Goal: Task Accomplishment & Management: Manage account settings

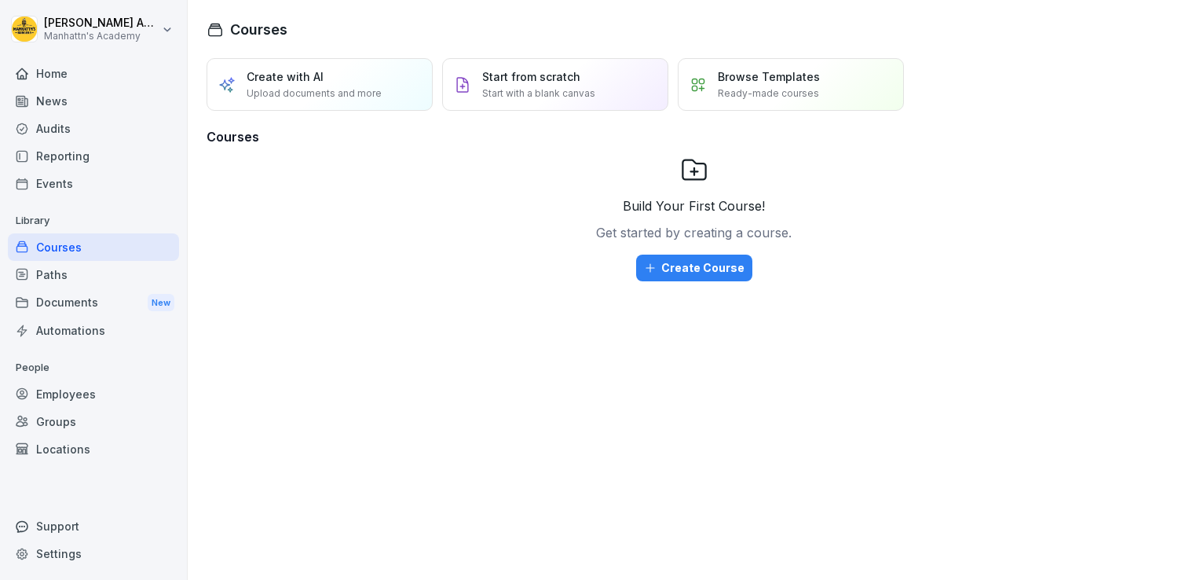
click at [77, 151] on div "Reporting" at bounding box center [93, 155] width 171 height 27
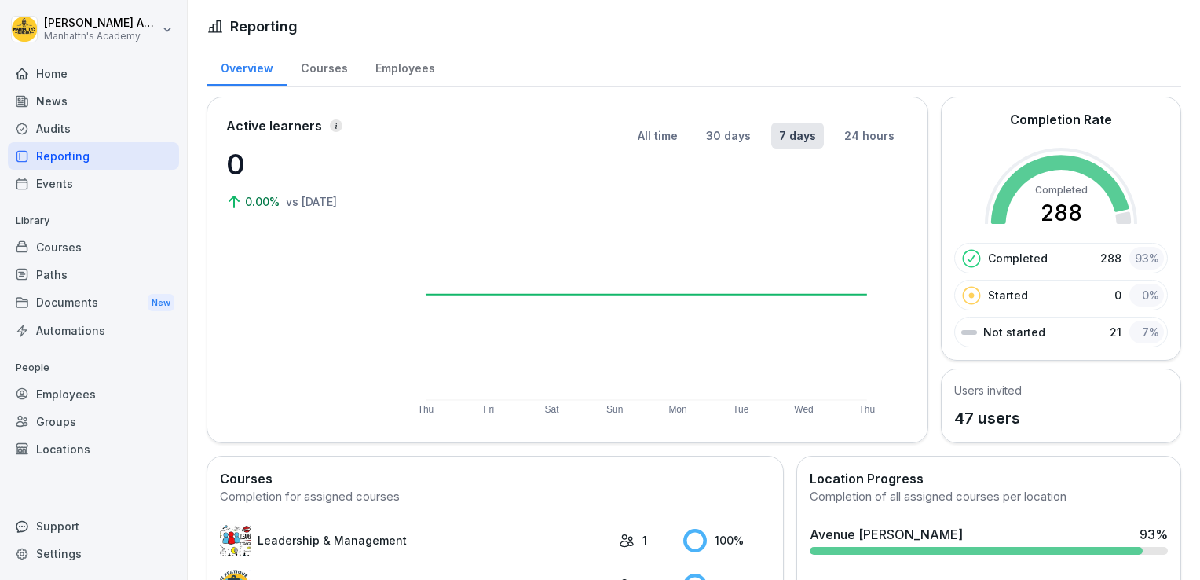
click at [388, 60] on div "Employees" at bounding box center [404, 66] width 87 height 40
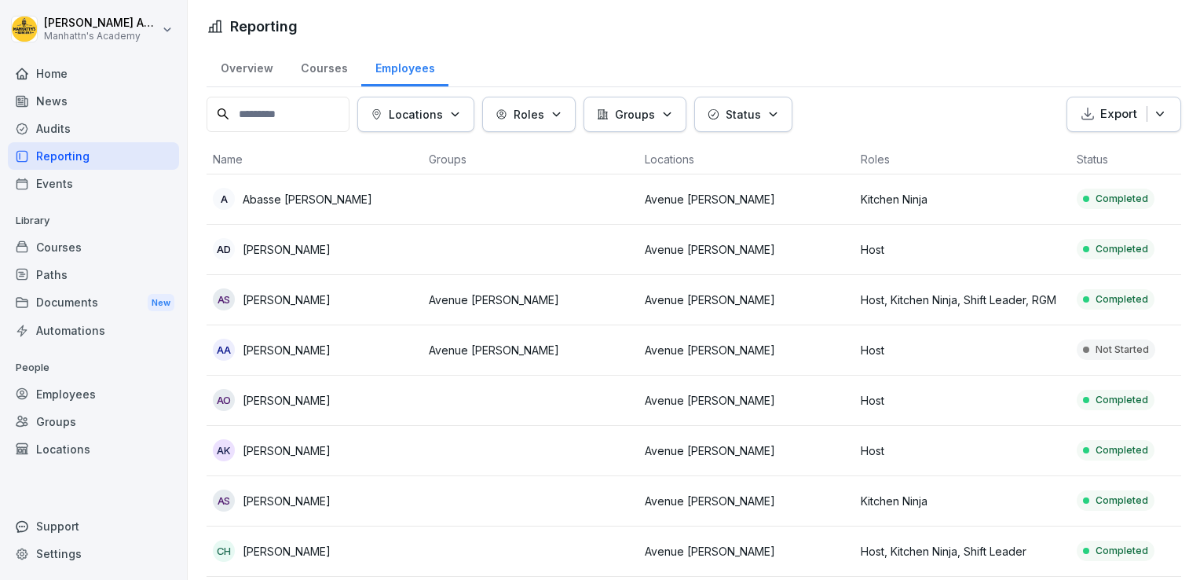
click at [298, 108] on input at bounding box center [278, 114] width 143 height 35
type input "*"
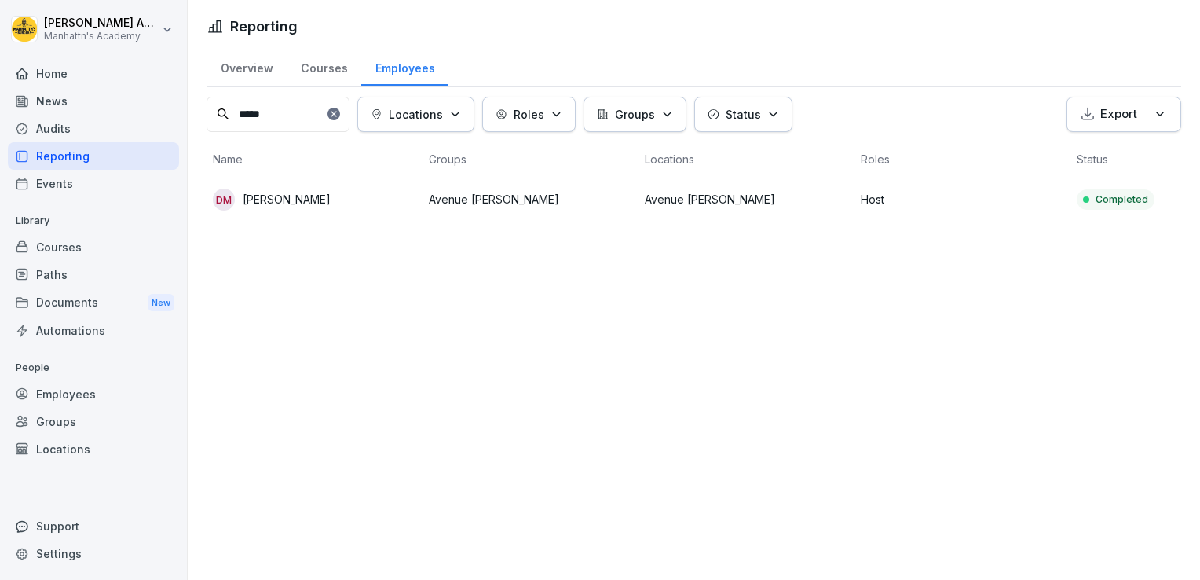
type input "*****"
click at [933, 182] on td "Host" at bounding box center [963, 199] width 216 height 50
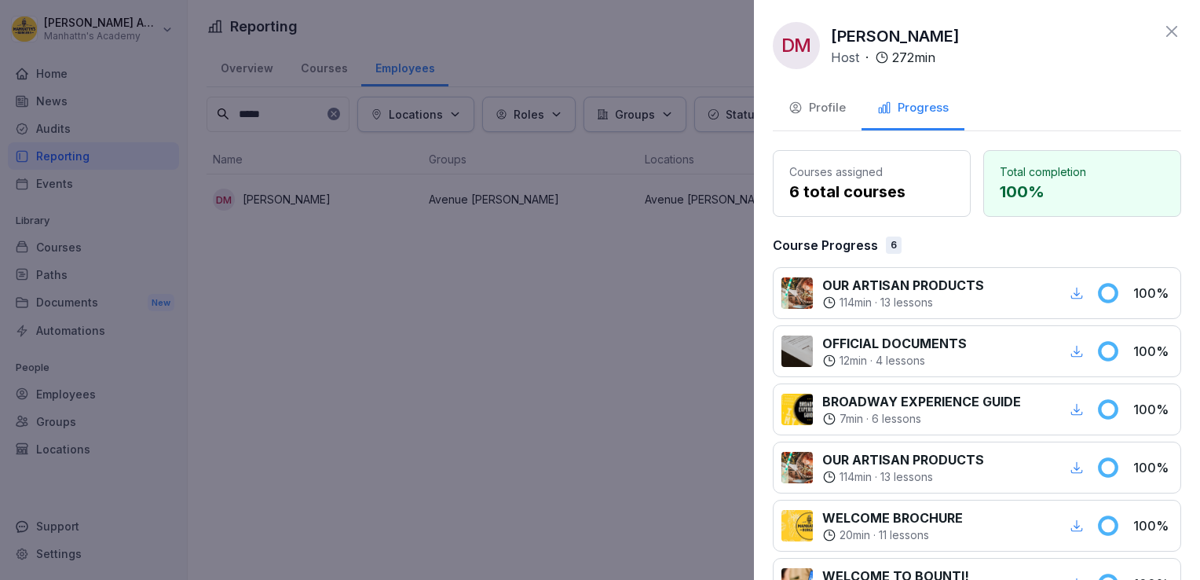
click at [818, 119] on button "Profile" at bounding box center [817, 109] width 89 height 42
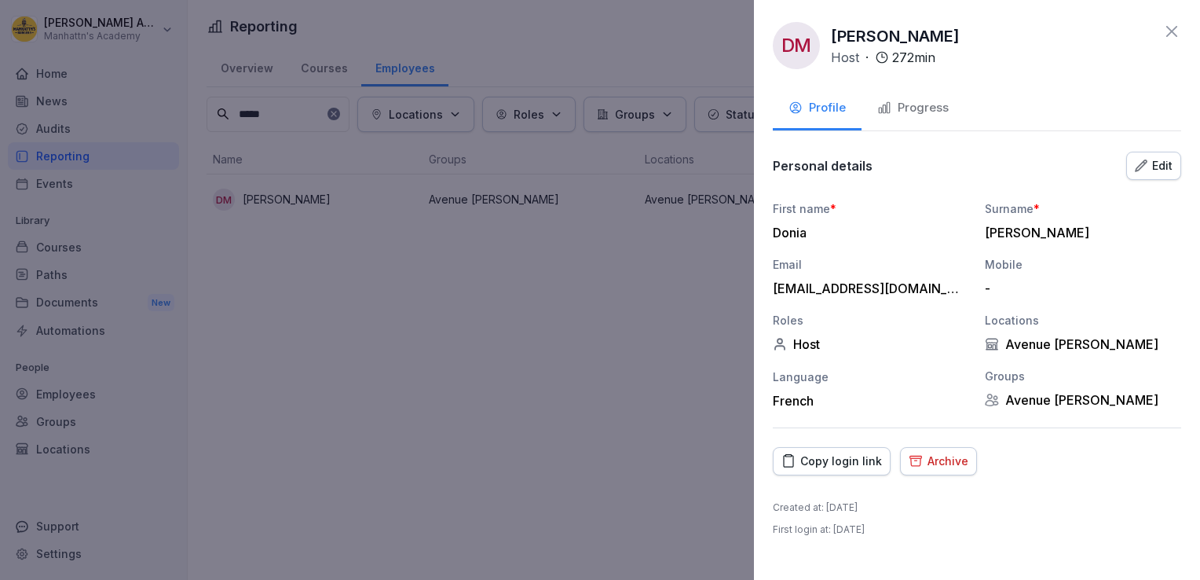
click at [1153, 169] on div "Edit" at bounding box center [1154, 165] width 38 height 17
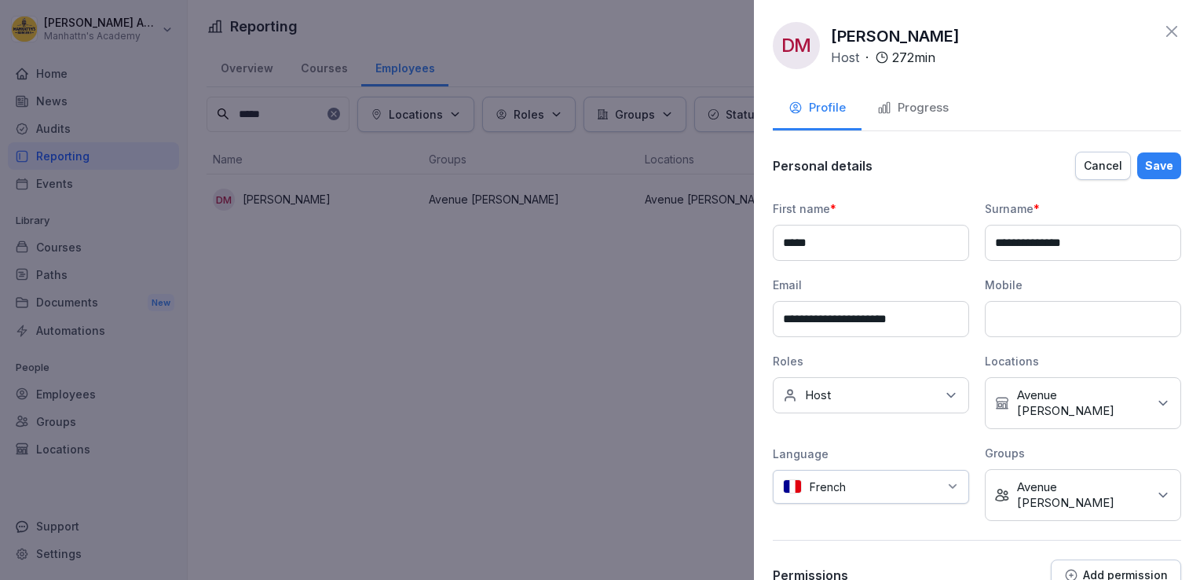
click at [883, 403] on div "No roles Host" at bounding box center [871, 395] width 196 height 36
click at [801, 489] on div "Kitchen Ninja" at bounding box center [875, 496] width 195 height 30
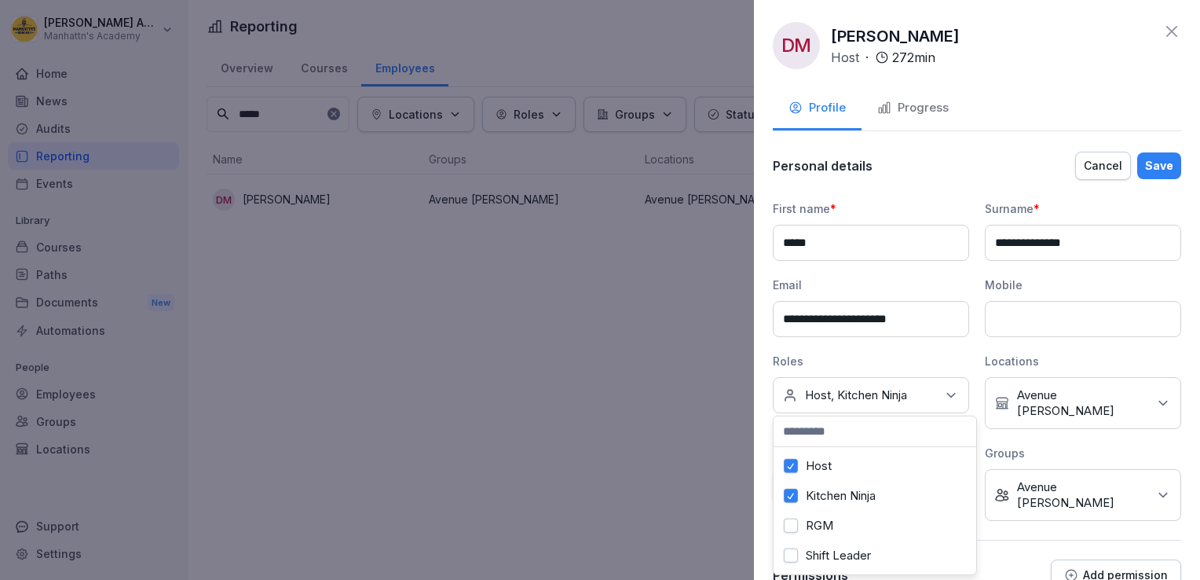
scroll to position [12, 0]
click at [798, 544] on div "Shift Leader" at bounding box center [875, 555] width 195 height 30
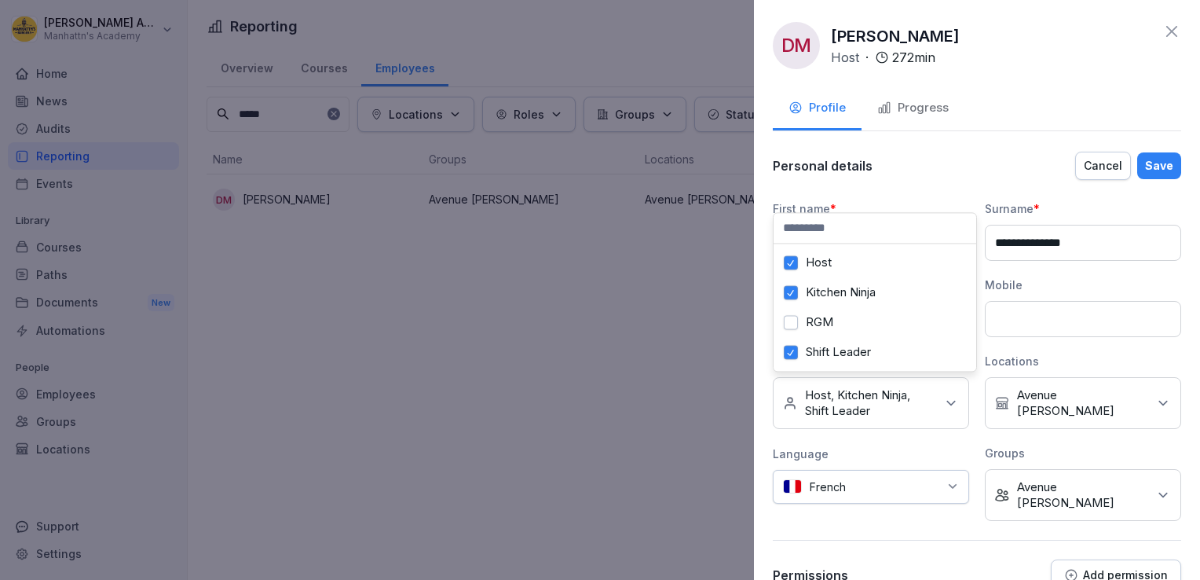
scroll to position [60, 0]
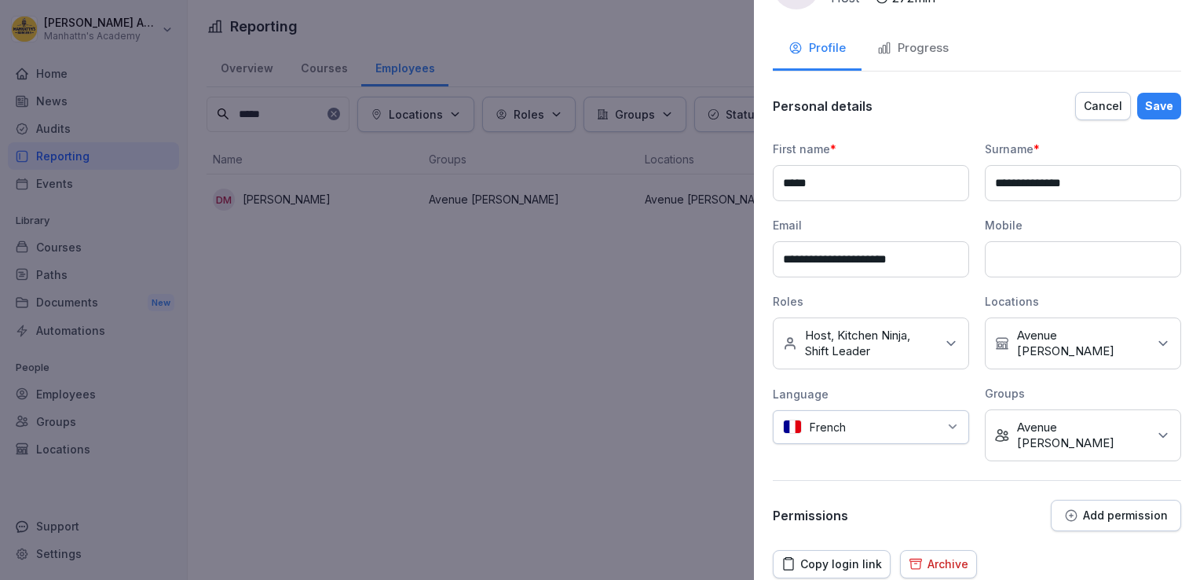
click at [1075, 550] on div "Copy login link Archive" at bounding box center [977, 564] width 409 height 28
click at [1156, 105] on div "Save" at bounding box center [1159, 105] width 28 height 17
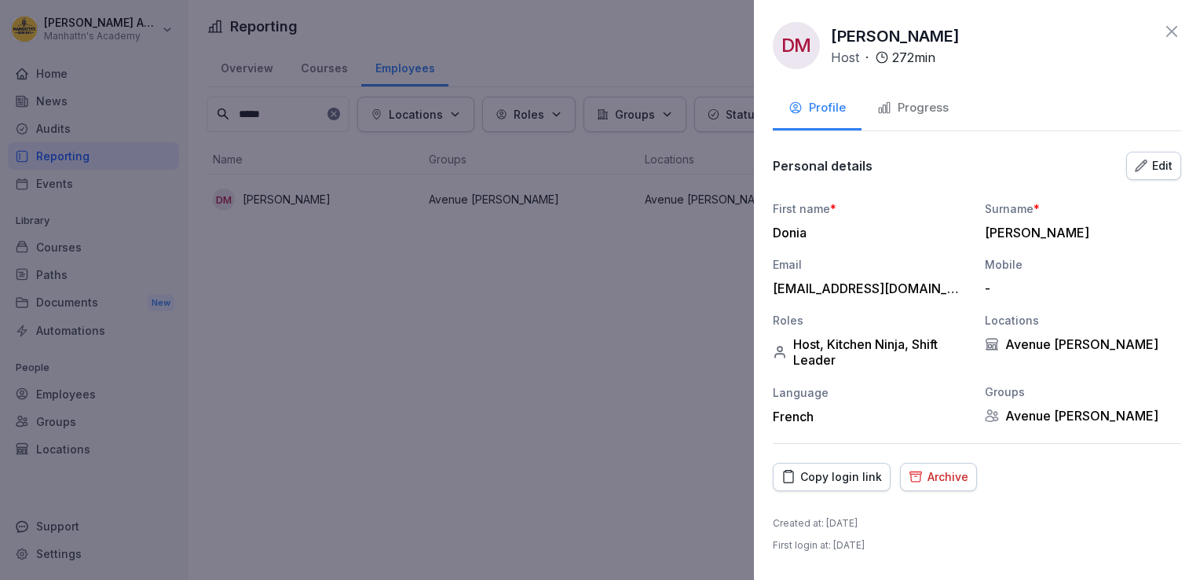
scroll to position [0, 0]
click at [405, 234] on div at bounding box center [600, 290] width 1200 height 580
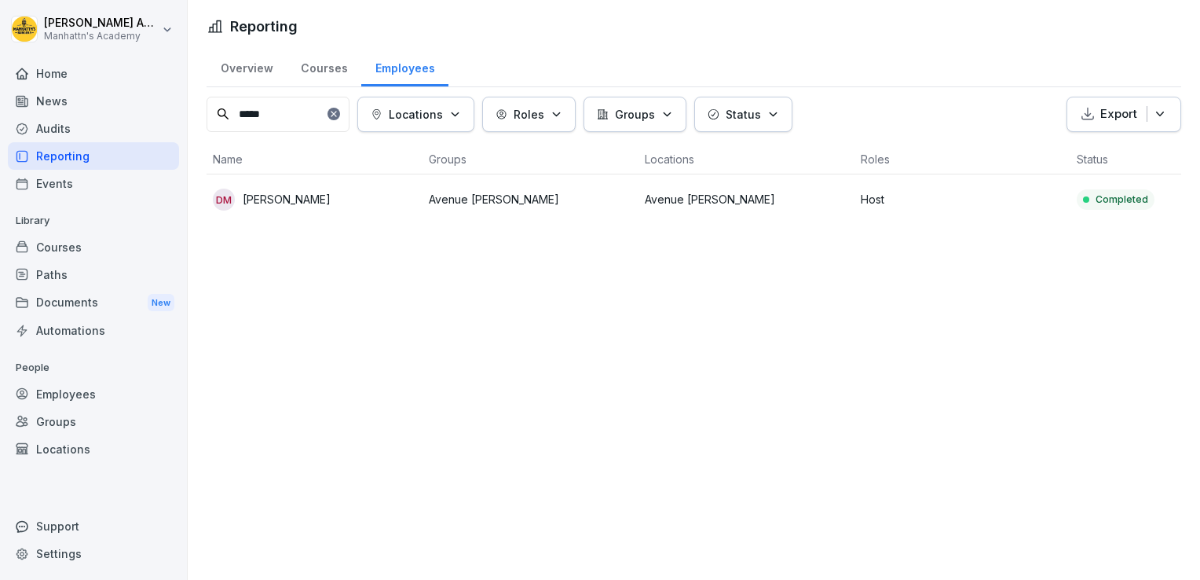
click at [339, 109] on icon at bounding box center [333, 113] width 9 height 9
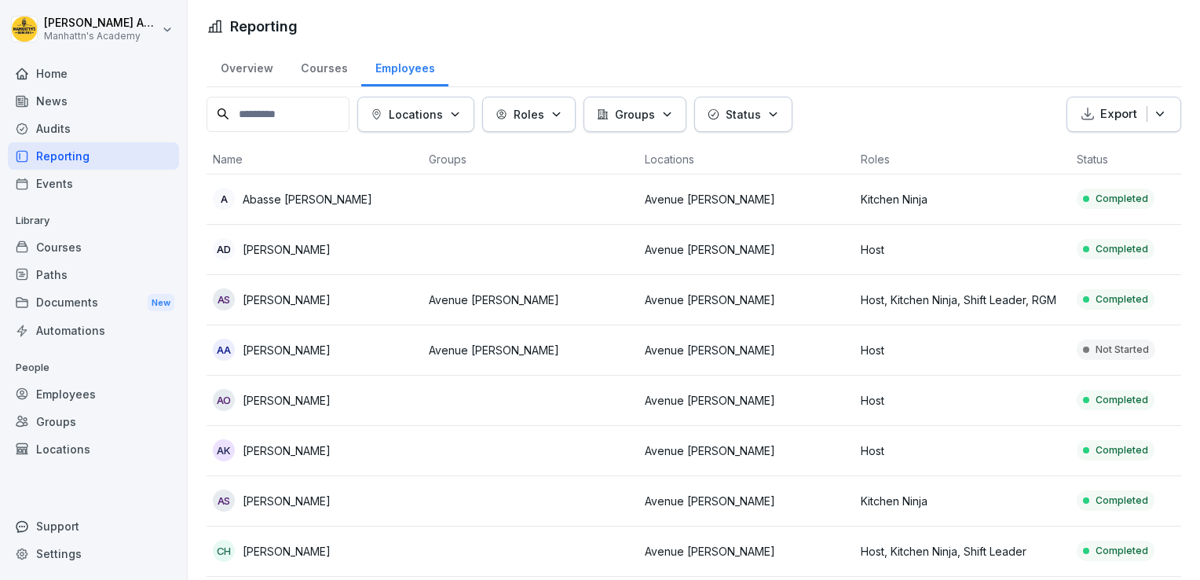
click at [270, 122] on input at bounding box center [278, 114] width 143 height 35
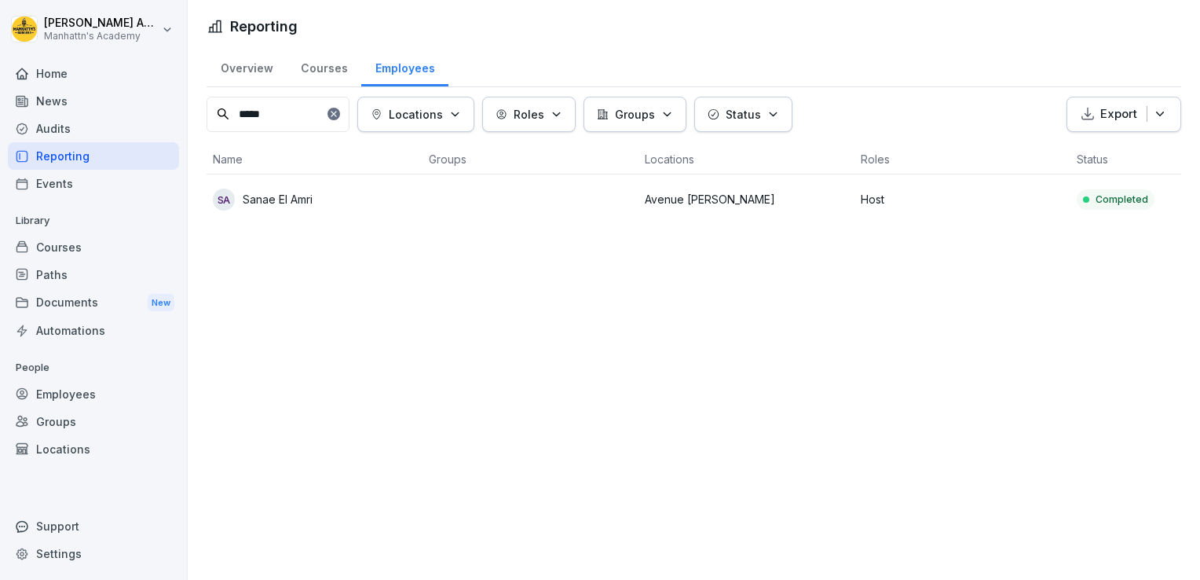
type input "*****"
click at [405, 207] on div "SA Sanae El Amri" at bounding box center [314, 200] width 203 height 22
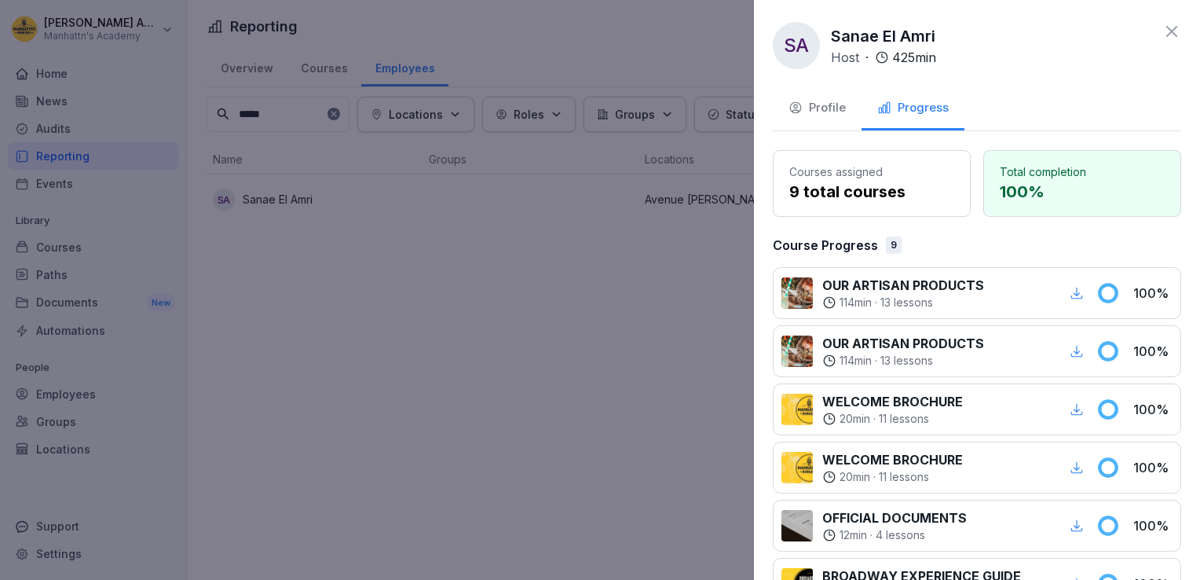
click at [820, 97] on button "Profile" at bounding box center [817, 109] width 89 height 42
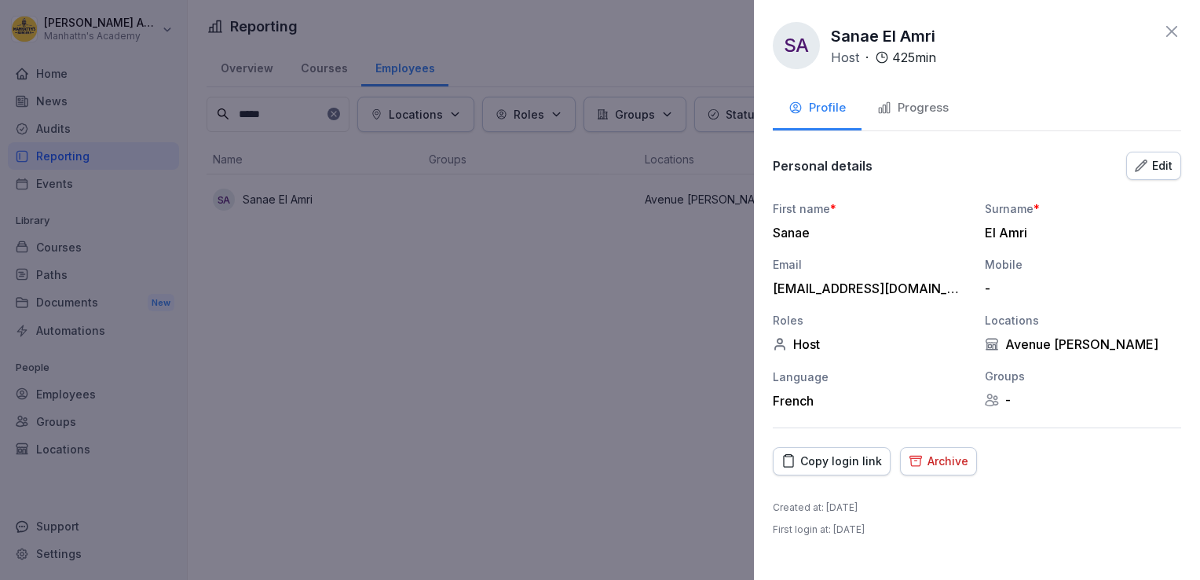
click at [1147, 172] on div "Edit" at bounding box center [1154, 165] width 38 height 17
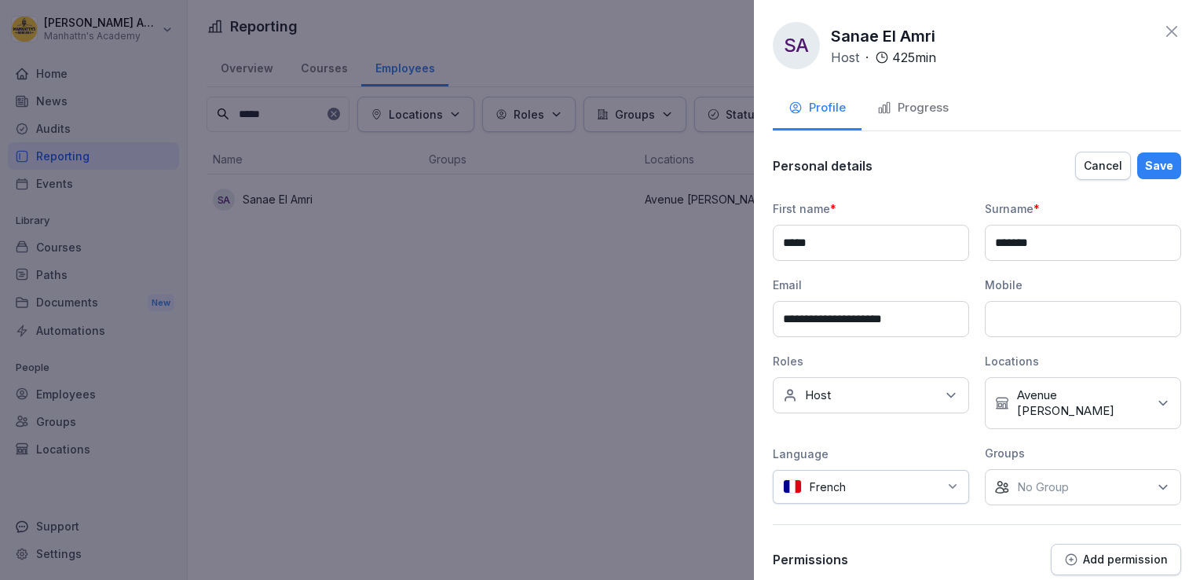
click at [872, 379] on div "No roles Host" at bounding box center [871, 395] width 196 height 36
click at [809, 498] on label "Kitchen Ninja" at bounding box center [841, 496] width 70 height 14
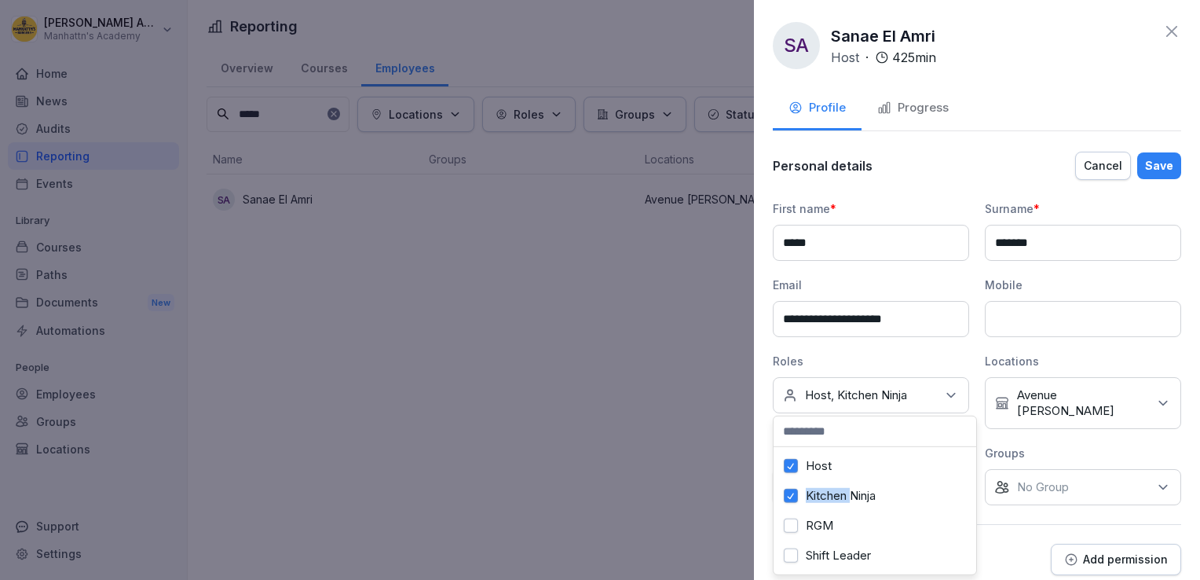
click at [809, 498] on label "Kitchen Ninja" at bounding box center [841, 496] width 70 height 14
click at [820, 557] on label "Shift Leader" at bounding box center [838, 555] width 65 height 14
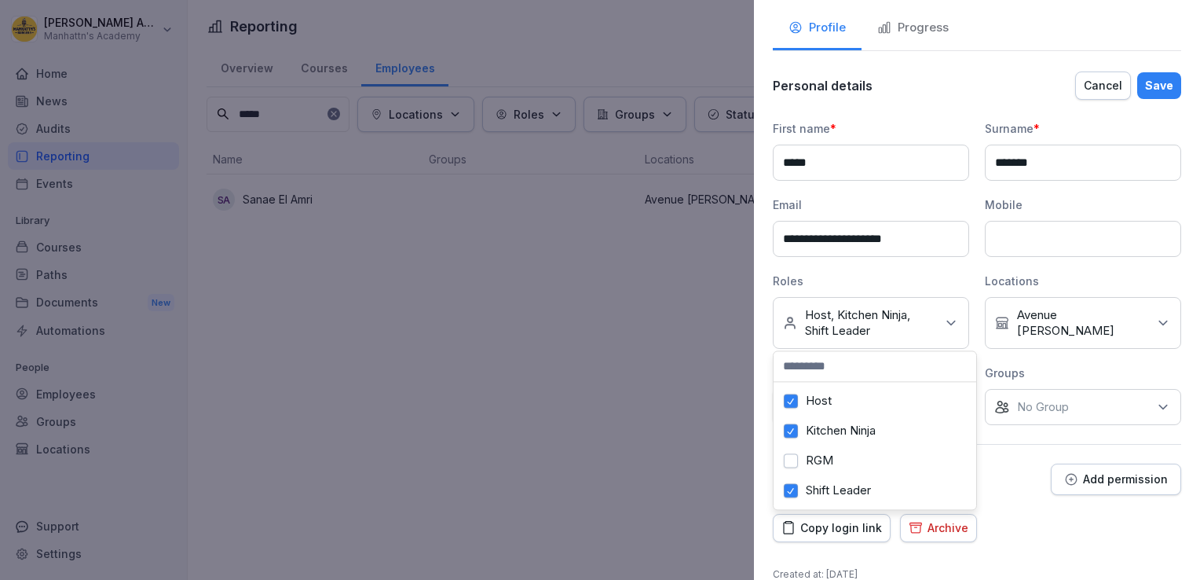
scroll to position [12, 0]
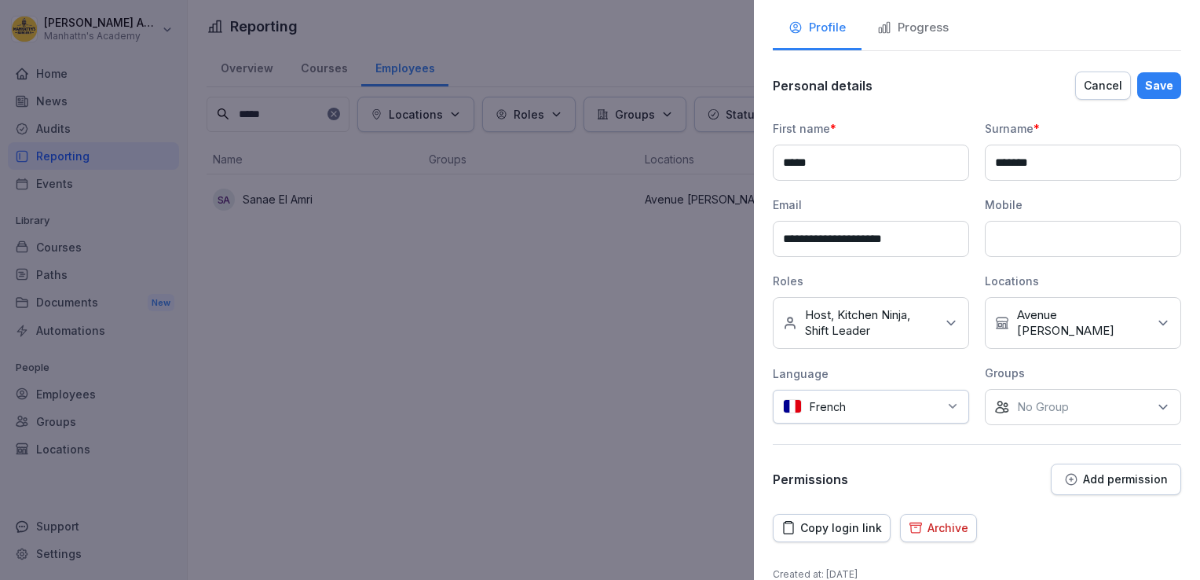
click at [1058, 498] on div "**********" at bounding box center [977, 290] width 446 height 580
click at [1150, 83] on div "Save" at bounding box center [1159, 85] width 28 height 17
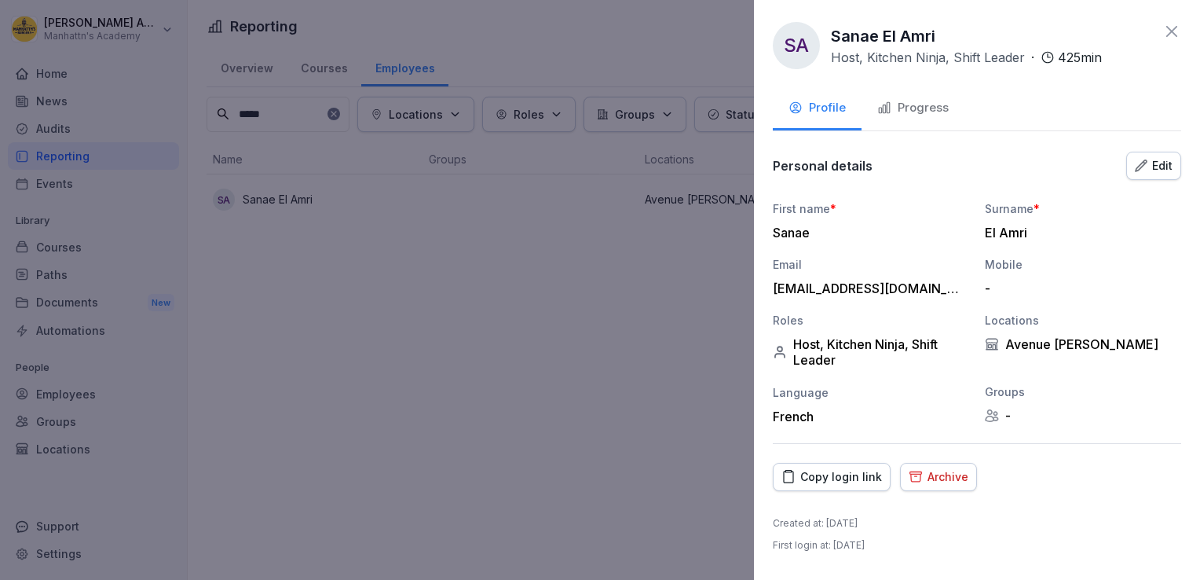
scroll to position [0, 0]
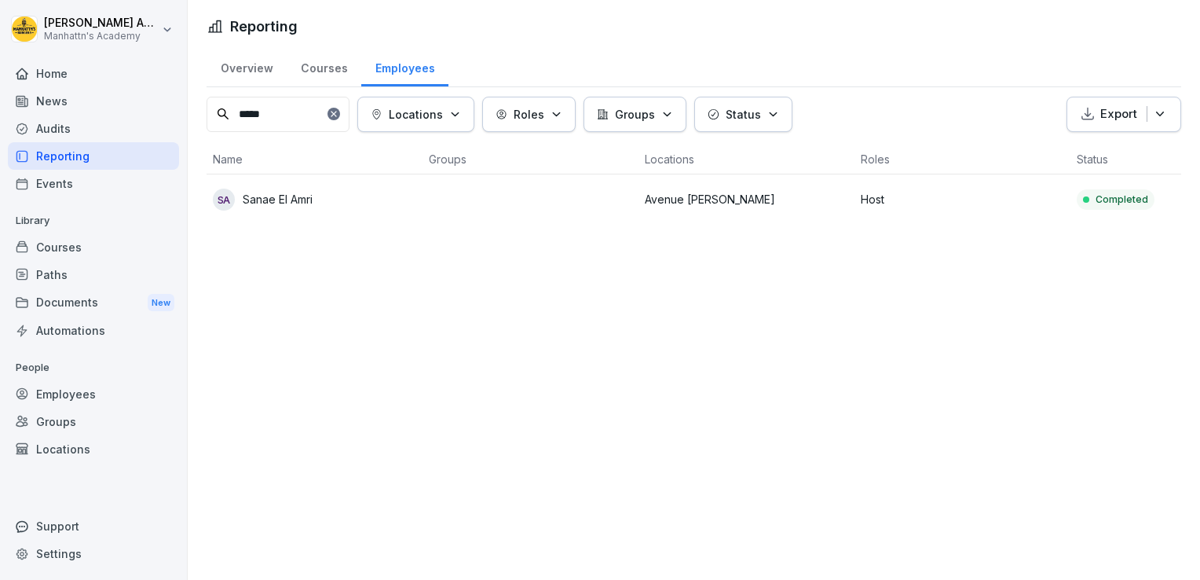
click at [339, 118] on icon at bounding box center [333, 113] width 9 height 9
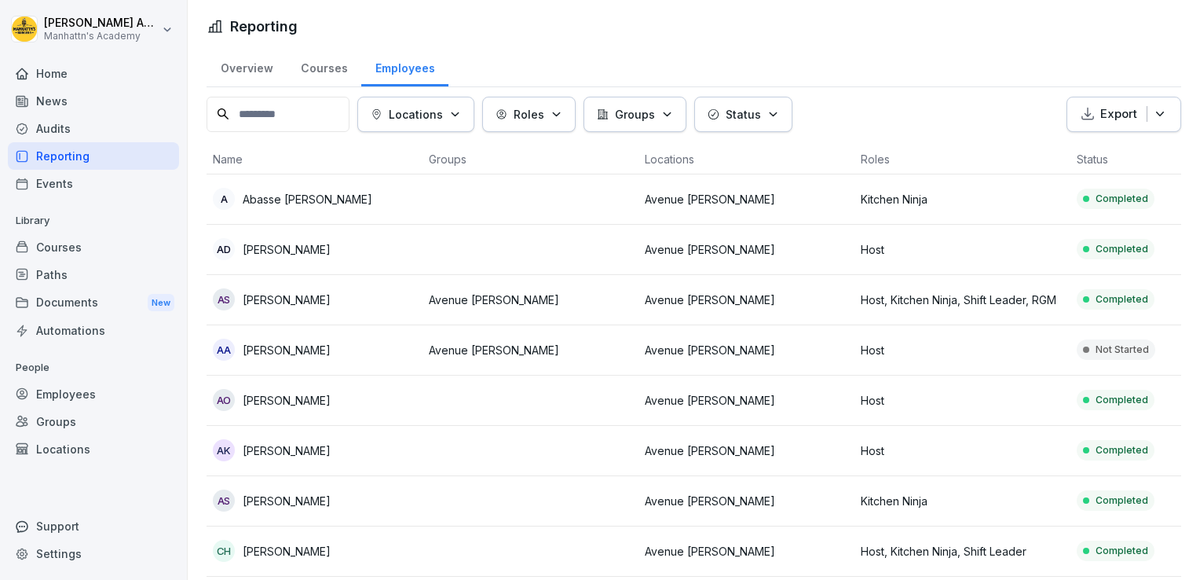
click at [285, 108] on input at bounding box center [278, 114] width 143 height 35
click at [932, 540] on td "Host, Kitchen Ninja, Shift Leader" at bounding box center [963, 551] width 216 height 50
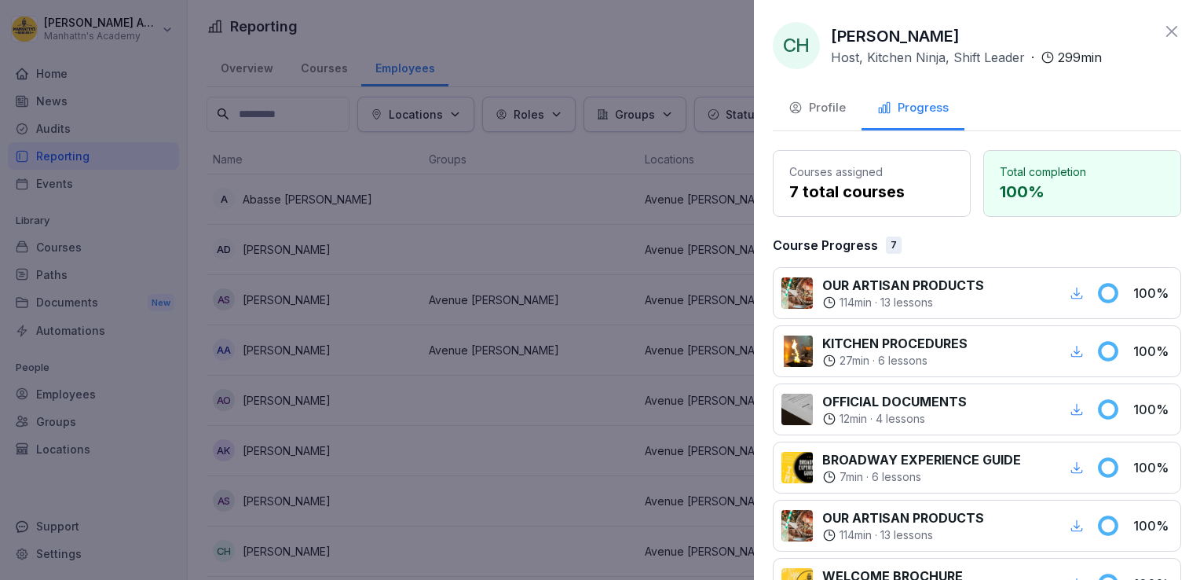
click at [819, 121] on button "Profile" at bounding box center [817, 109] width 89 height 42
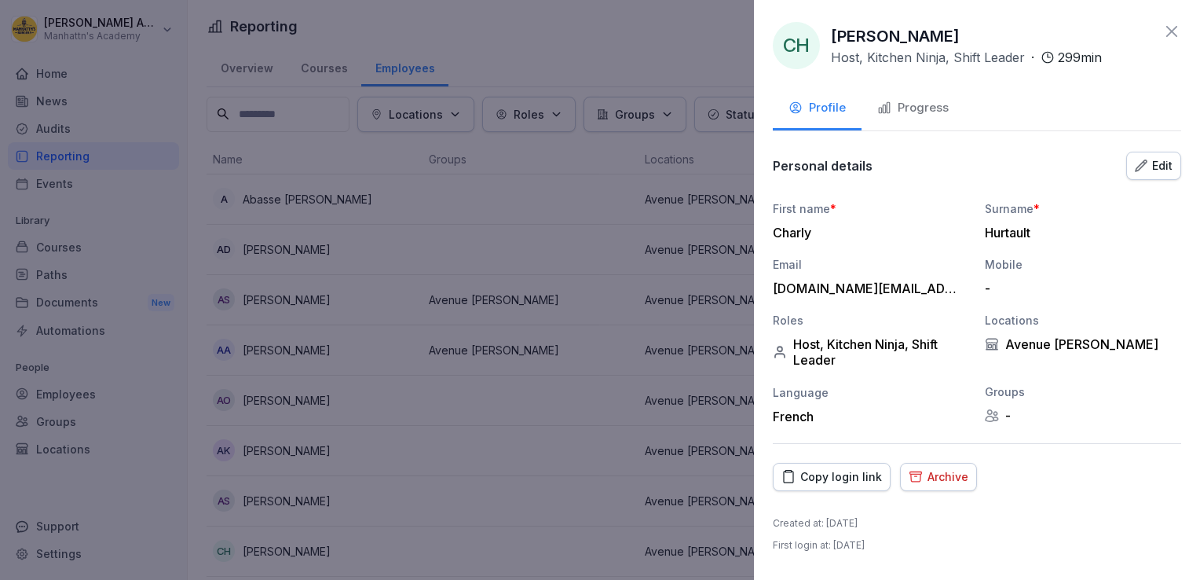
click at [1156, 167] on div "Edit" at bounding box center [1154, 165] width 38 height 17
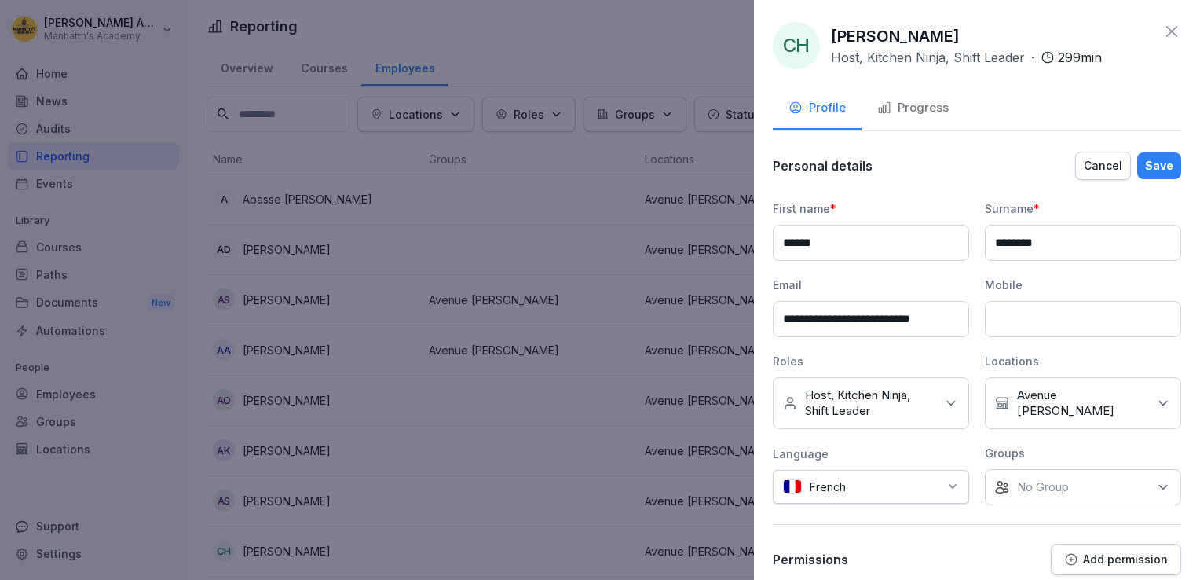
click at [912, 387] on p "Host, Kitchen Ninja, Shift Leader" at bounding box center [870, 402] width 130 height 31
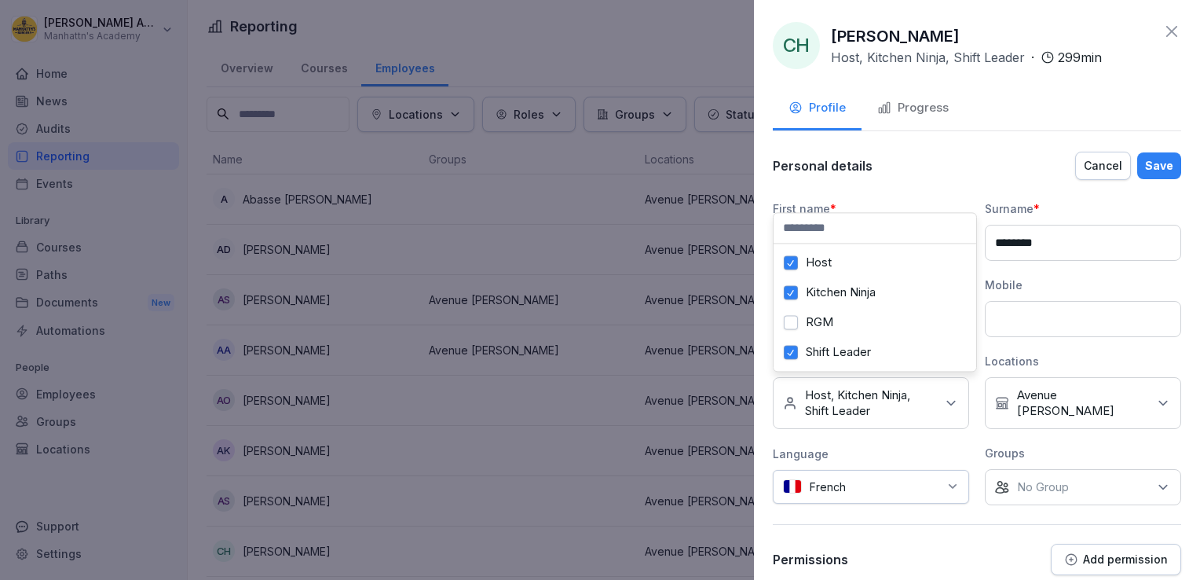
click at [822, 329] on div "RGM" at bounding box center [875, 322] width 195 height 30
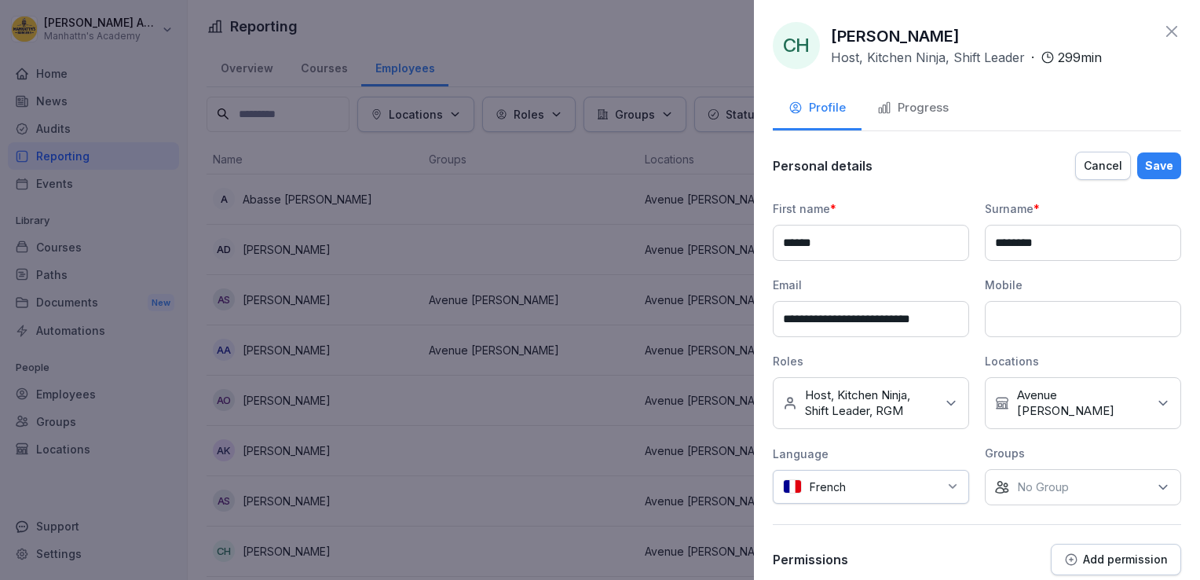
click at [918, 192] on div "**********" at bounding box center [977, 362] width 409 height 425
click at [1151, 157] on div "Save" at bounding box center [1159, 165] width 28 height 17
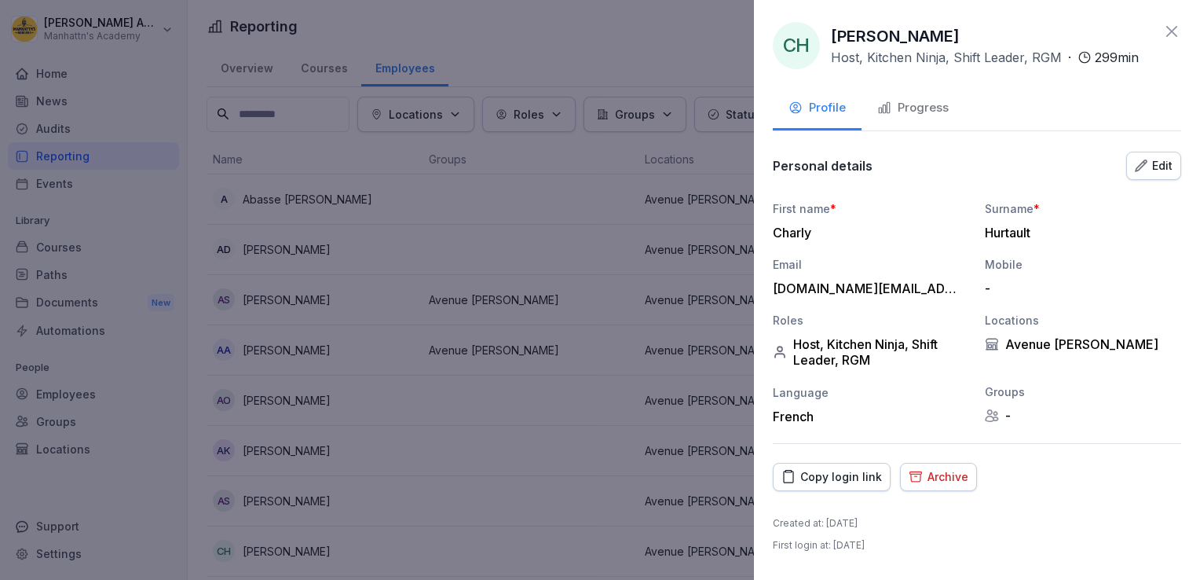
click at [1170, 31] on icon at bounding box center [1172, 31] width 19 height 19
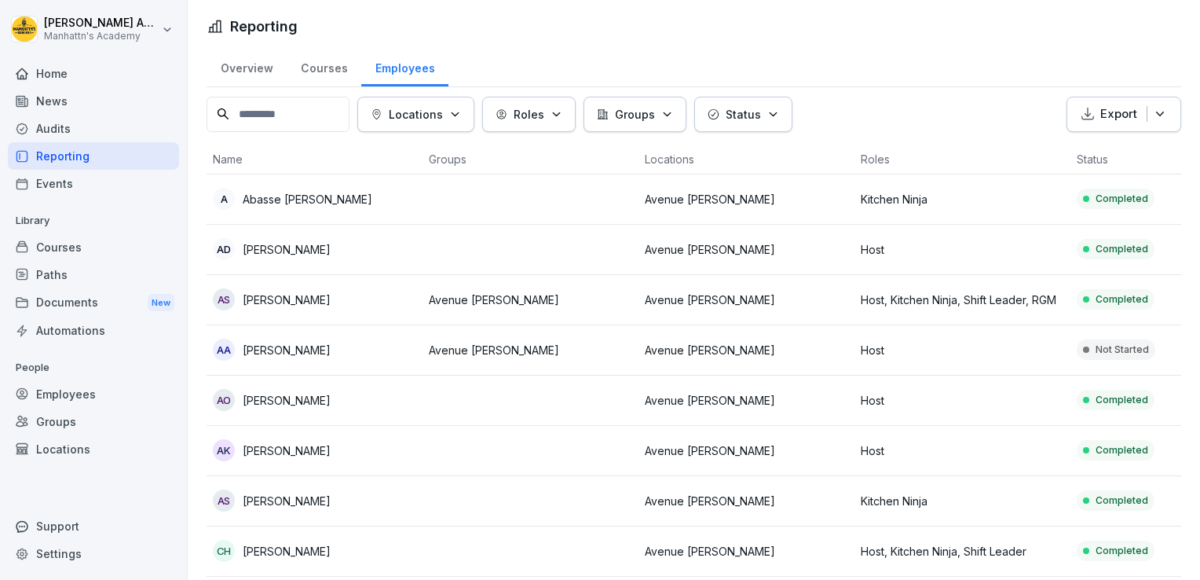
click at [316, 241] on p "[PERSON_NAME]" at bounding box center [287, 249] width 88 height 16
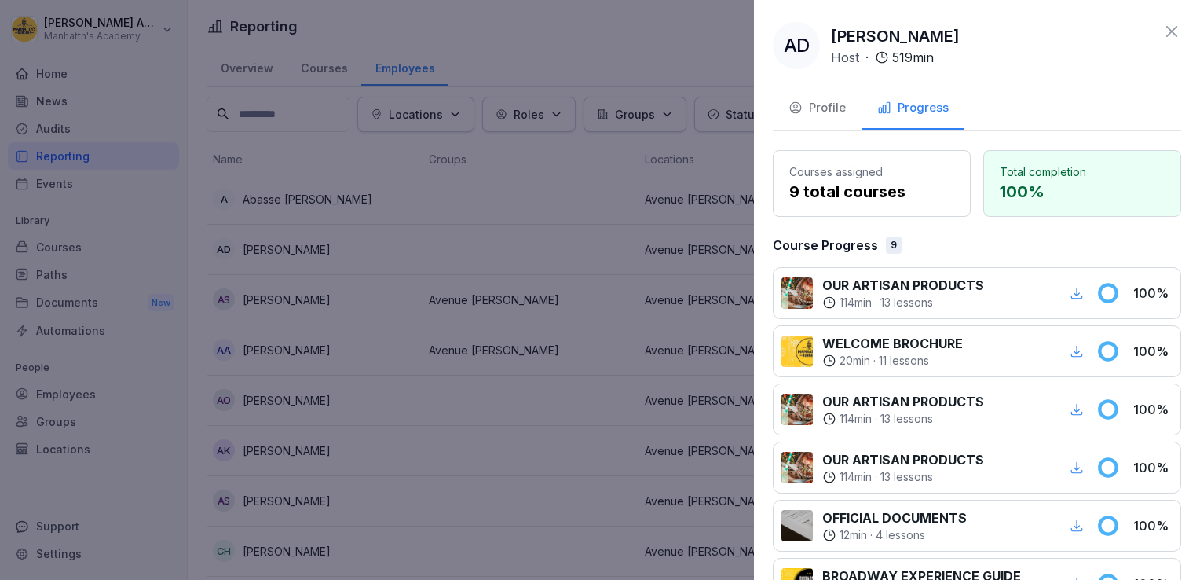
click at [814, 97] on button "Profile" at bounding box center [817, 109] width 89 height 42
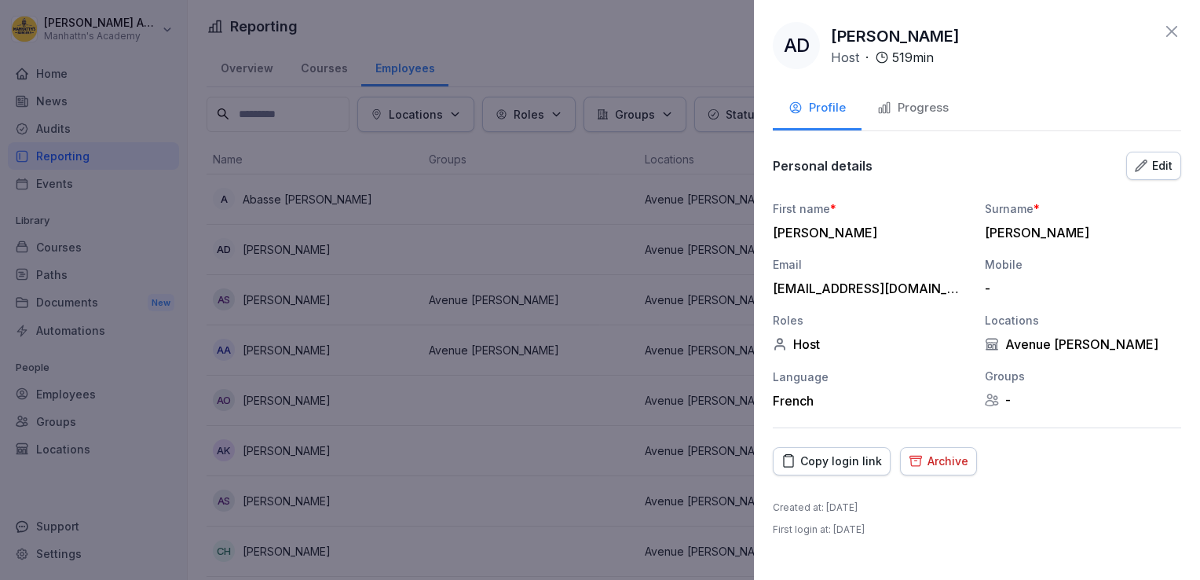
click at [1156, 168] on div "Edit" at bounding box center [1154, 165] width 38 height 17
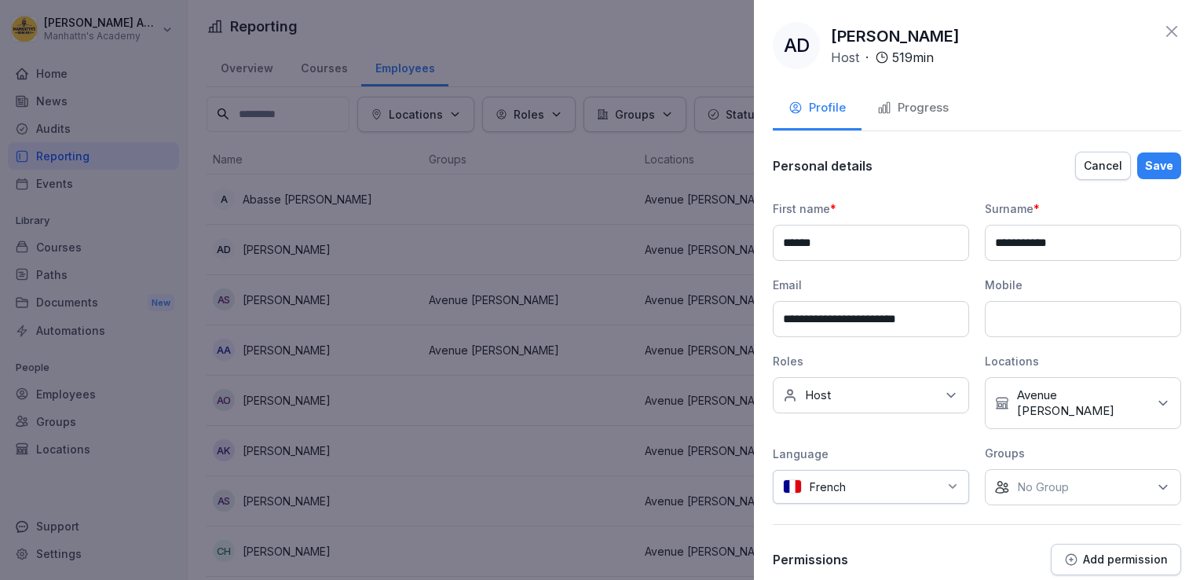
click at [872, 409] on div "No roles Host" at bounding box center [871, 395] width 196 height 36
click at [804, 497] on div "Kitchen Ninja" at bounding box center [875, 496] width 195 height 30
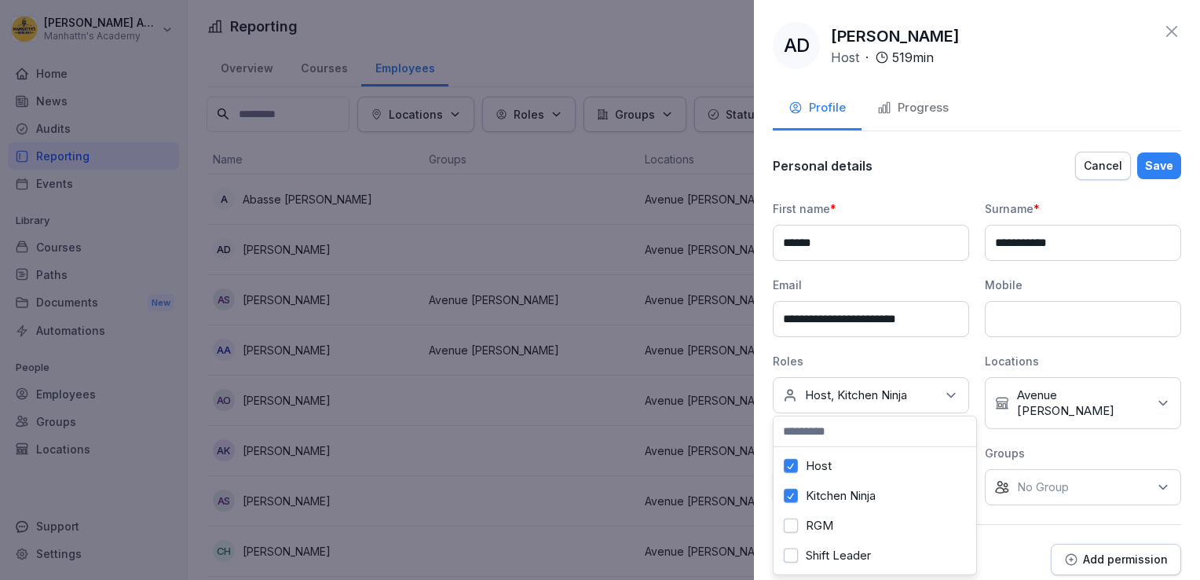
click at [801, 517] on div "RGM" at bounding box center [875, 526] width 195 height 30
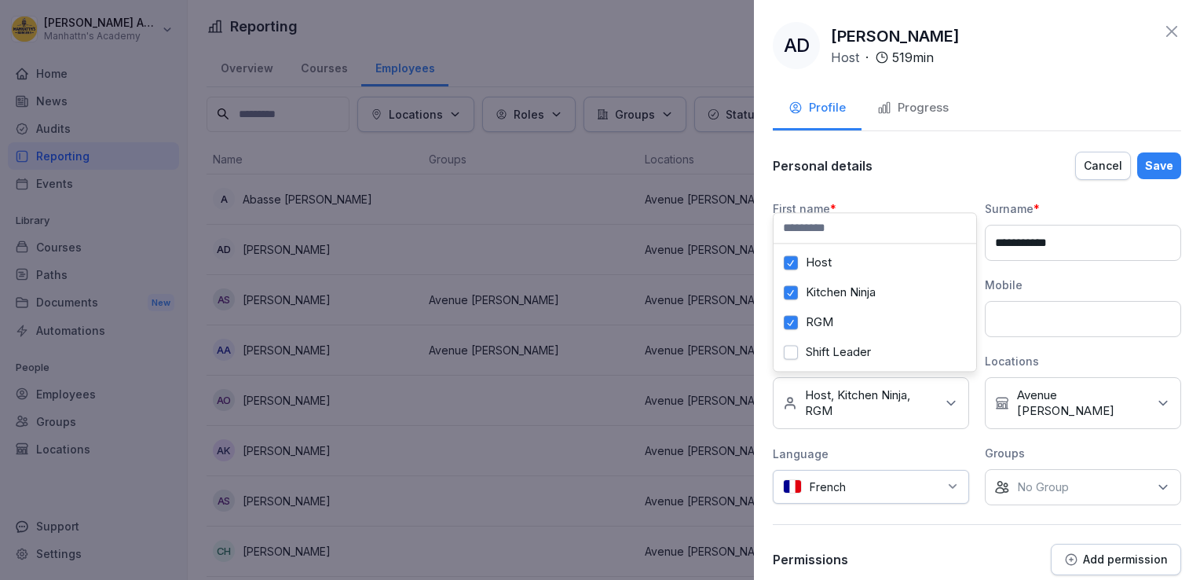
click at [823, 345] on label "Shift Leader" at bounding box center [838, 352] width 65 height 14
click at [814, 322] on label "RGM" at bounding box center [819, 322] width 27 height 14
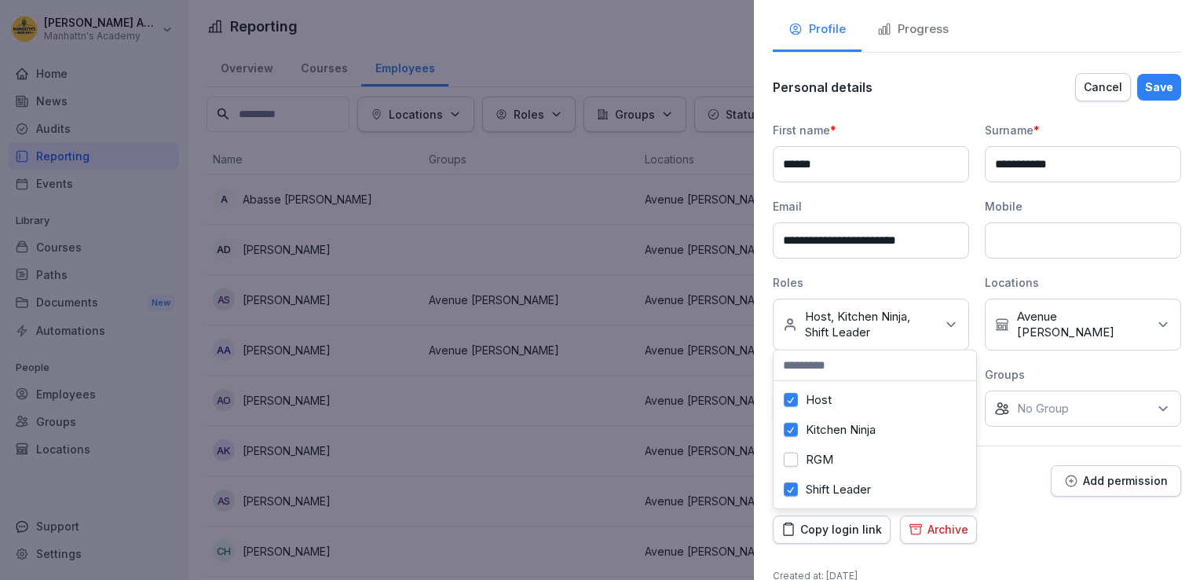
scroll to position [82, 0]
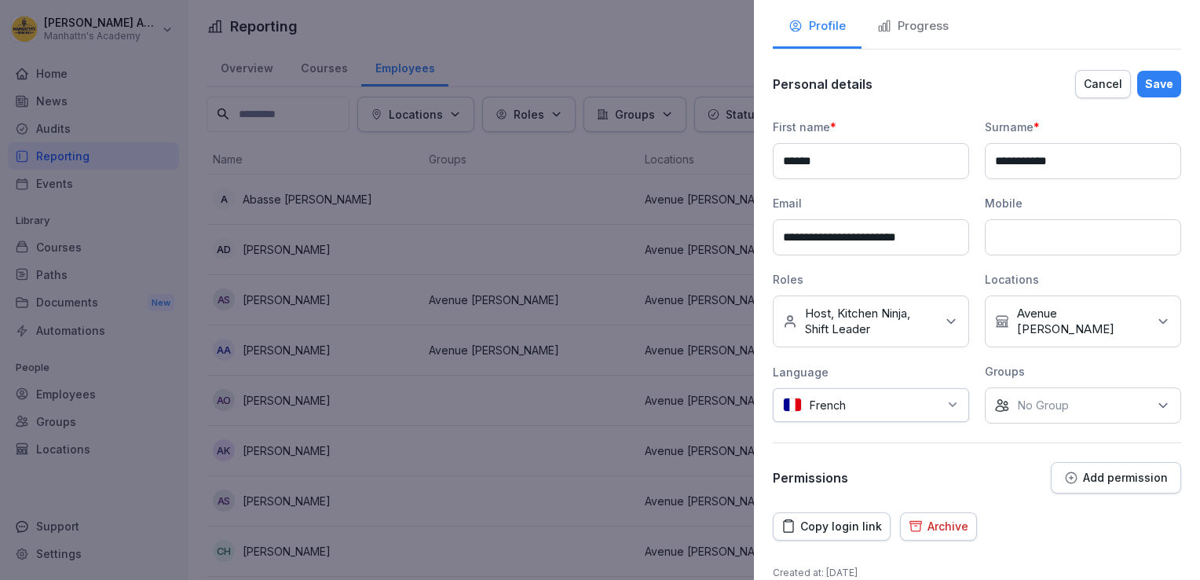
click at [1025, 555] on div "**********" at bounding box center [977, 290] width 446 height 580
click at [1146, 77] on div "Save" at bounding box center [1159, 83] width 28 height 17
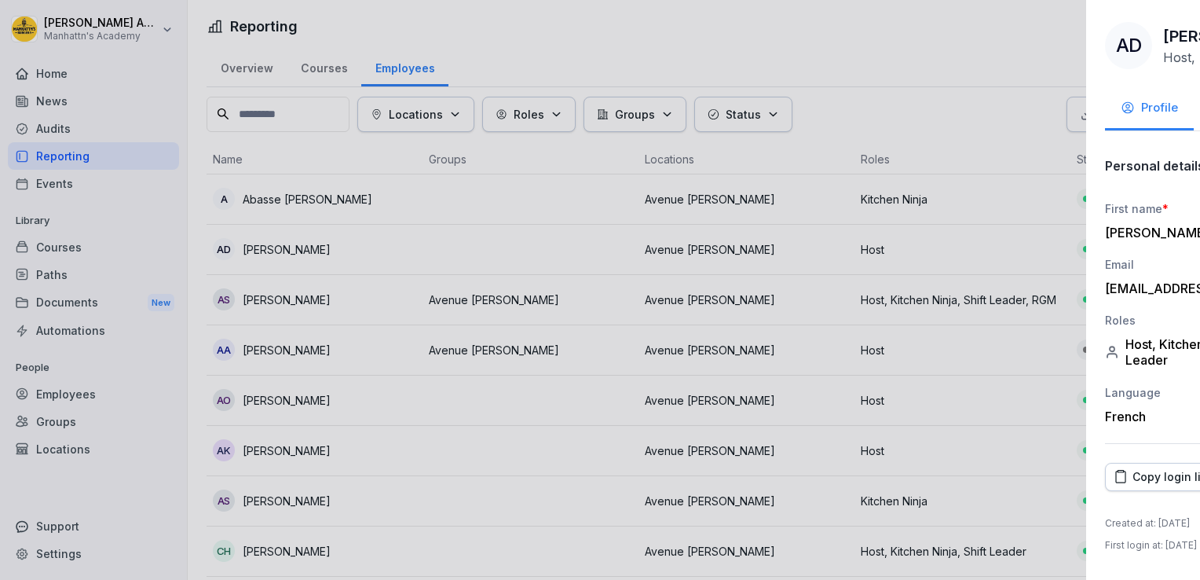
click at [572, 203] on div at bounding box center [600, 290] width 1200 height 580
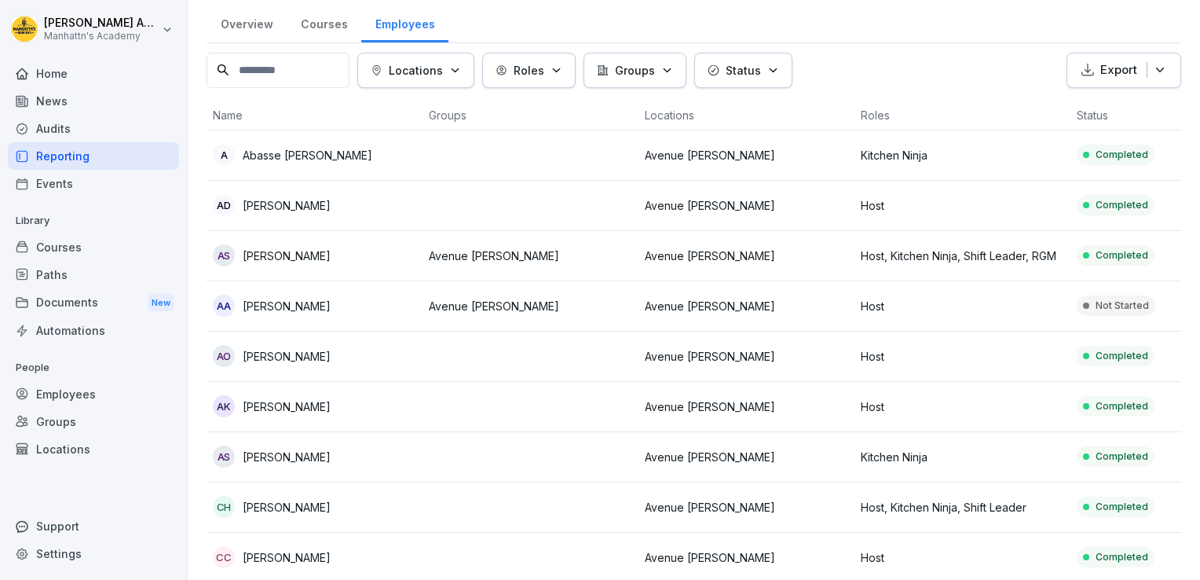
scroll to position [60, 0]
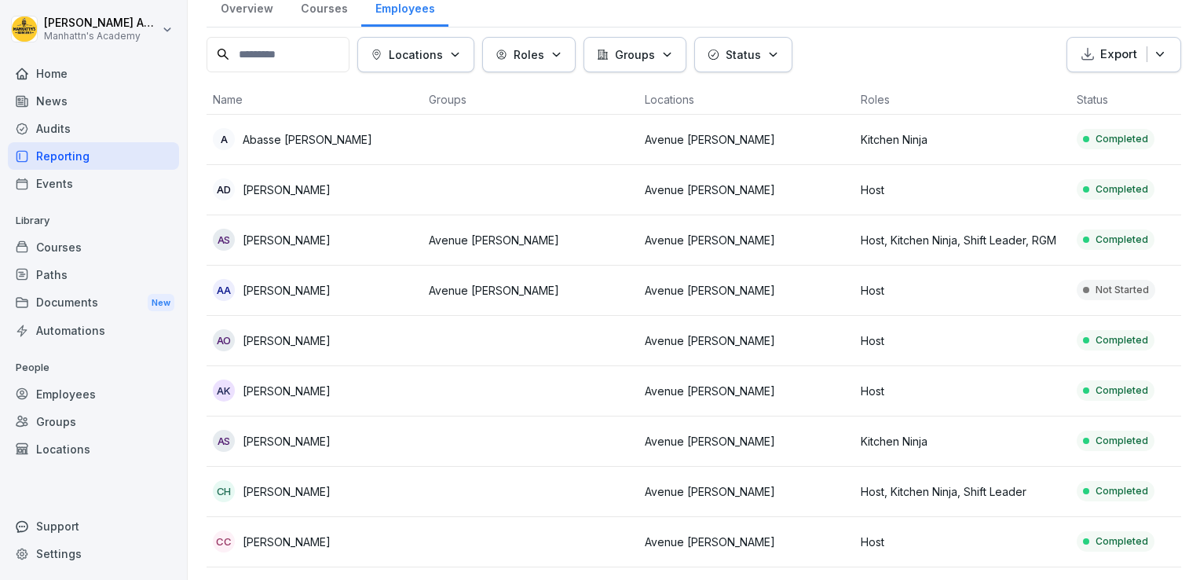
click at [348, 387] on div "ak anna kondrat" at bounding box center [314, 390] width 203 height 22
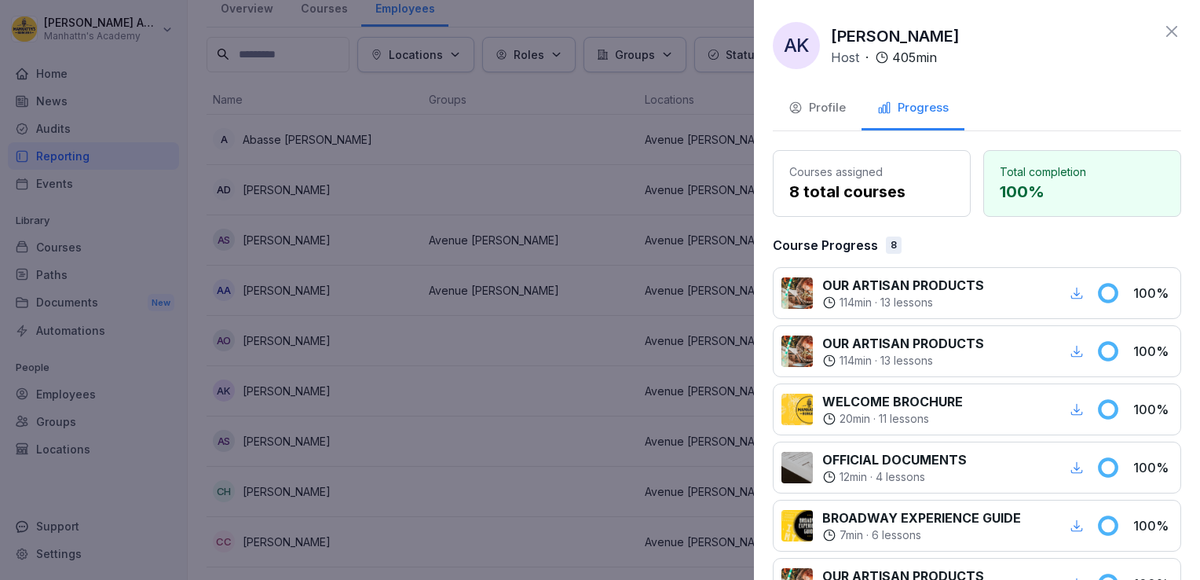
click at [826, 93] on button "Profile" at bounding box center [817, 109] width 89 height 42
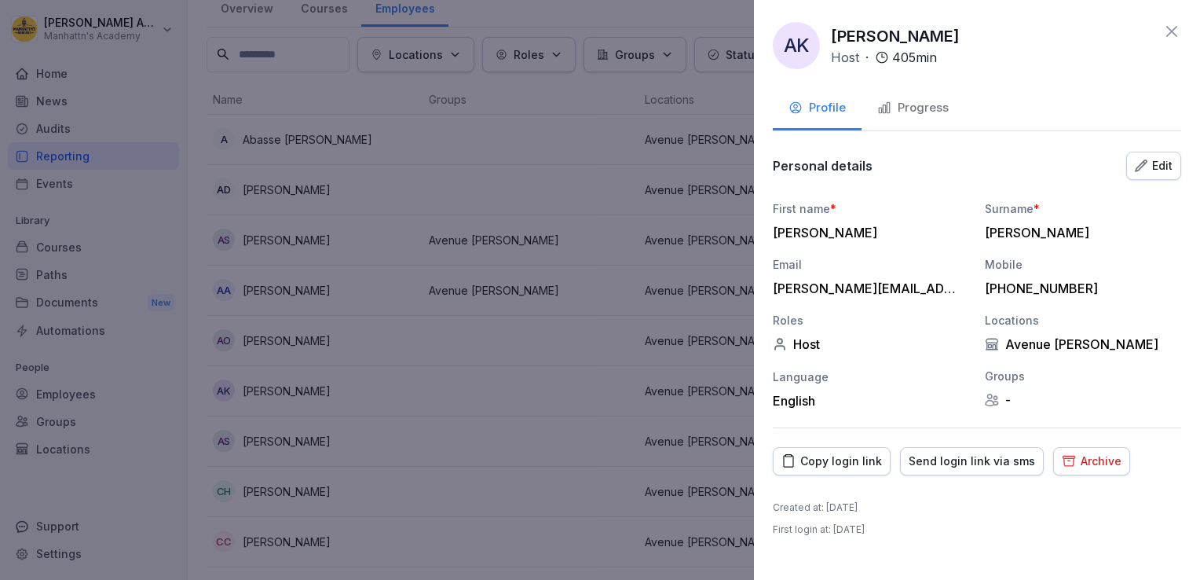
click at [1158, 152] on button "Edit" at bounding box center [1154, 166] width 55 height 28
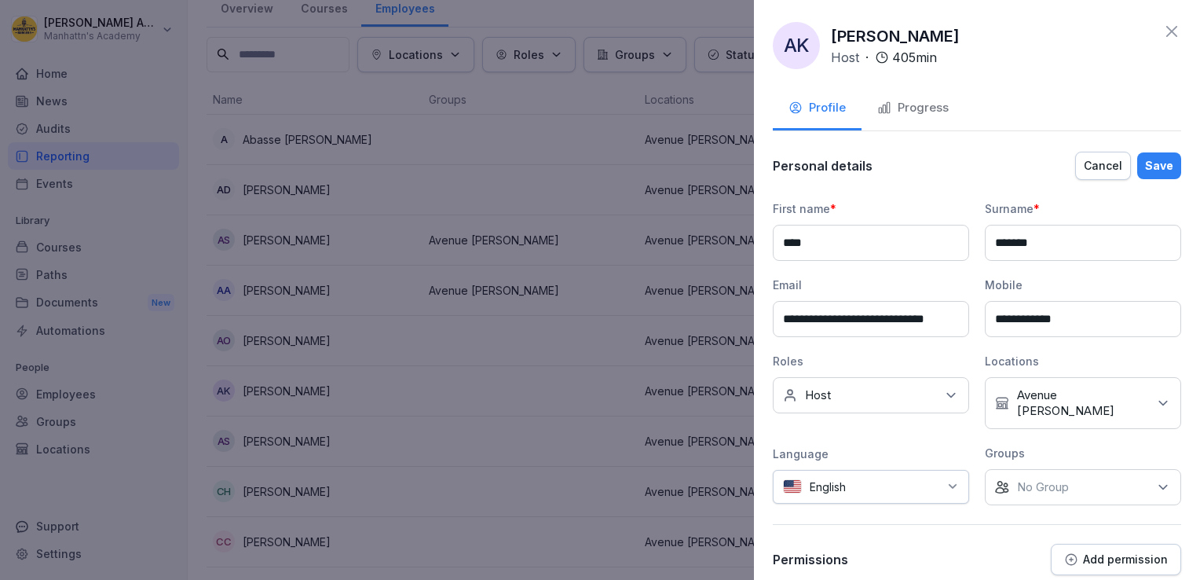
click at [894, 386] on div "No roles Host" at bounding box center [871, 395] width 196 height 36
click at [818, 493] on label "Kitchen Ninja" at bounding box center [841, 496] width 70 height 14
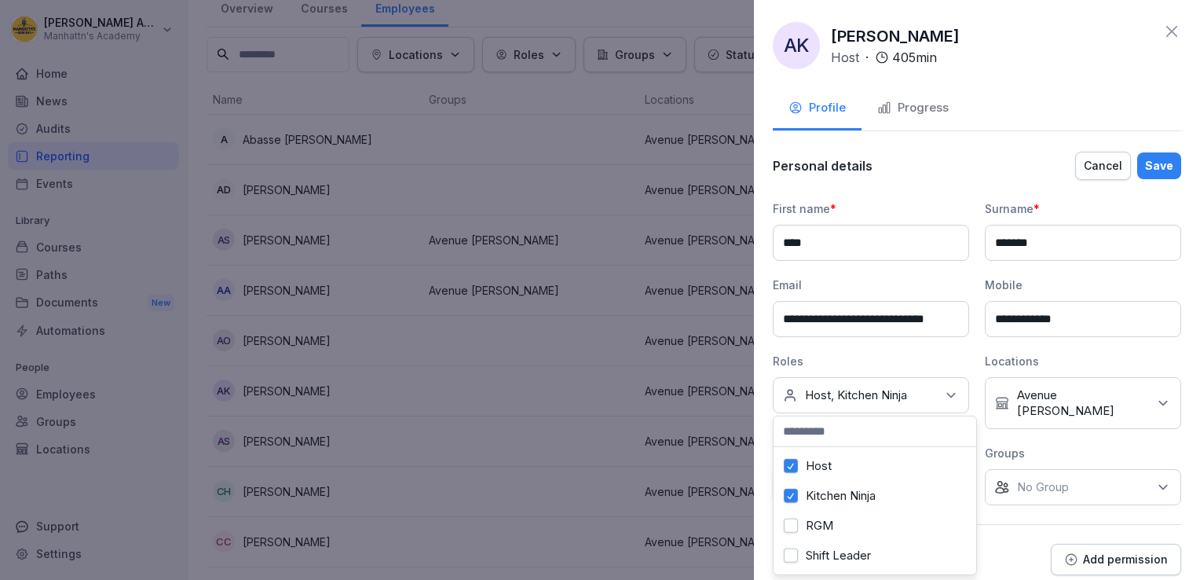
click at [811, 518] on label "RGM" at bounding box center [819, 525] width 27 height 14
click at [811, 517] on div "**********" at bounding box center [977, 362] width 409 height 425
click at [859, 384] on div "No roles Host, Kitchen Ninja, RGM" at bounding box center [871, 403] width 196 height 52
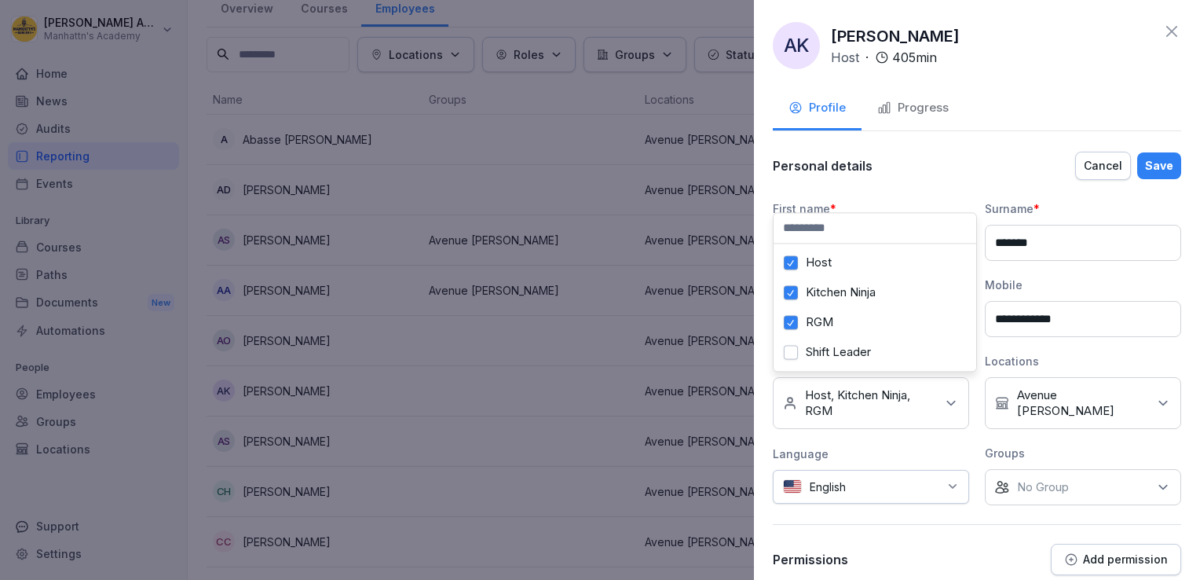
click at [792, 347] on button "Shift Leader" at bounding box center [791, 352] width 14 height 14
click at [797, 323] on button "RGM" at bounding box center [791, 322] width 14 height 14
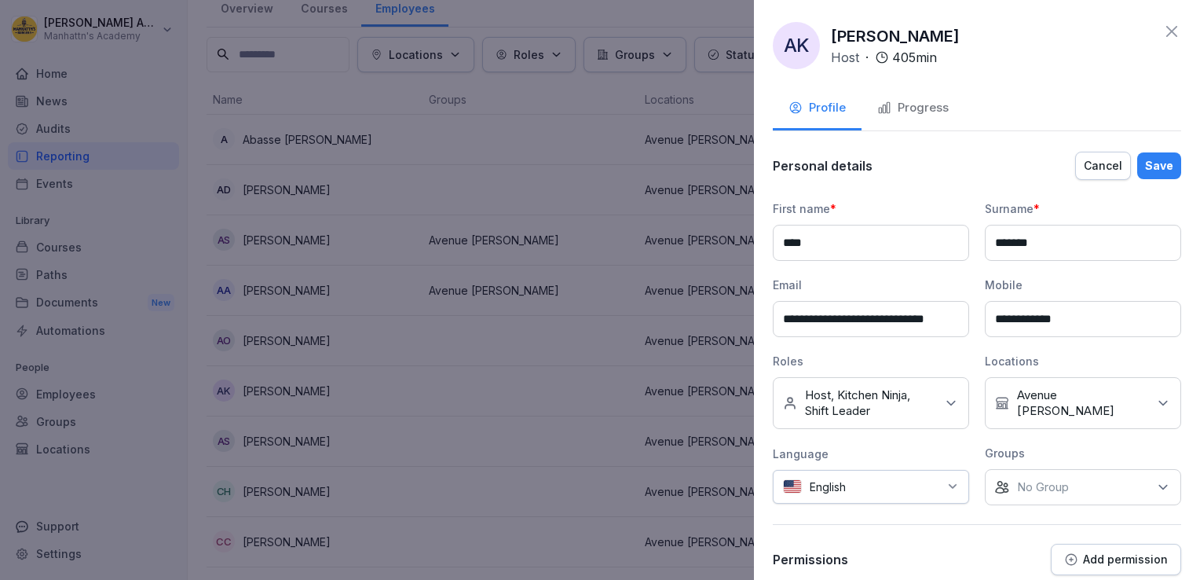
click at [854, 445] on div "Language" at bounding box center [871, 453] width 196 height 16
click at [856, 493] on div "English" at bounding box center [871, 487] width 196 height 34
type input "***"
click at [848, 432] on div "Polish" at bounding box center [845, 429] width 126 height 35
click at [1145, 161] on div "Save" at bounding box center [1159, 165] width 28 height 17
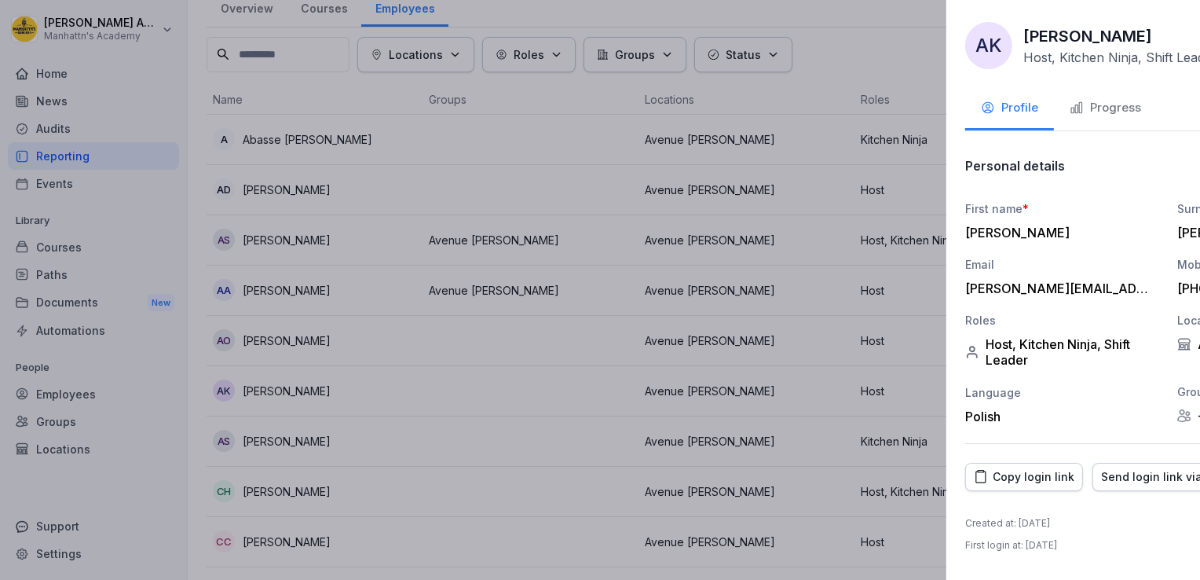
click at [421, 279] on div at bounding box center [600, 290] width 1200 height 580
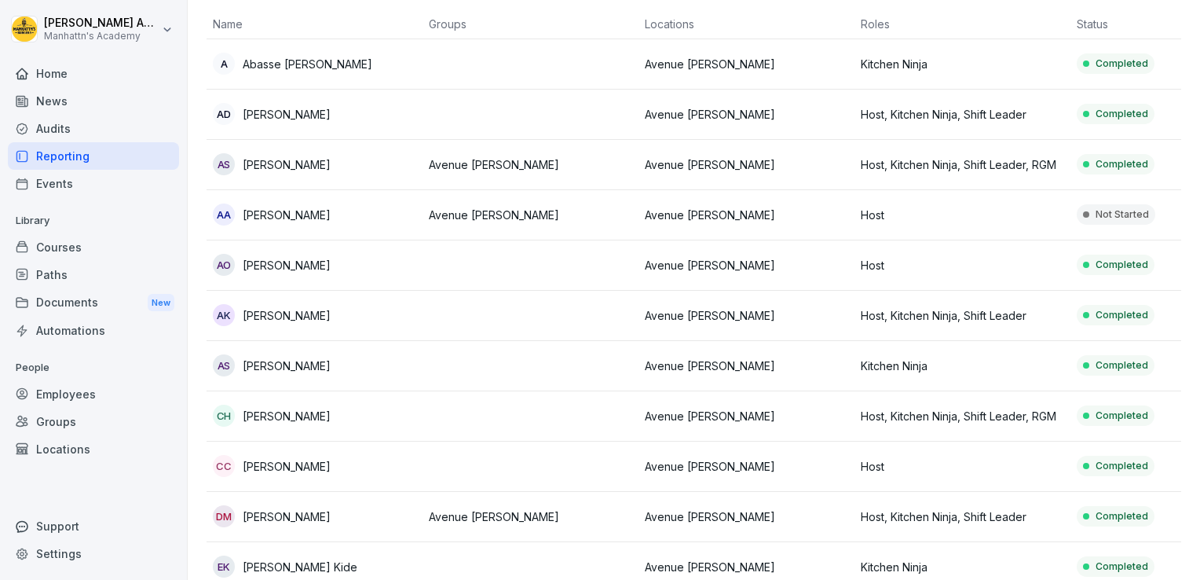
scroll to position [135, 0]
click at [431, 374] on td at bounding box center [531, 366] width 216 height 50
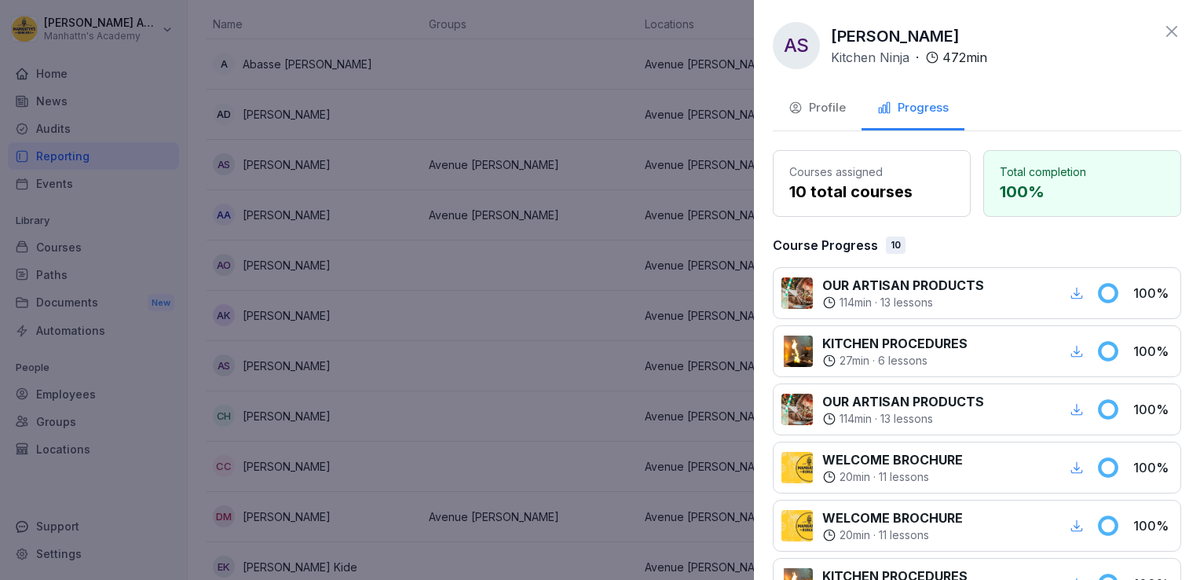
click at [823, 112] on div "Profile" at bounding box center [817, 108] width 57 height 18
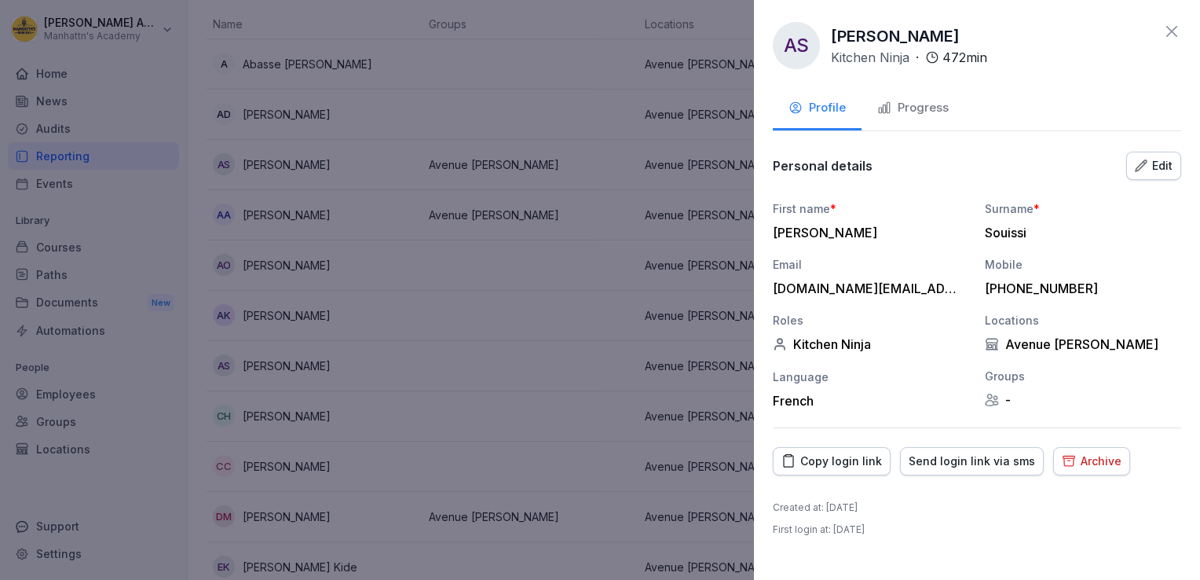
click at [1138, 170] on icon "button" at bounding box center [1141, 165] width 13 height 13
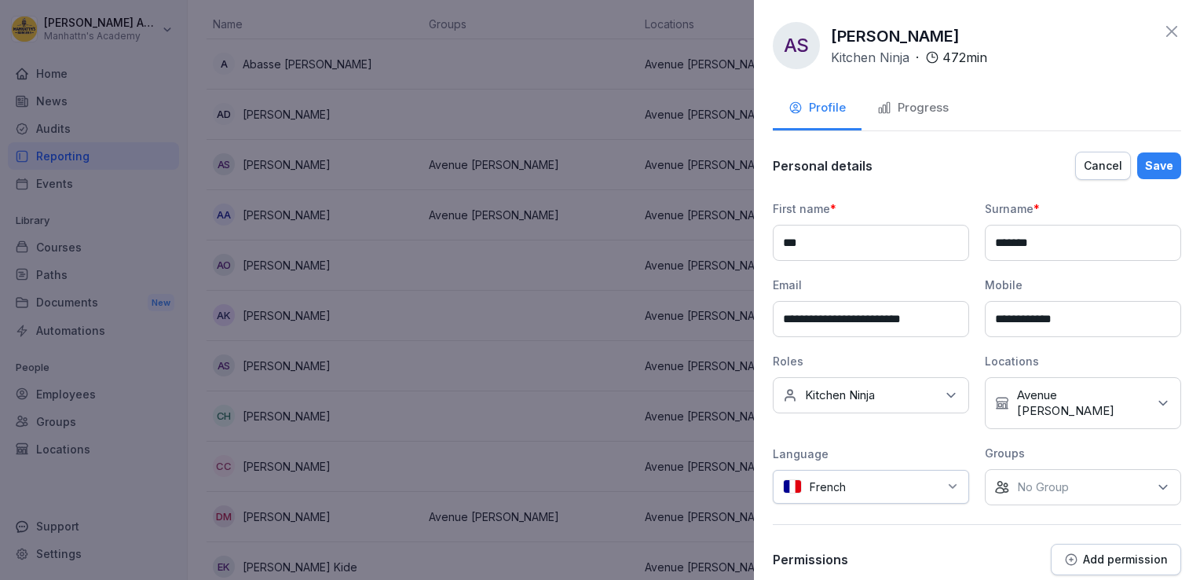
click at [913, 398] on div "No roles Kitchen Ninja" at bounding box center [871, 395] width 196 height 36
click at [801, 464] on div "Host" at bounding box center [875, 466] width 195 height 30
click at [1032, 516] on div "**********" at bounding box center [977, 362] width 409 height 425
click at [1145, 161] on div "Save" at bounding box center [1159, 165] width 28 height 17
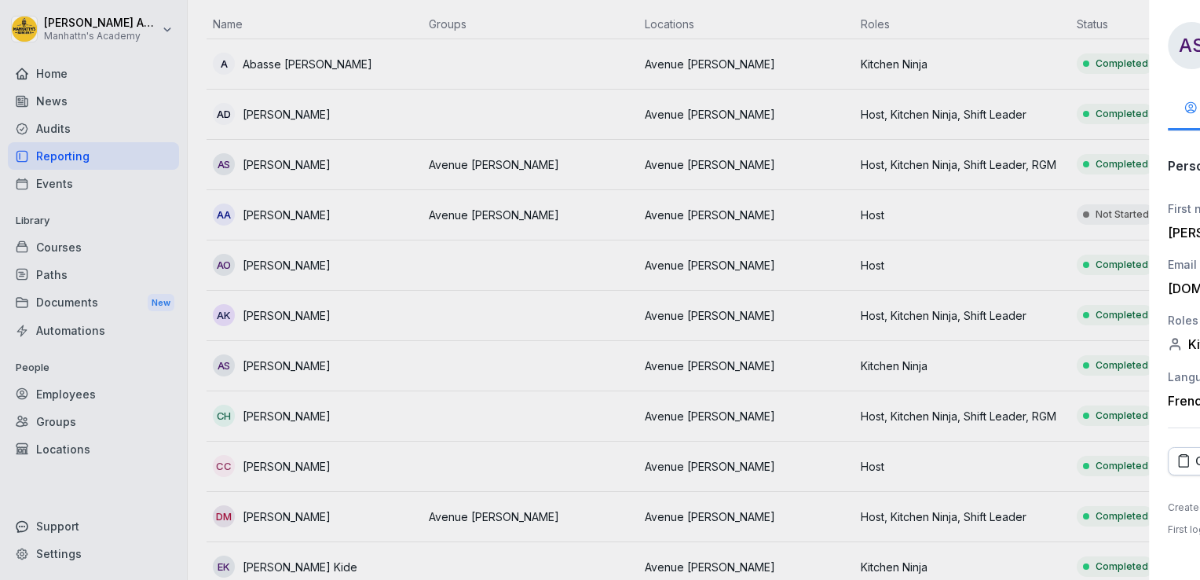
click at [571, 257] on div at bounding box center [600, 290] width 1200 height 580
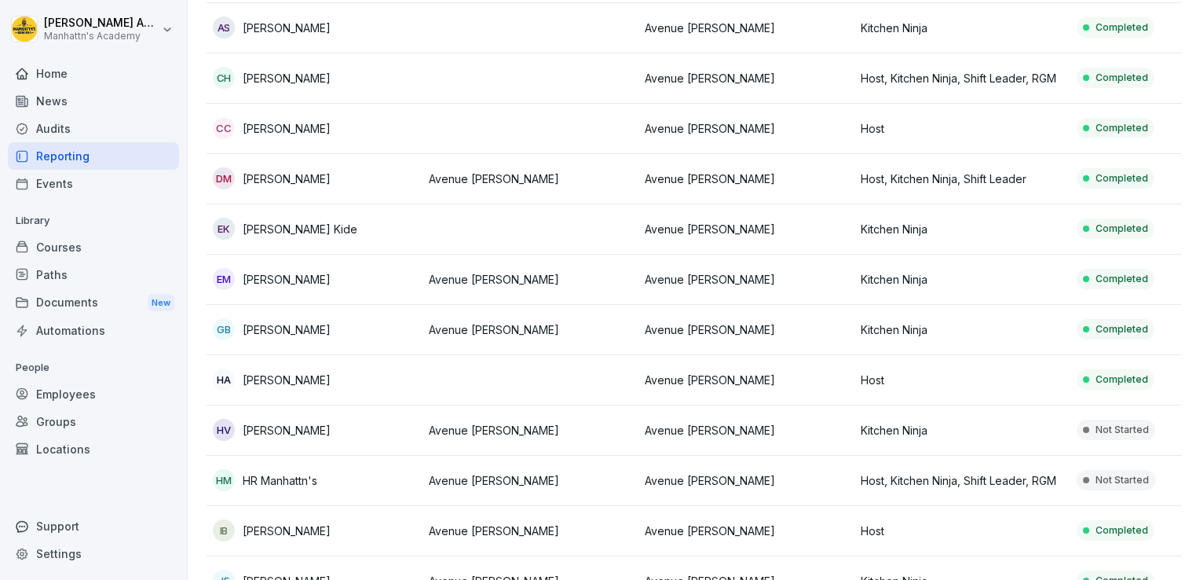
scroll to position [474, 0]
click at [602, 394] on td at bounding box center [531, 379] width 216 height 50
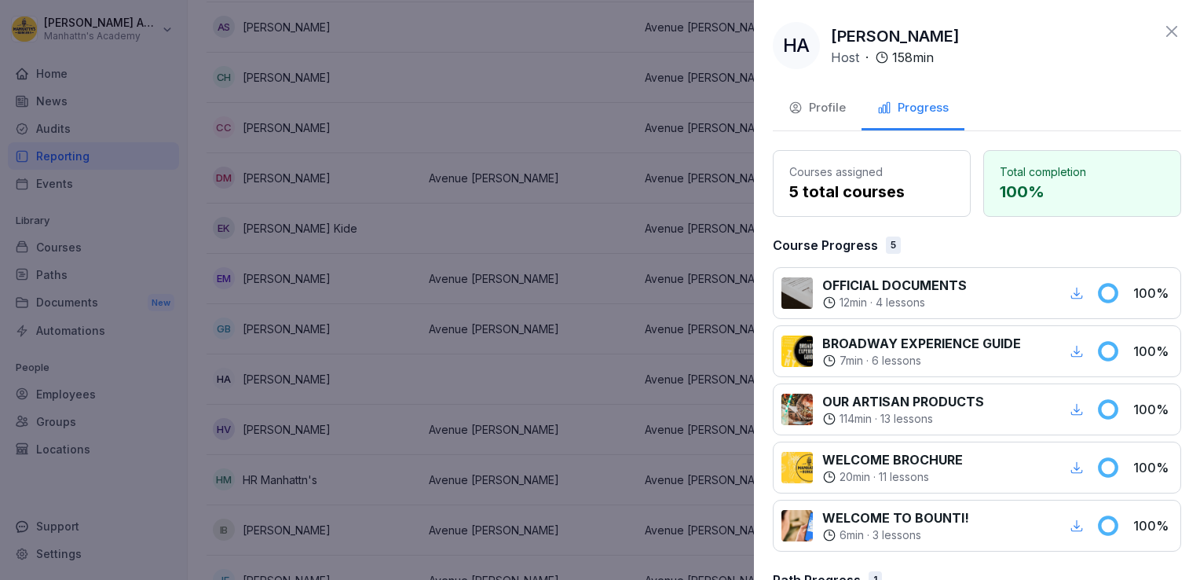
click at [807, 103] on div "Profile" at bounding box center [817, 108] width 57 height 18
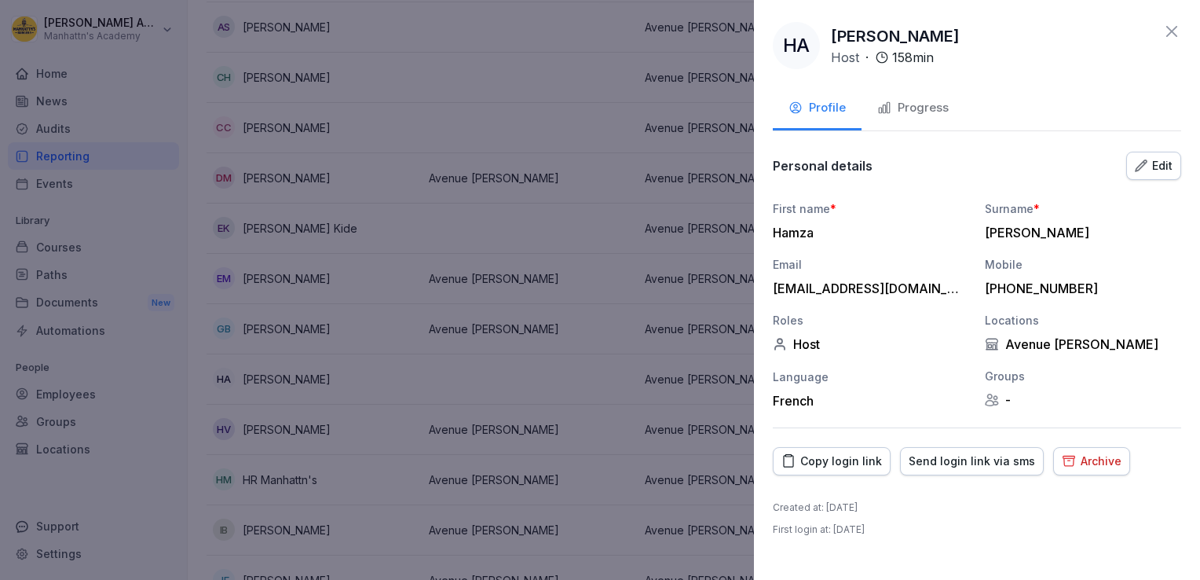
click at [1077, 453] on div "Archive" at bounding box center [1092, 461] width 60 height 17
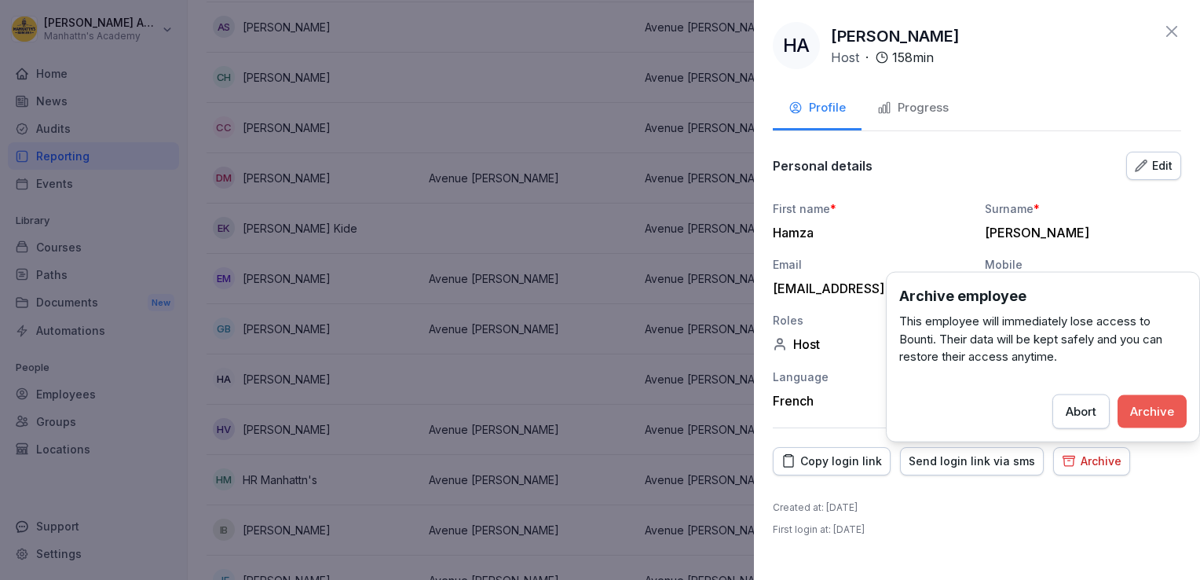
click at [1128, 408] on button "Archive" at bounding box center [1152, 410] width 69 height 33
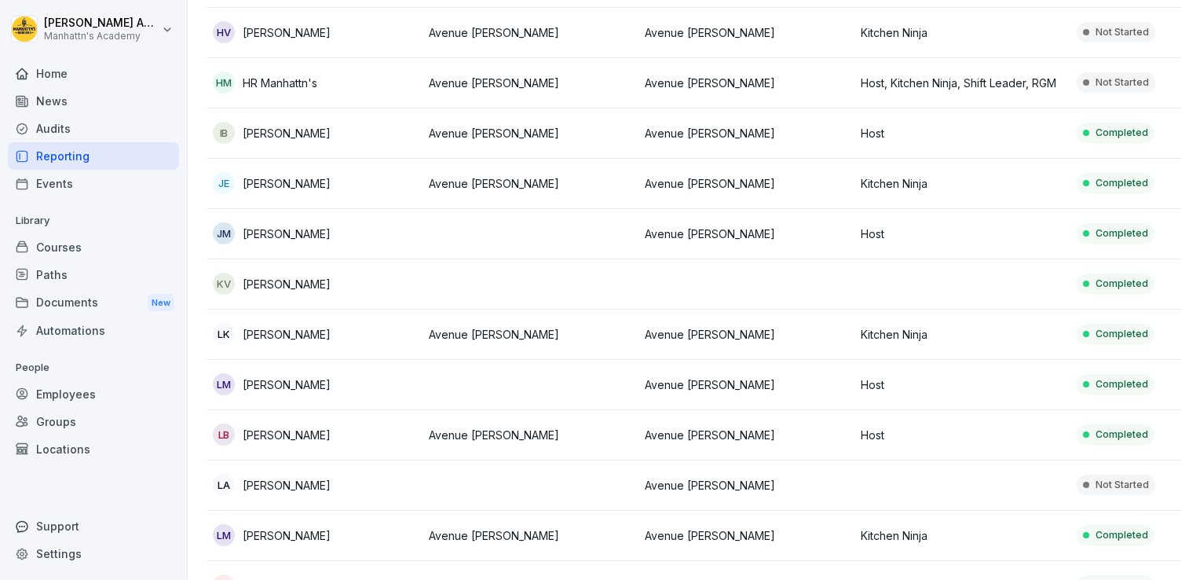
scroll to position [870, 0]
click at [672, 382] on p "Avenue [PERSON_NAME]" at bounding box center [746, 384] width 203 height 16
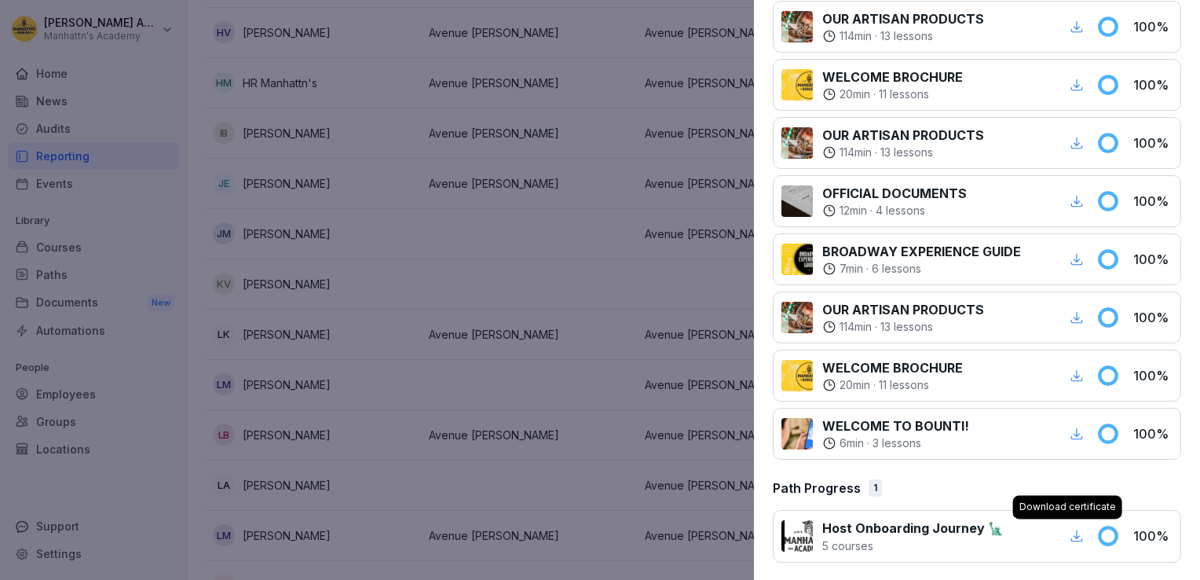
scroll to position [0, 0]
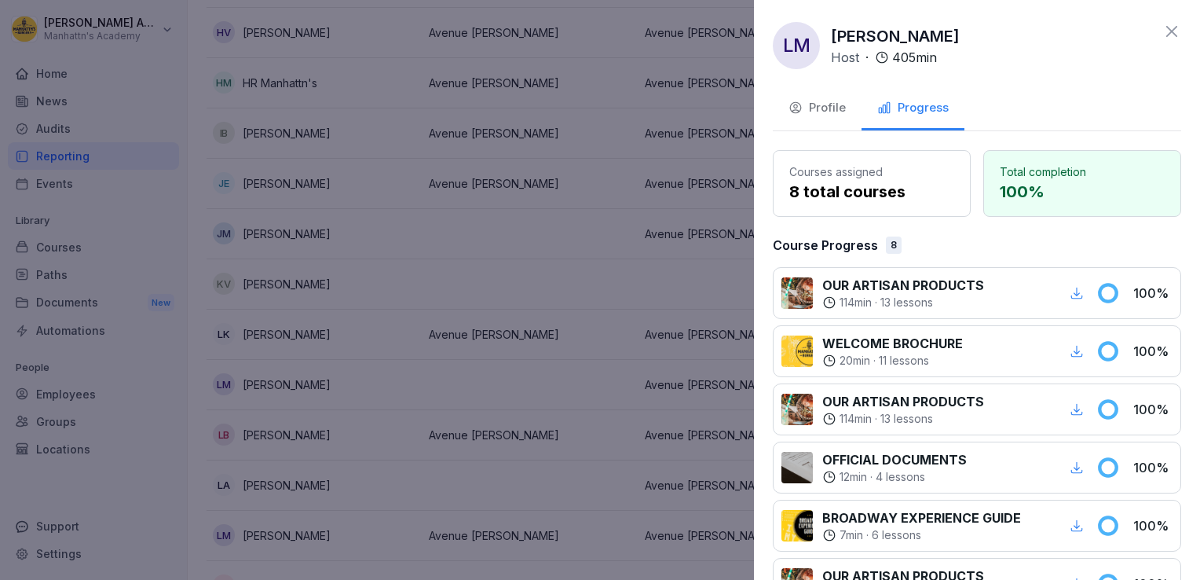
click at [828, 115] on div "Profile" at bounding box center [817, 108] width 57 height 18
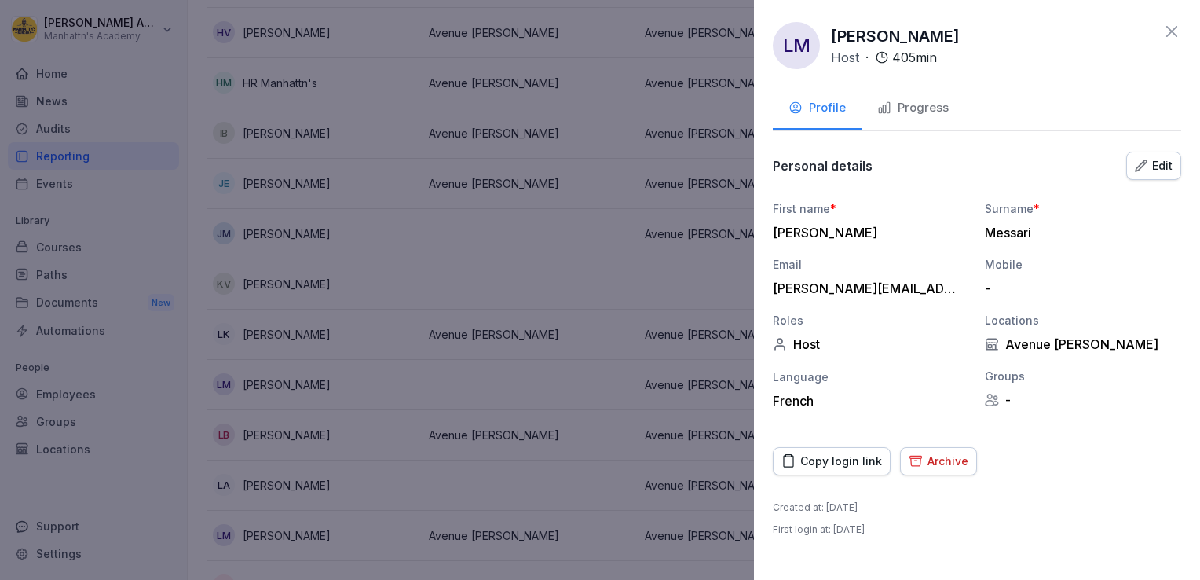
click at [936, 443] on div "LM Lina Messari Host · 405 min Profile Progress Personal details Edit First nam…" at bounding box center [977, 290] width 446 height 580
click at [937, 454] on div "Archive" at bounding box center [939, 461] width 60 height 17
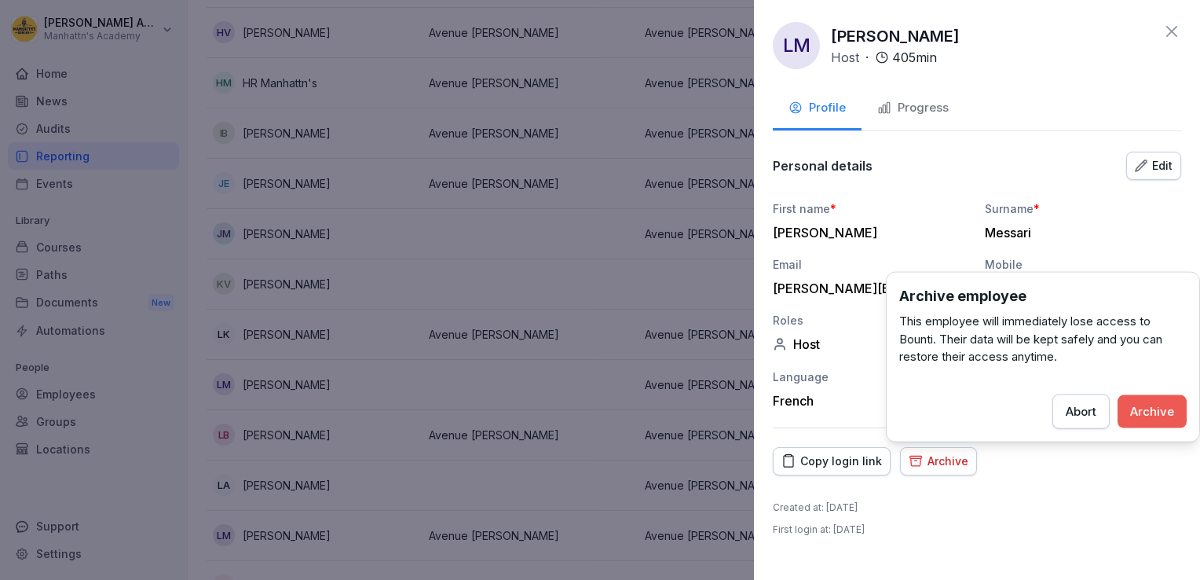
click at [1128, 423] on button "Archive" at bounding box center [1152, 410] width 69 height 33
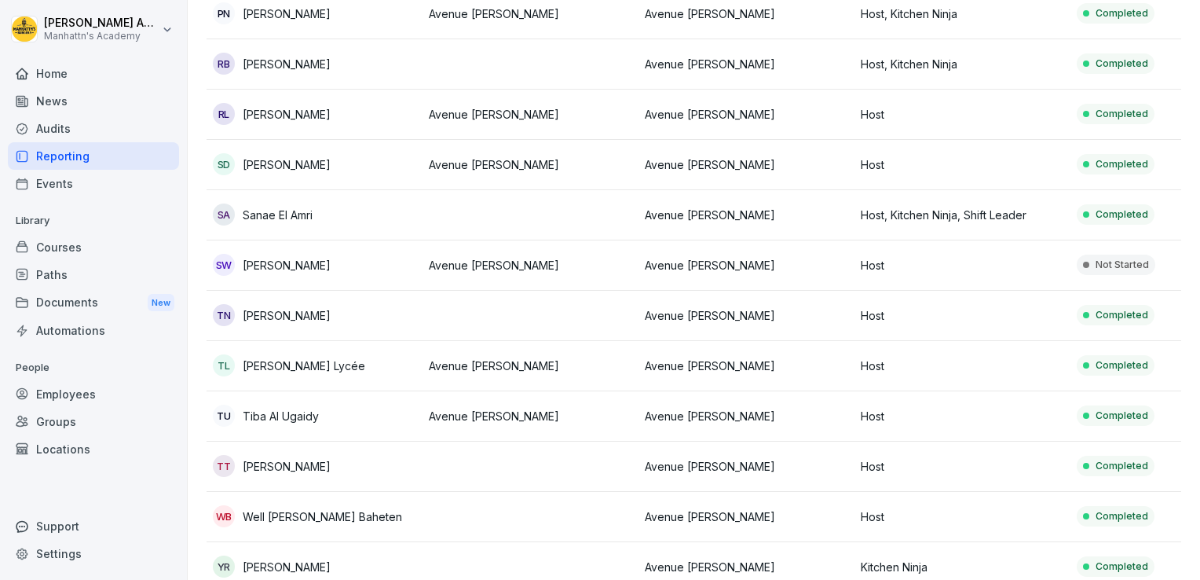
scroll to position [1992, 0]
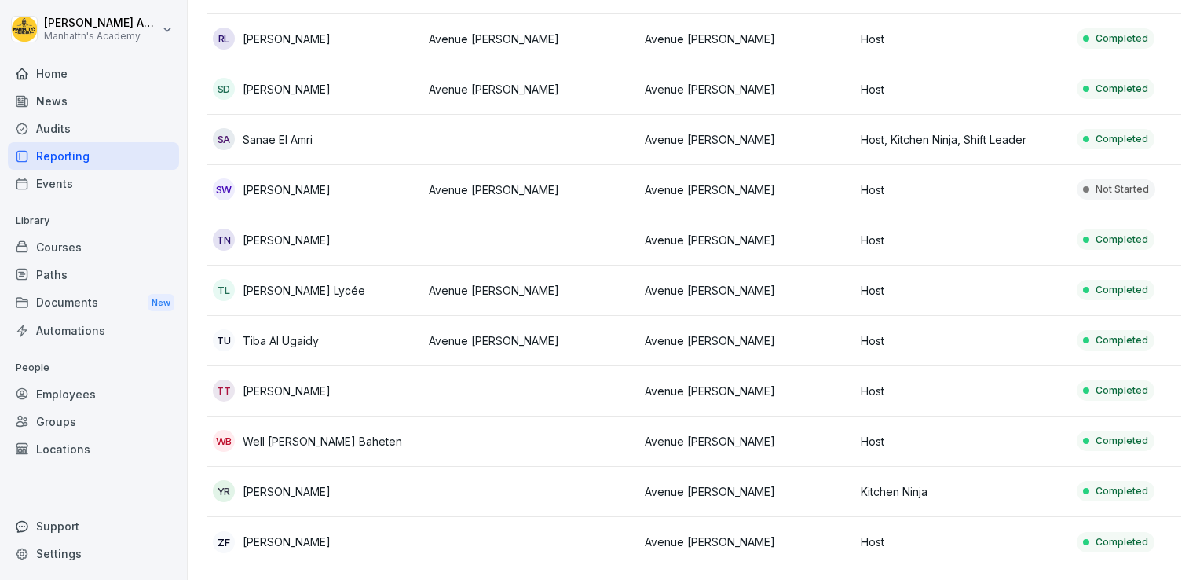
click at [358, 480] on div "yr yannik de rudder" at bounding box center [314, 491] width 203 height 22
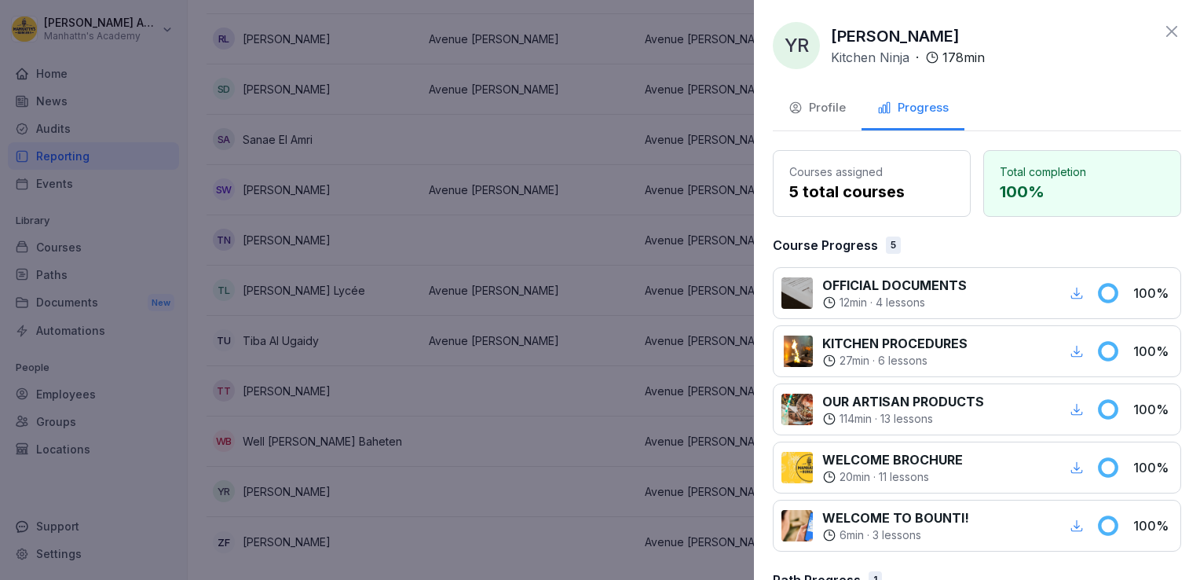
click at [809, 99] on div "Profile" at bounding box center [817, 108] width 57 height 18
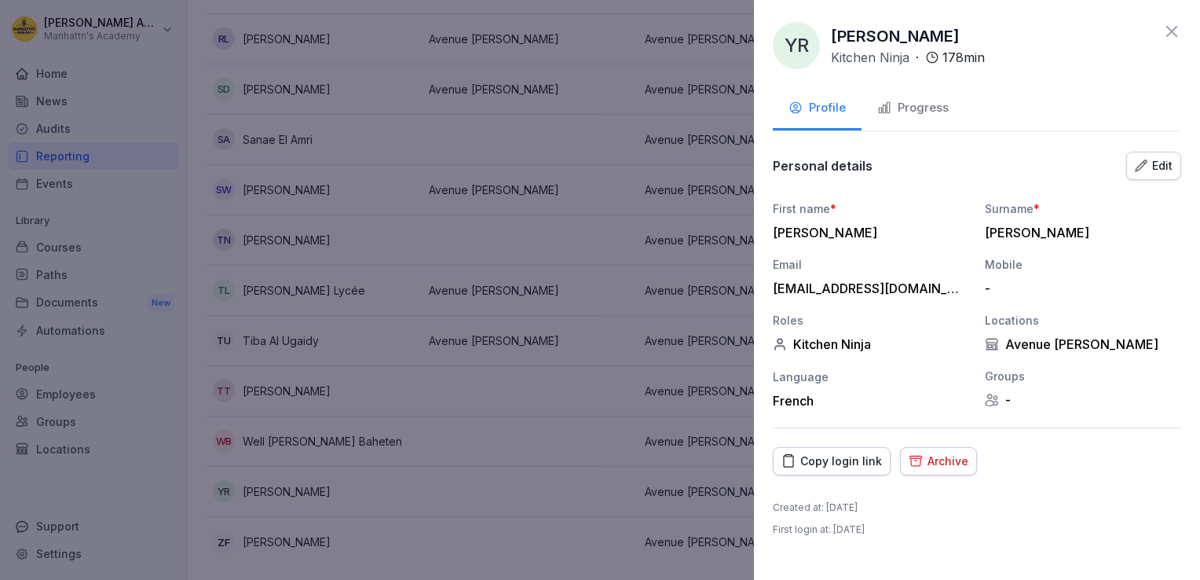
click at [911, 449] on button "Archive" at bounding box center [938, 461] width 77 height 28
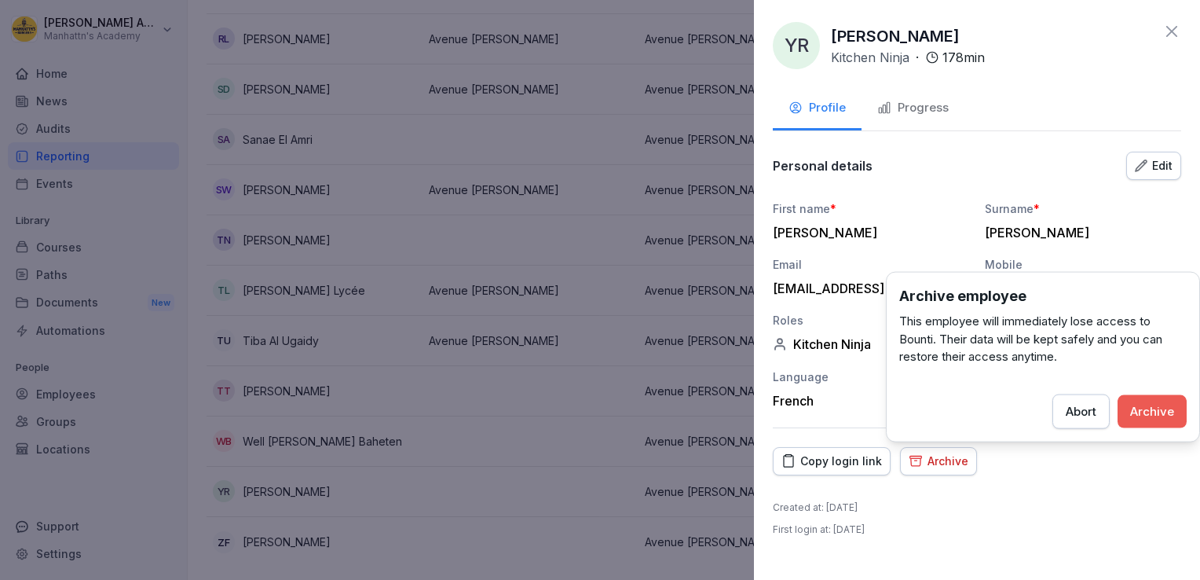
click at [1144, 402] on div "Archive" at bounding box center [1152, 410] width 44 height 17
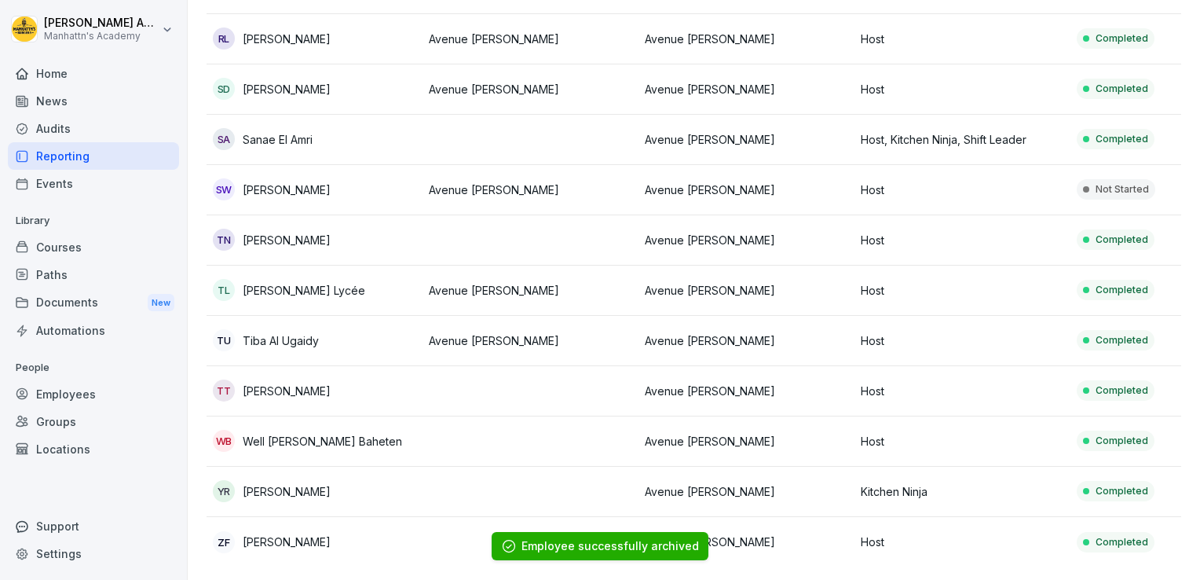
click at [352, 279] on div "TL Thibault Lycée" at bounding box center [314, 290] width 203 height 22
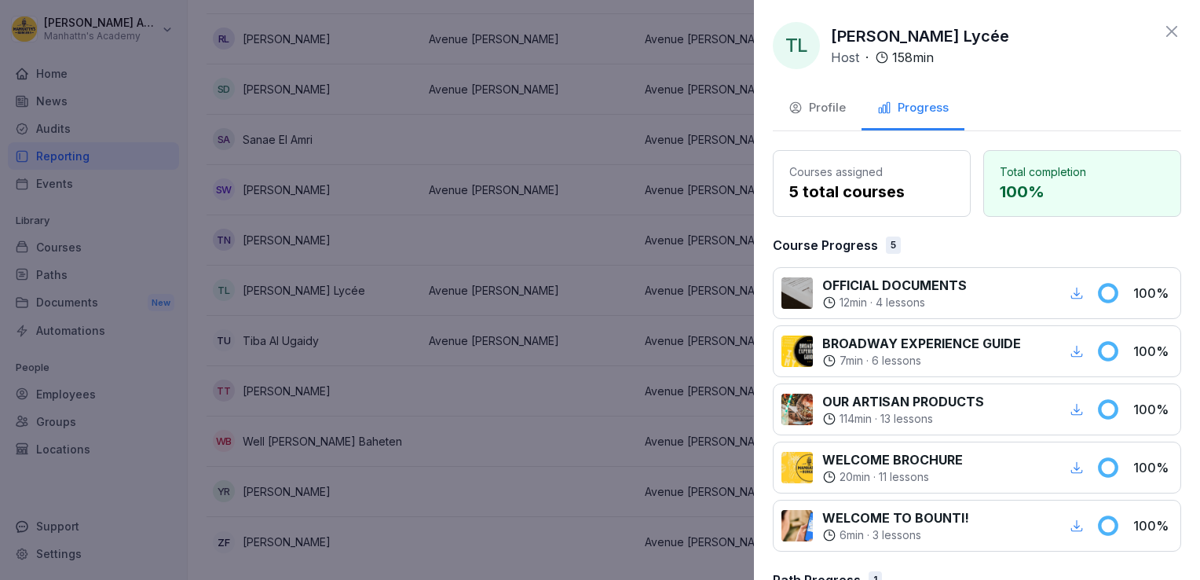
click at [817, 117] on button "Profile" at bounding box center [817, 109] width 89 height 42
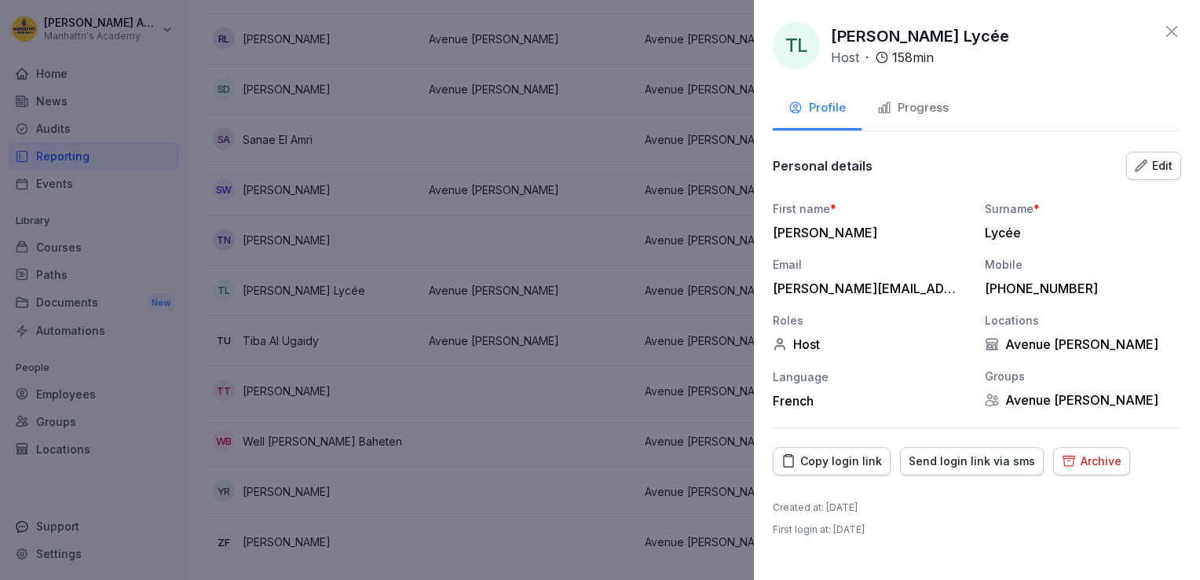
click at [1062, 462] on icon "button" at bounding box center [1069, 460] width 14 height 15
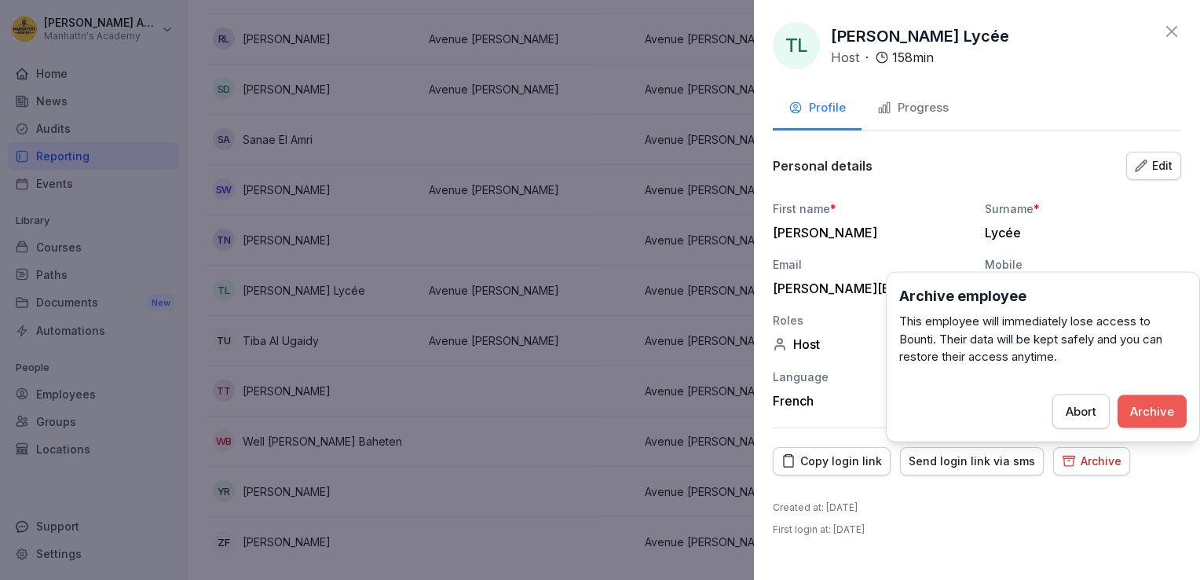
click at [1123, 404] on button "Archive" at bounding box center [1152, 410] width 69 height 33
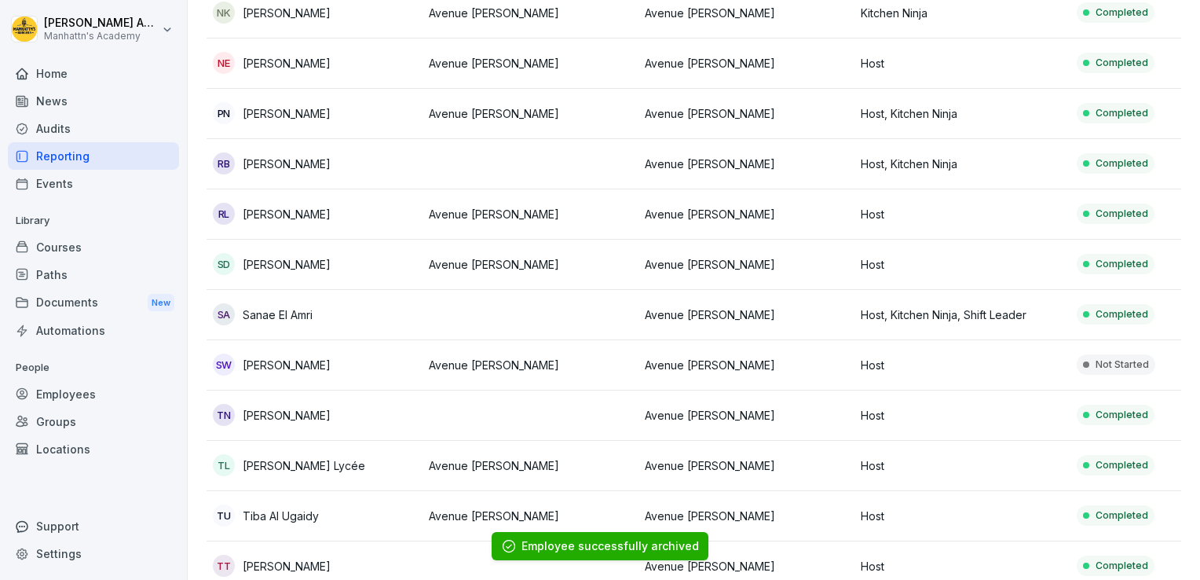
scroll to position [1796, 0]
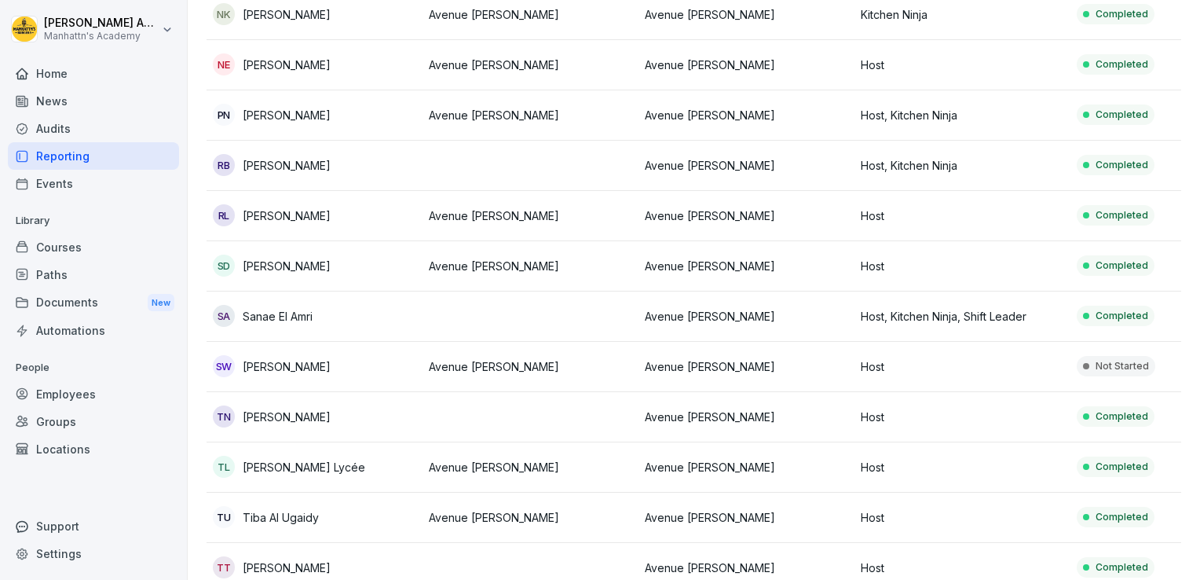
click at [452, 247] on td "Avenue [PERSON_NAME]" at bounding box center [531, 266] width 216 height 50
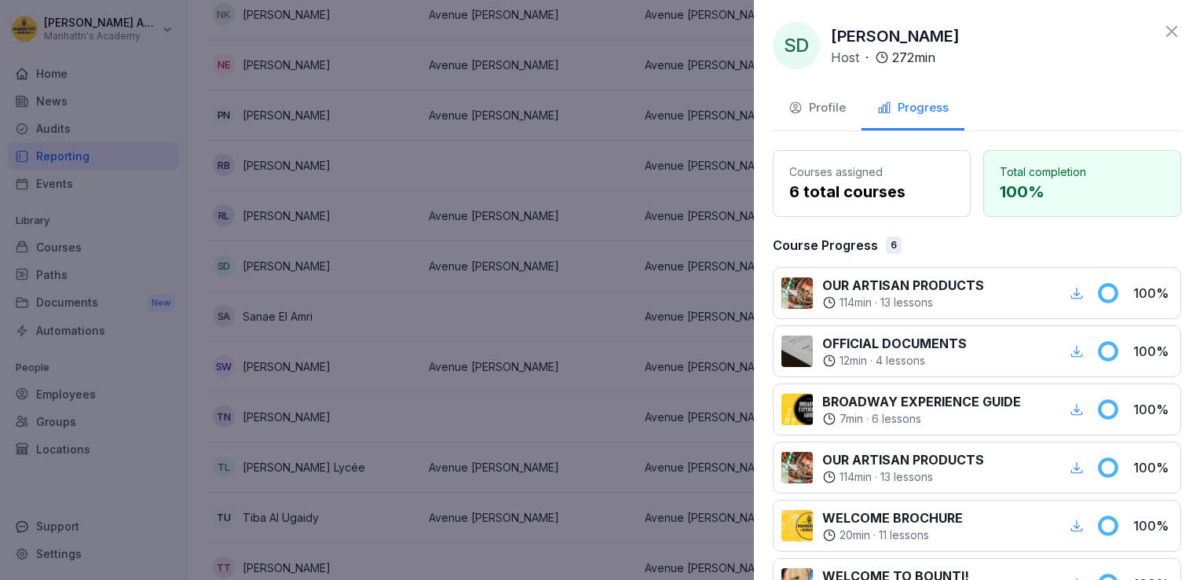
click at [836, 95] on button "Profile" at bounding box center [817, 109] width 89 height 42
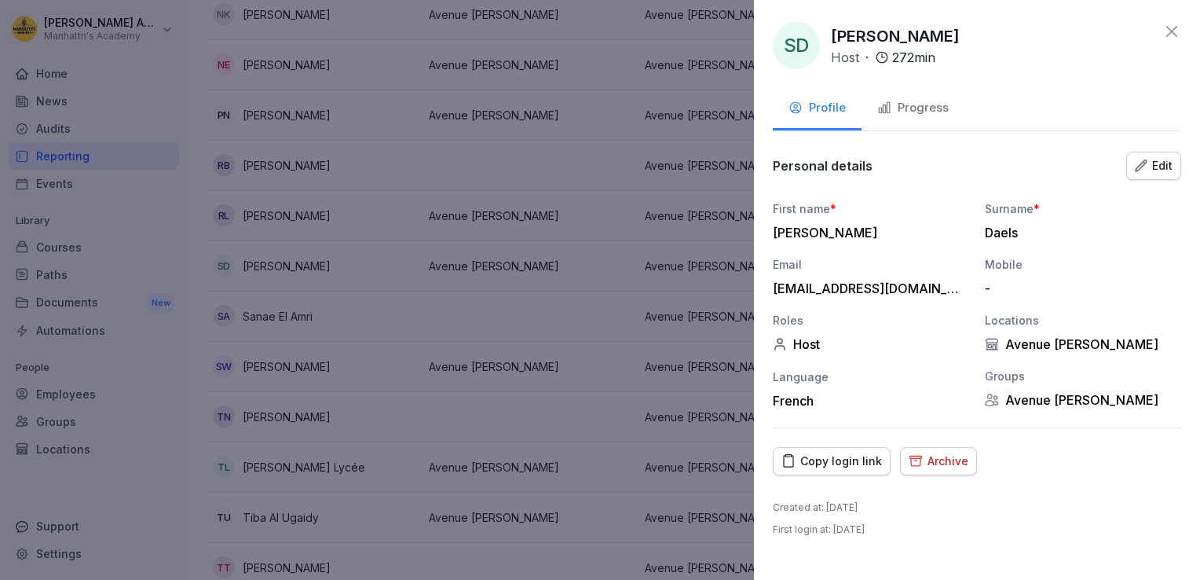
click at [1160, 162] on div "Edit" at bounding box center [1154, 165] width 38 height 17
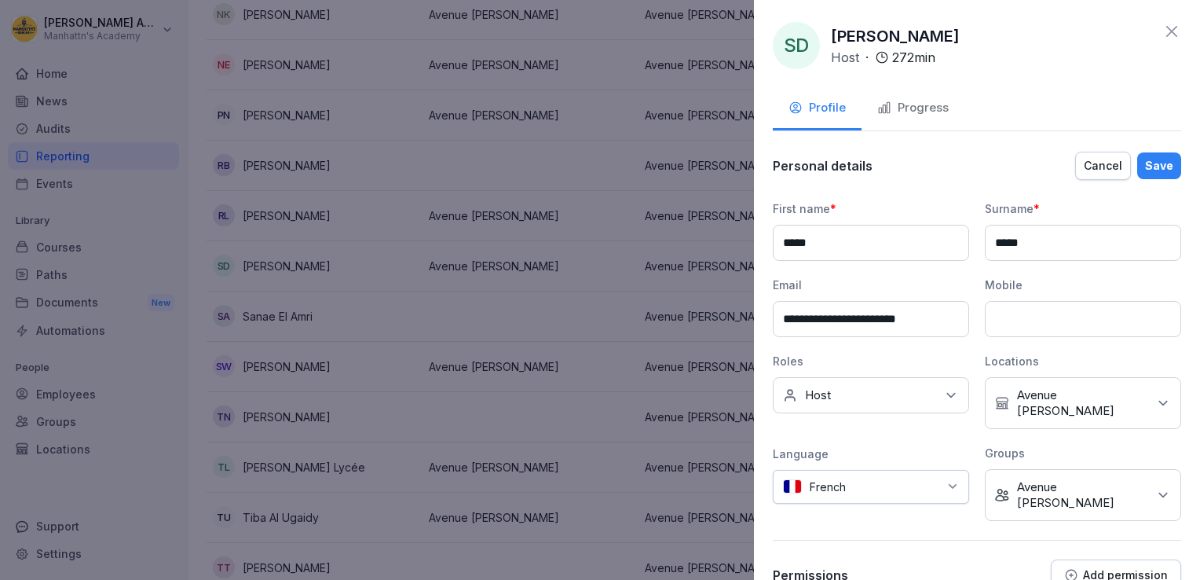
click at [870, 396] on div "No roles Host" at bounding box center [871, 395] width 196 height 36
click at [808, 504] on div "Kitchen Ninja" at bounding box center [875, 496] width 195 height 30
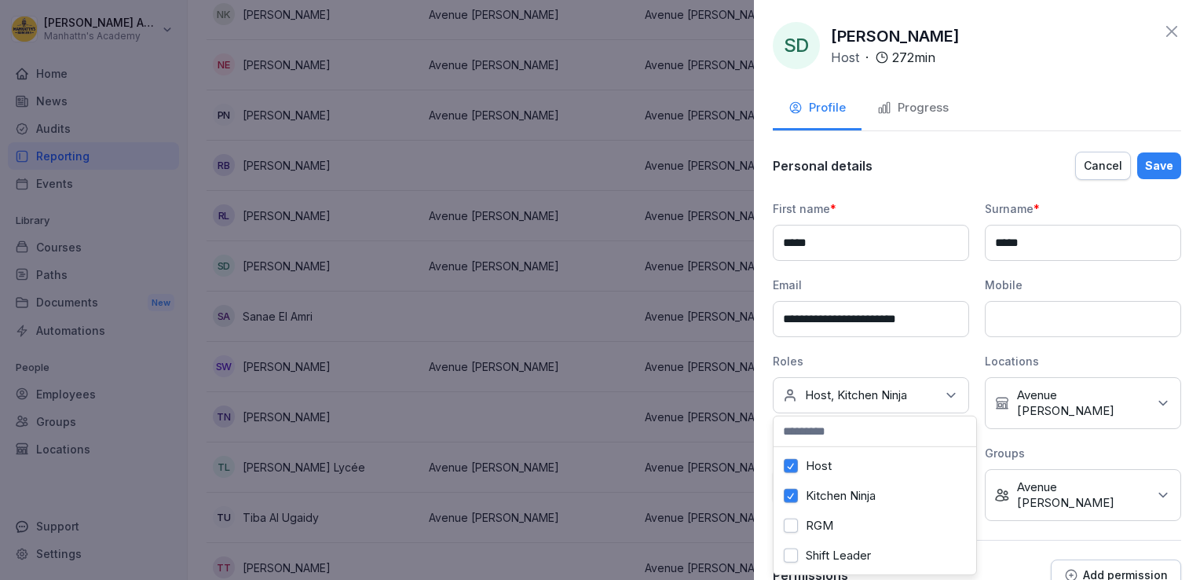
click at [801, 545] on div "Shift Leader" at bounding box center [875, 555] width 195 height 30
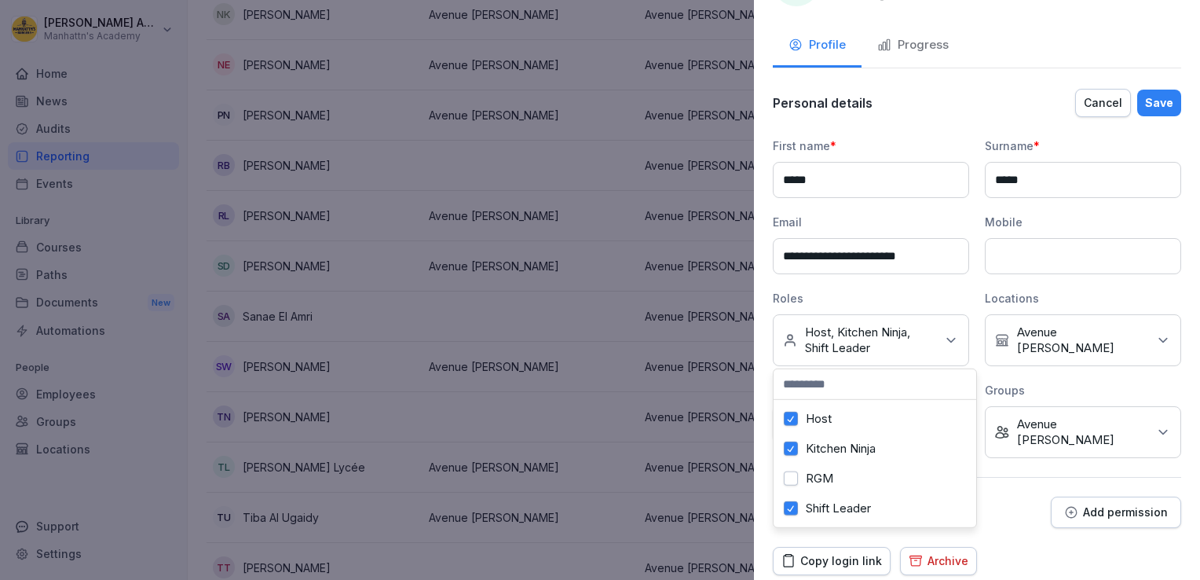
scroll to position [12, 0]
click at [1078, 560] on div "**********" at bounding box center [977, 290] width 446 height 580
click at [1152, 101] on div "Save" at bounding box center [1159, 102] width 28 height 17
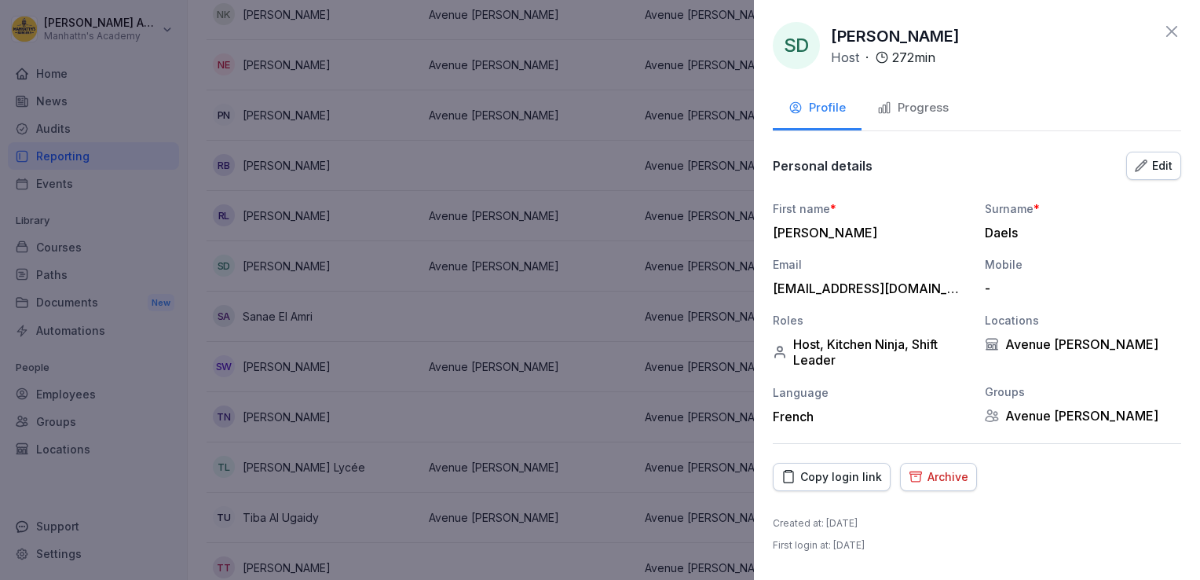
scroll to position [0, 0]
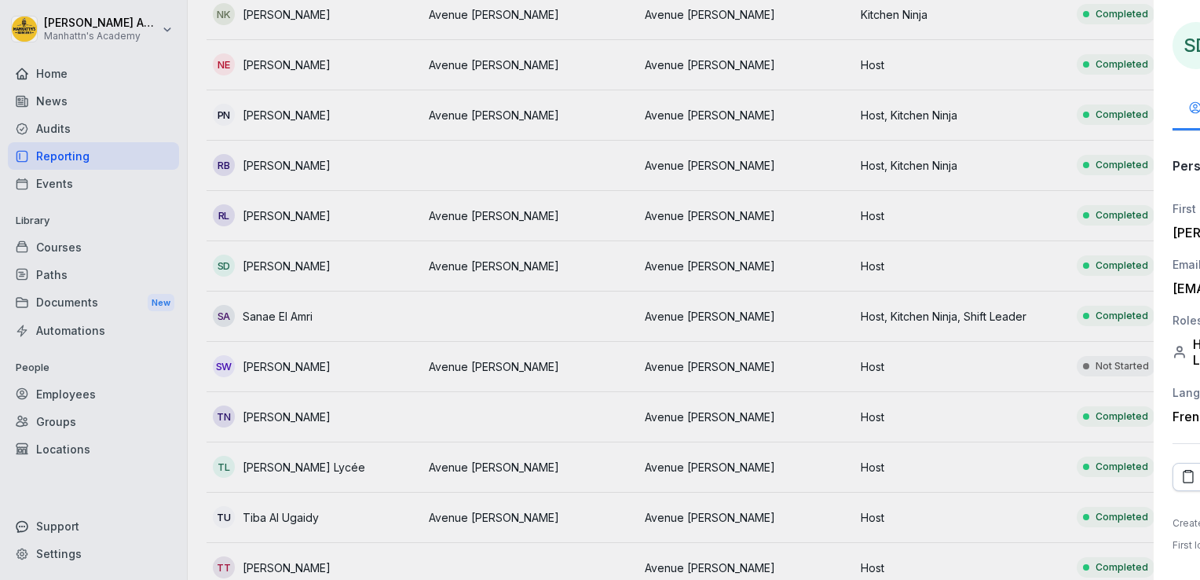
click at [555, 230] on div at bounding box center [600, 290] width 1200 height 580
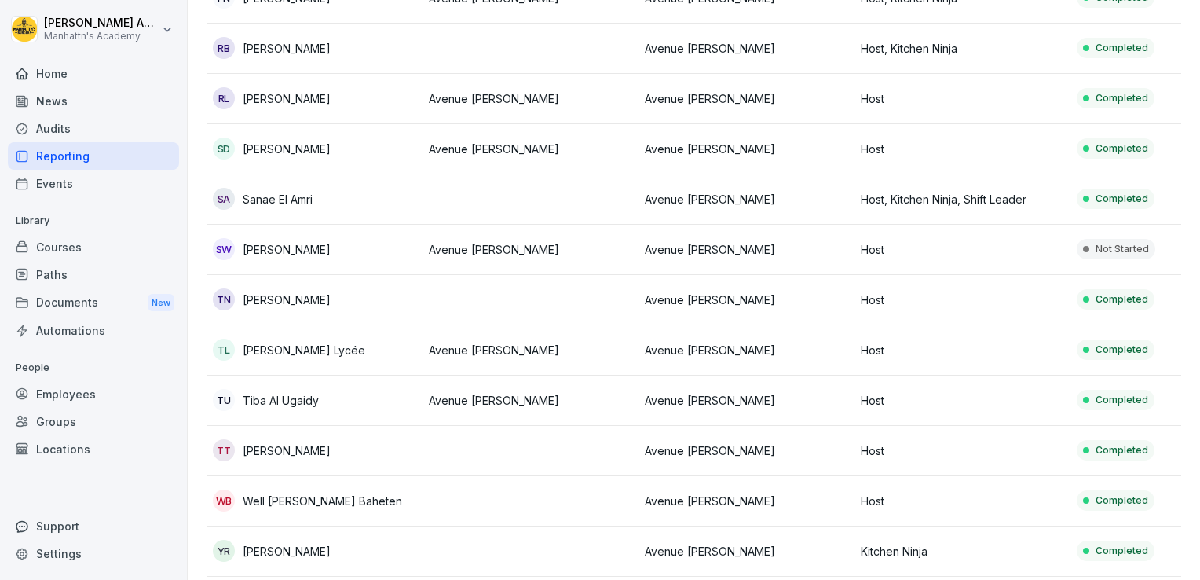
scroll to position [1912, 0]
click at [309, 246] on p "[PERSON_NAME]" at bounding box center [287, 250] width 88 height 16
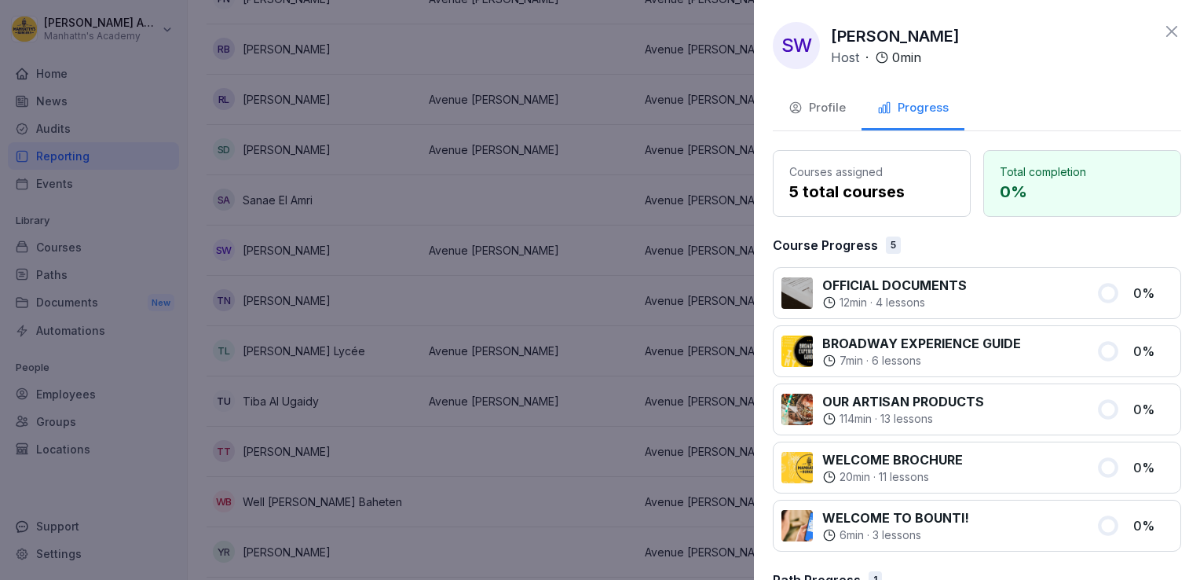
click at [867, 65] on div "Host · 0 min" at bounding box center [876, 57] width 90 height 19
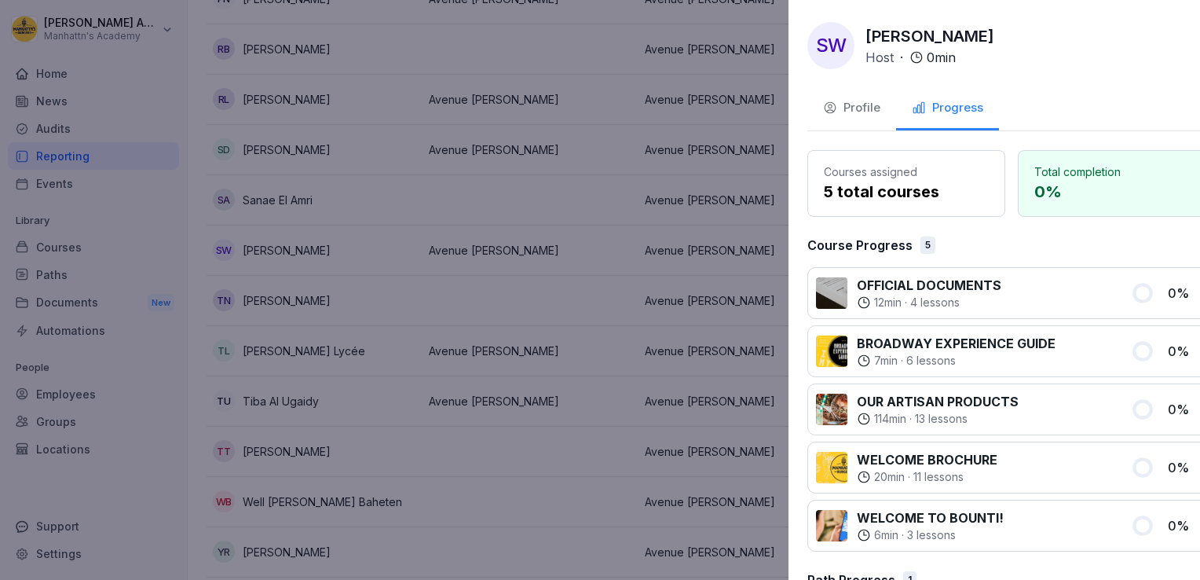
click at [723, 134] on div at bounding box center [600, 290] width 1200 height 580
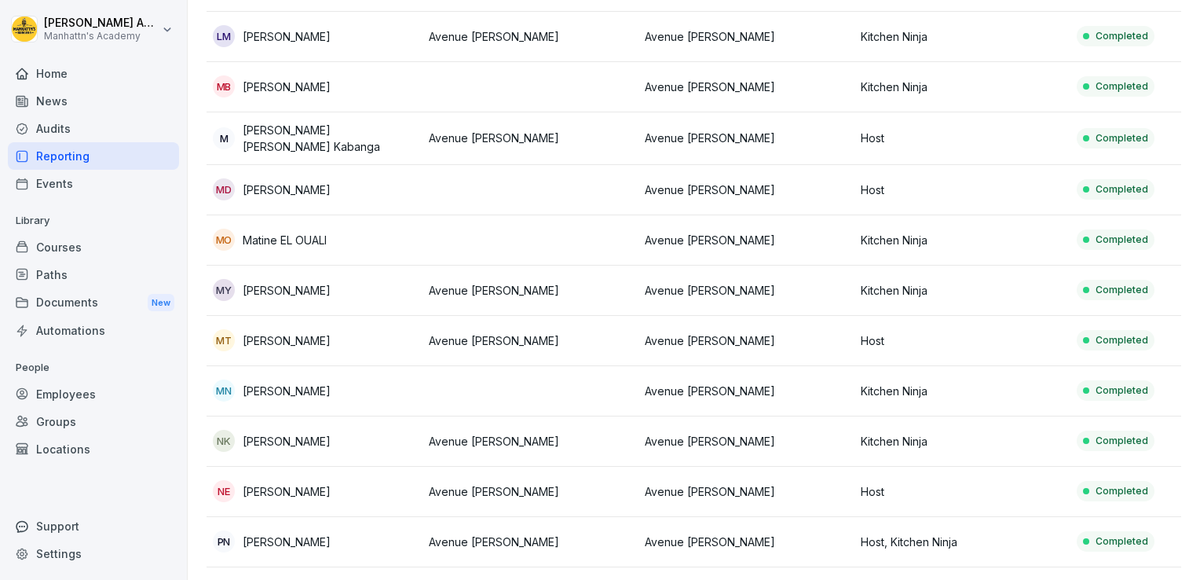
scroll to position [1342, 0]
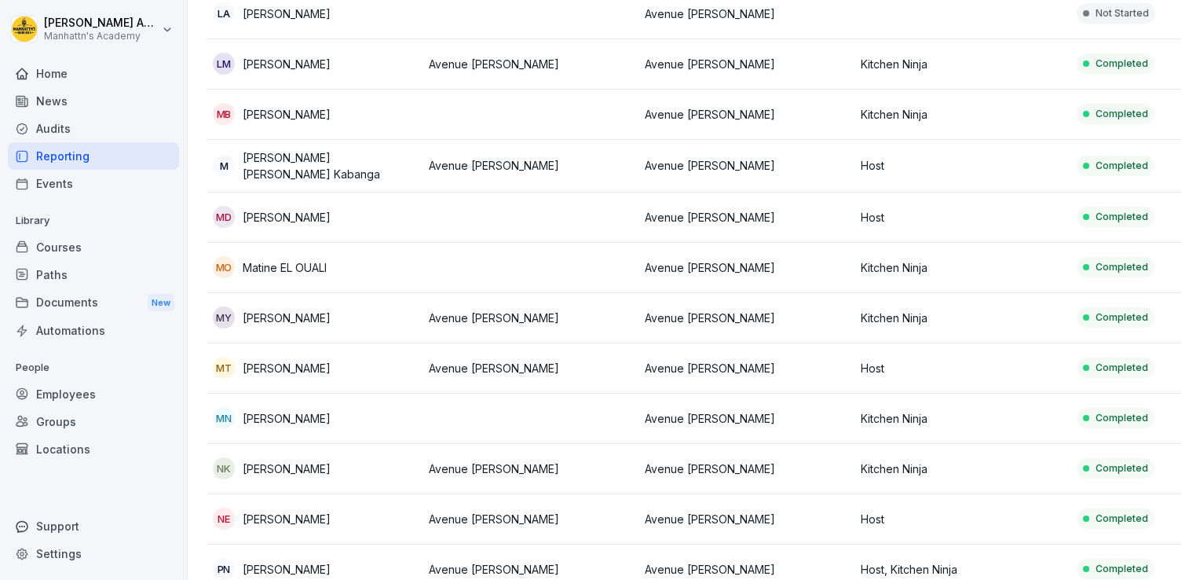
click at [310, 247] on td "MO Matine EL OUALI" at bounding box center [315, 268] width 216 height 50
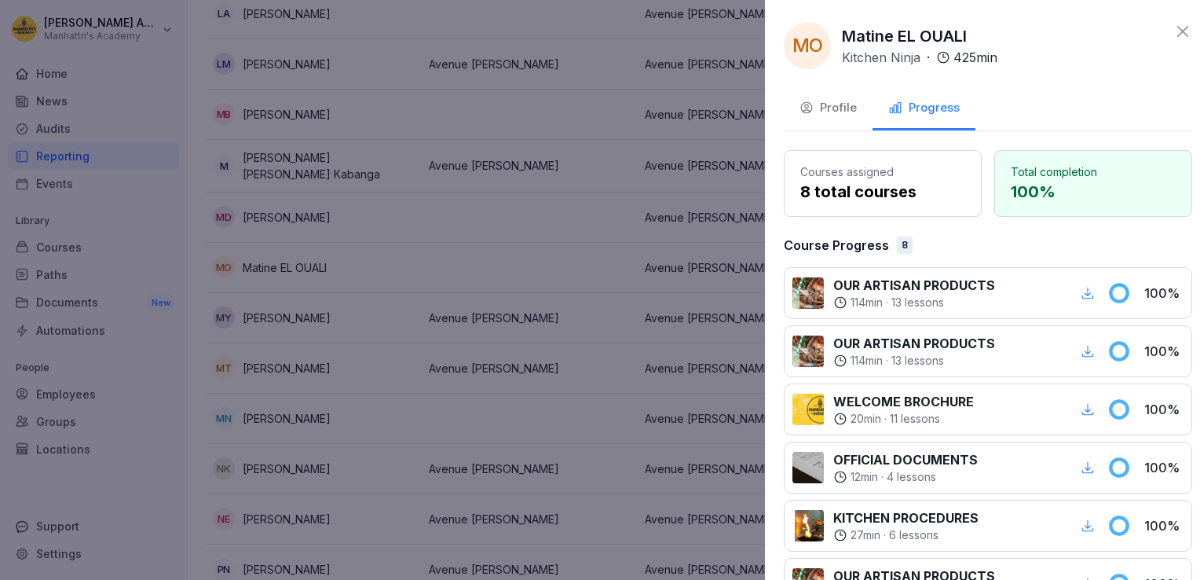
click at [279, 105] on div at bounding box center [600, 290] width 1200 height 580
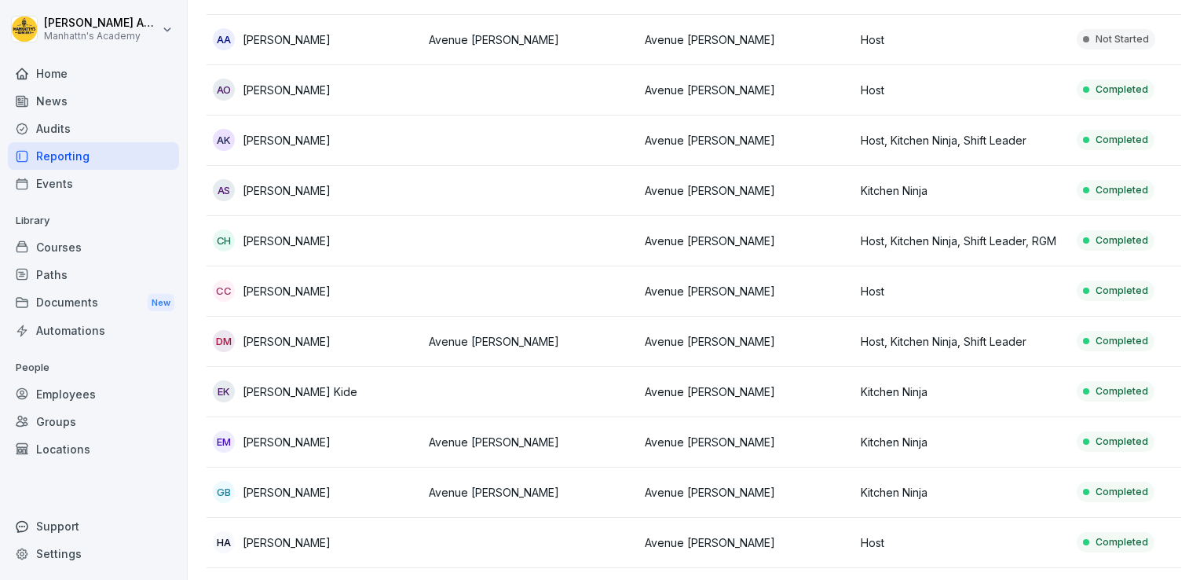
scroll to position [0, 0]
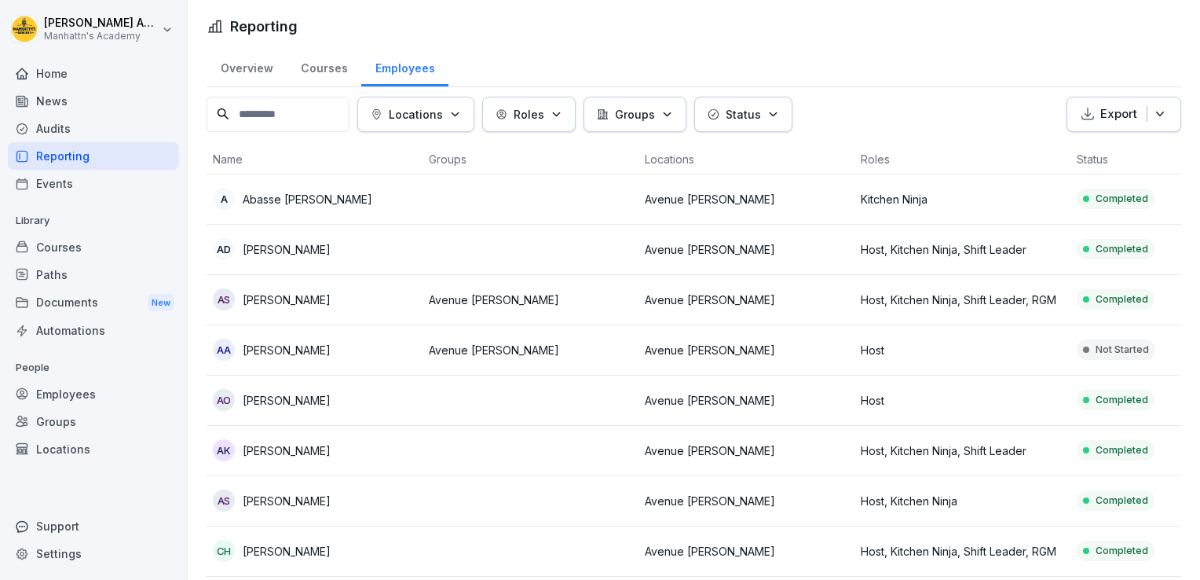
click at [42, 77] on div "Home" at bounding box center [93, 73] width 171 height 27
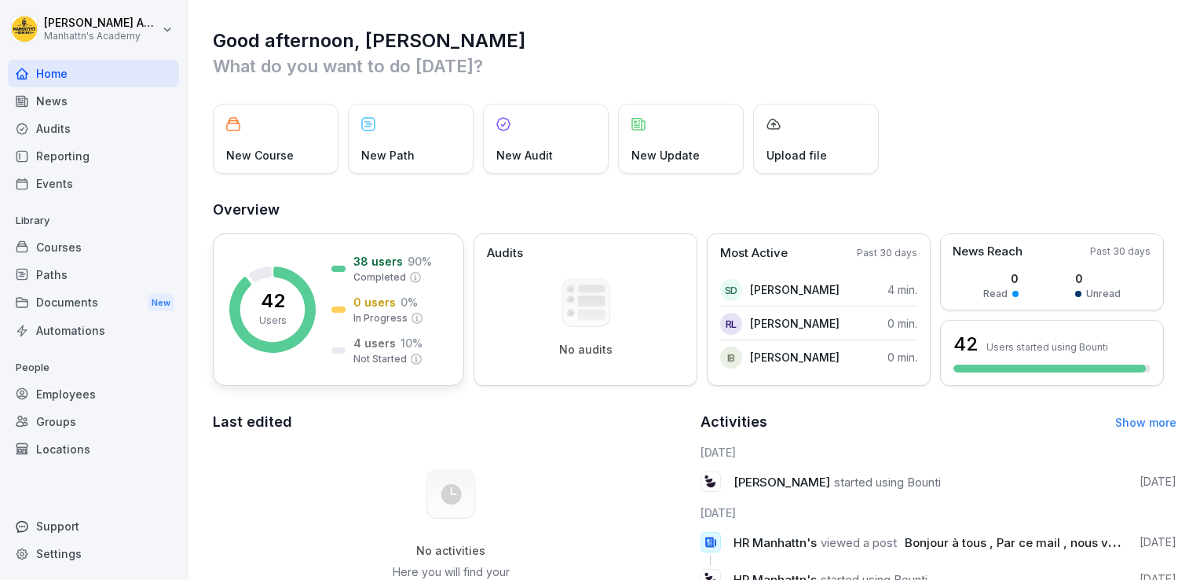
click at [299, 325] on rect at bounding box center [272, 309] width 86 height 86
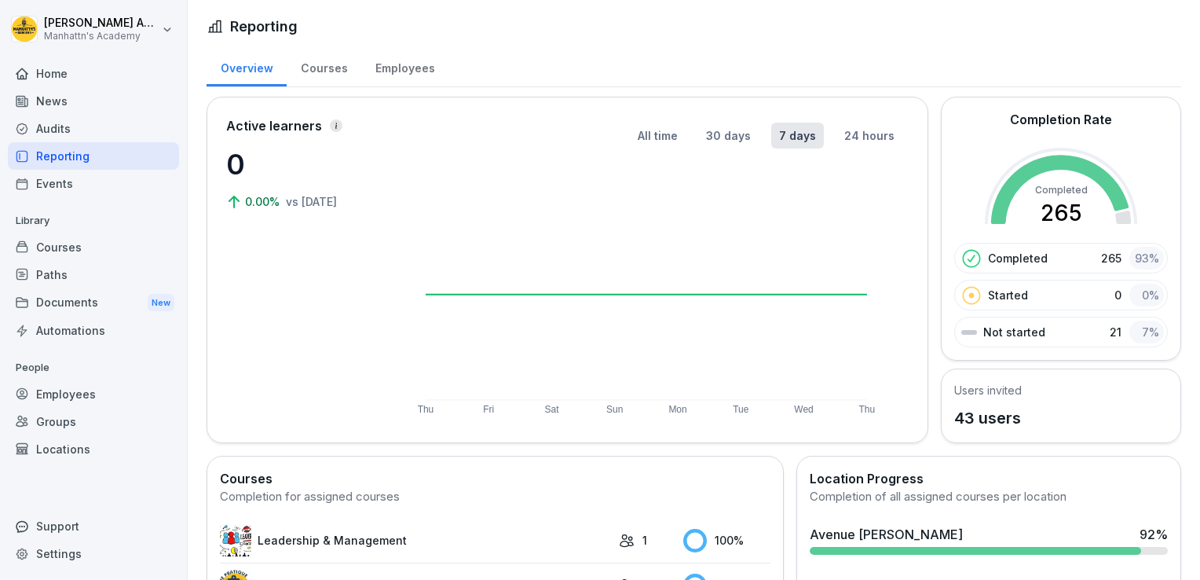
click at [423, 68] on div "Employees" at bounding box center [404, 66] width 87 height 40
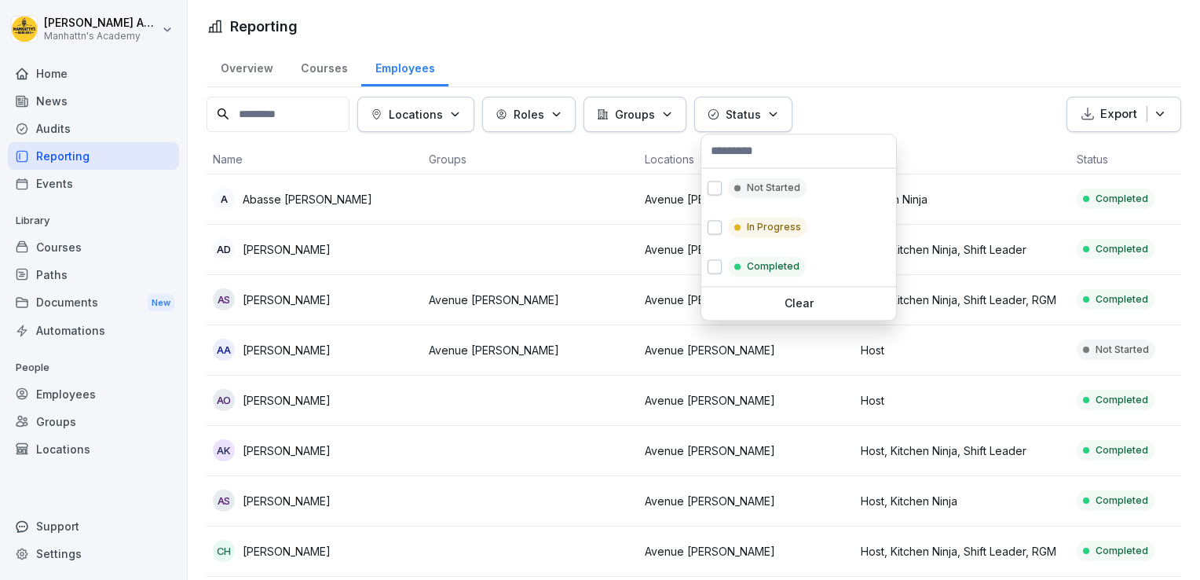
click at [719, 101] on button "Status" at bounding box center [743, 114] width 98 height 35
click at [744, 195] on div "Not Started" at bounding box center [767, 188] width 79 height 20
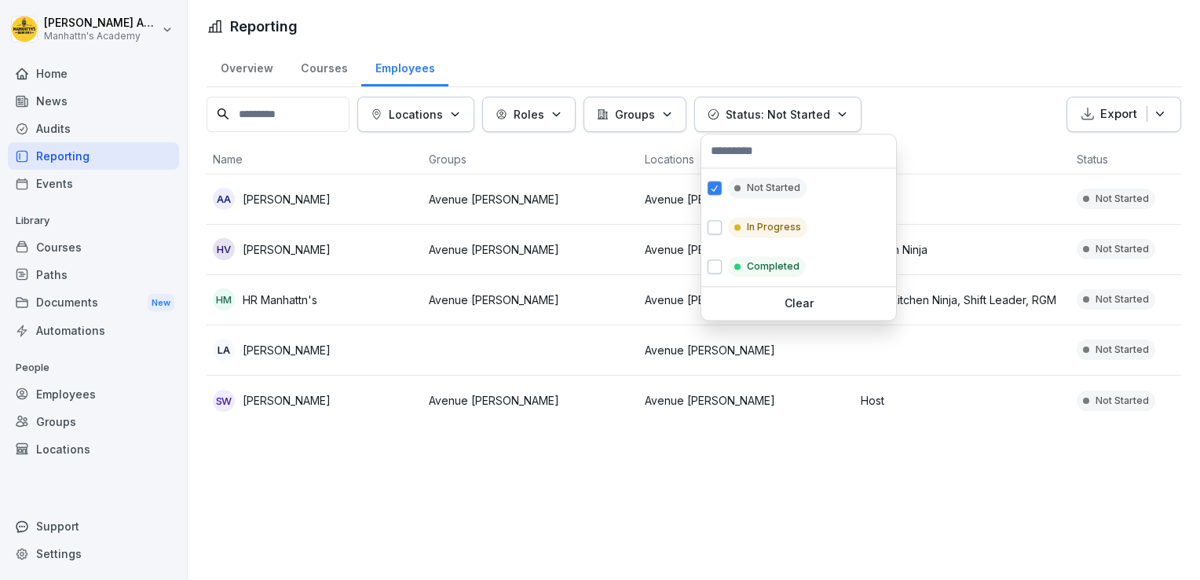
click at [281, 141] on html "[PERSON_NAME]'s Academy Home News Audits Reporting Events Library Courses Paths…" at bounding box center [600, 290] width 1200 height 580
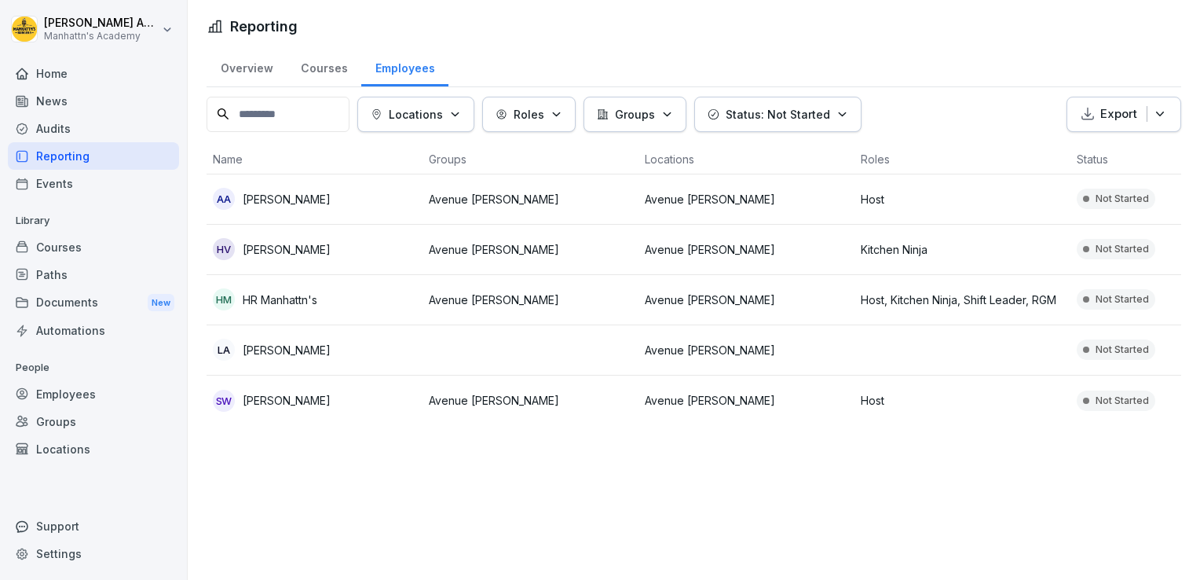
click at [331, 406] on p "[PERSON_NAME]" at bounding box center [287, 400] width 88 height 16
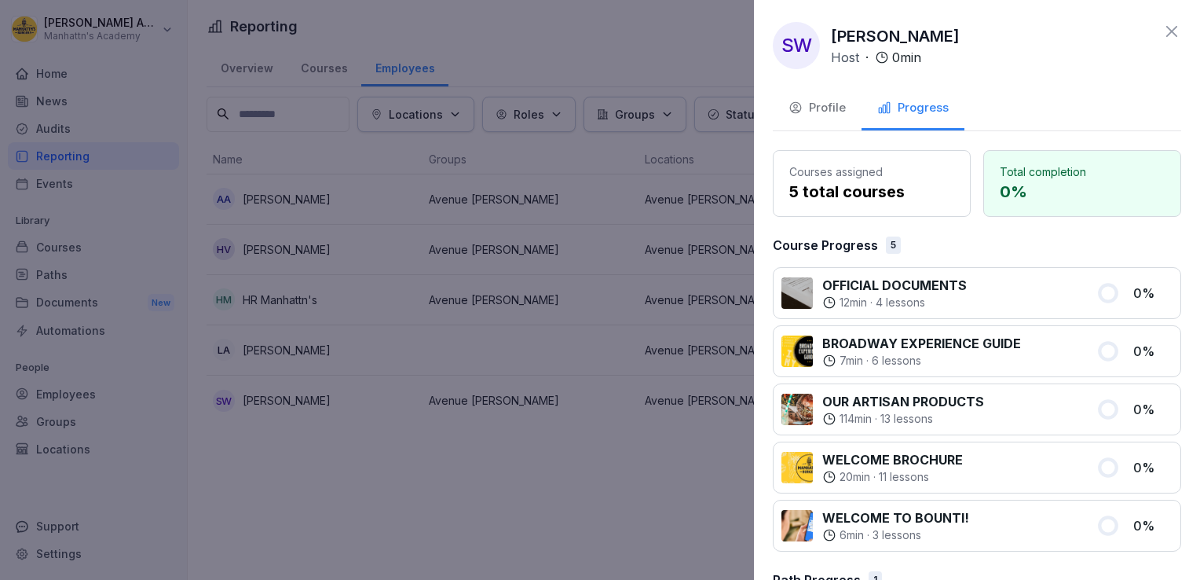
click at [793, 112] on icon "button" at bounding box center [796, 108] width 14 height 14
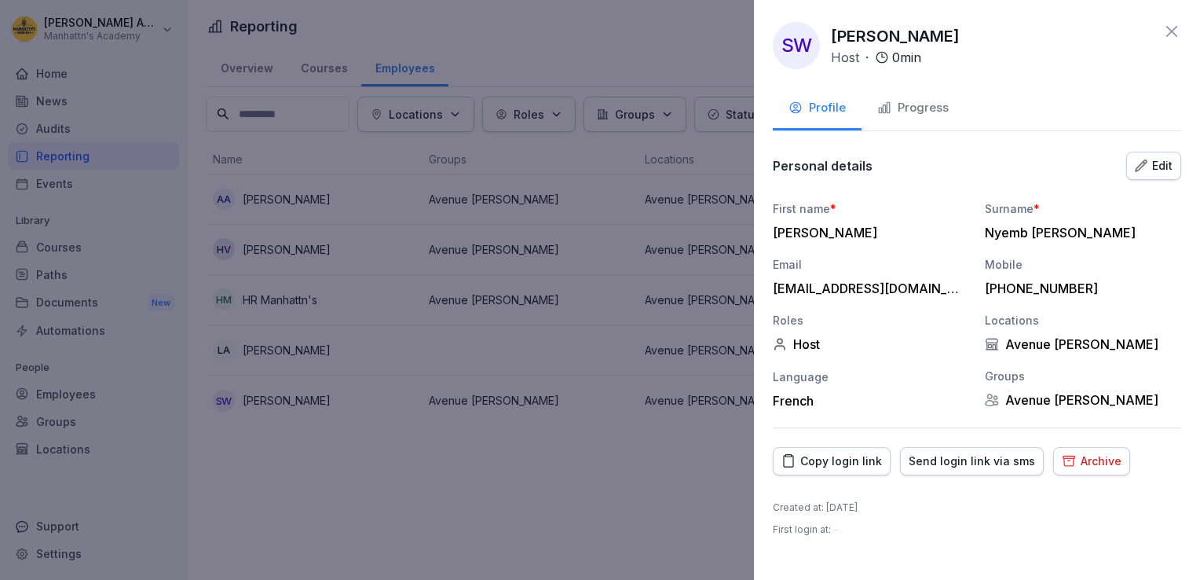
click at [1087, 464] on div "Archive" at bounding box center [1092, 461] width 60 height 17
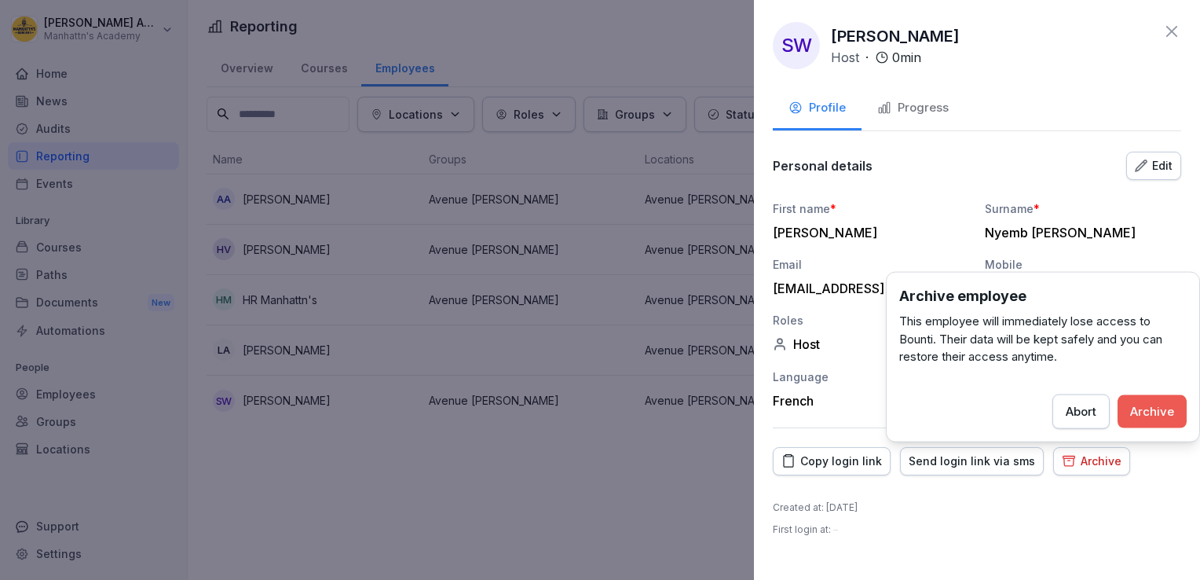
click at [1146, 408] on div "Archive" at bounding box center [1152, 410] width 44 height 17
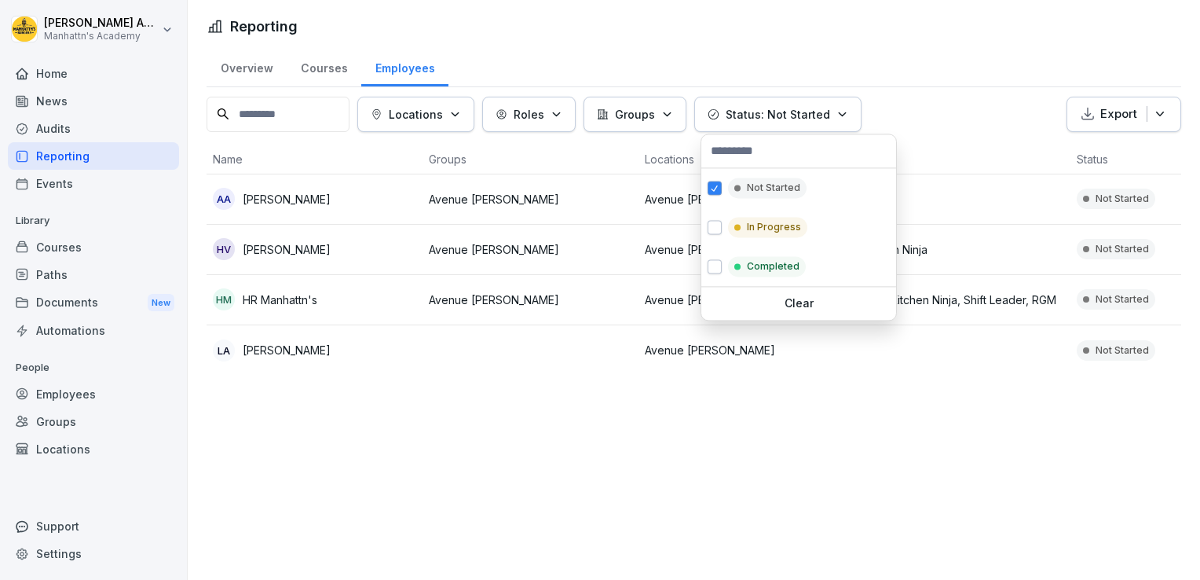
click at [841, 123] on button "Status: Not Started" at bounding box center [777, 114] width 167 height 35
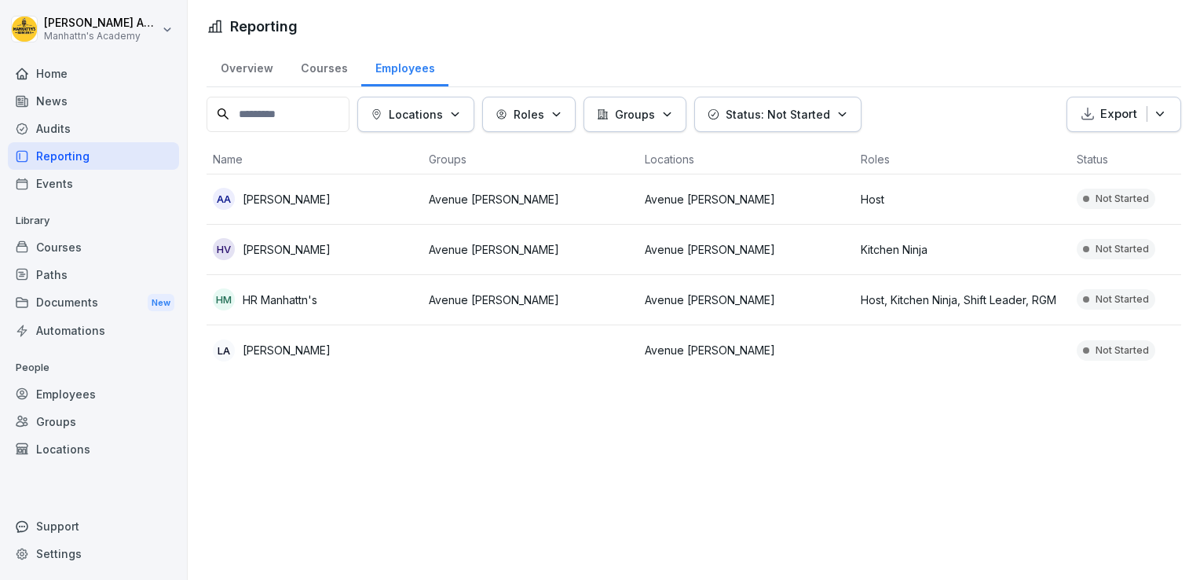
click at [937, 55] on html "Louise Admin Manhattn's Academy Home News Audits Reporting Events Library Cours…" at bounding box center [600, 290] width 1200 height 580
click at [292, 214] on td "AA Alya Allach" at bounding box center [315, 199] width 216 height 50
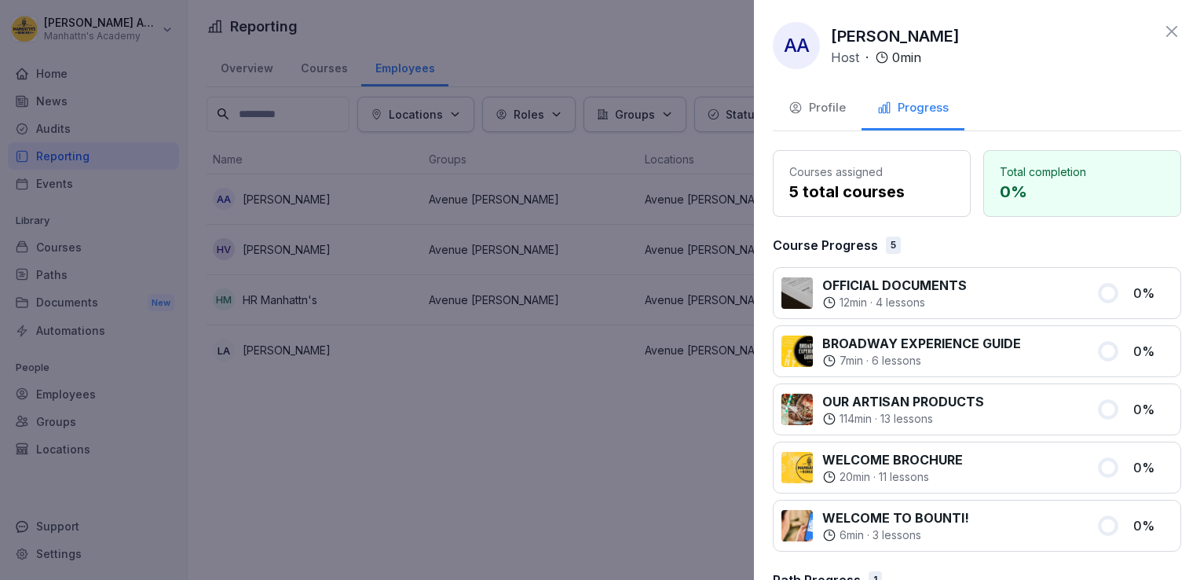
click at [820, 112] on div "Profile" at bounding box center [817, 108] width 57 height 18
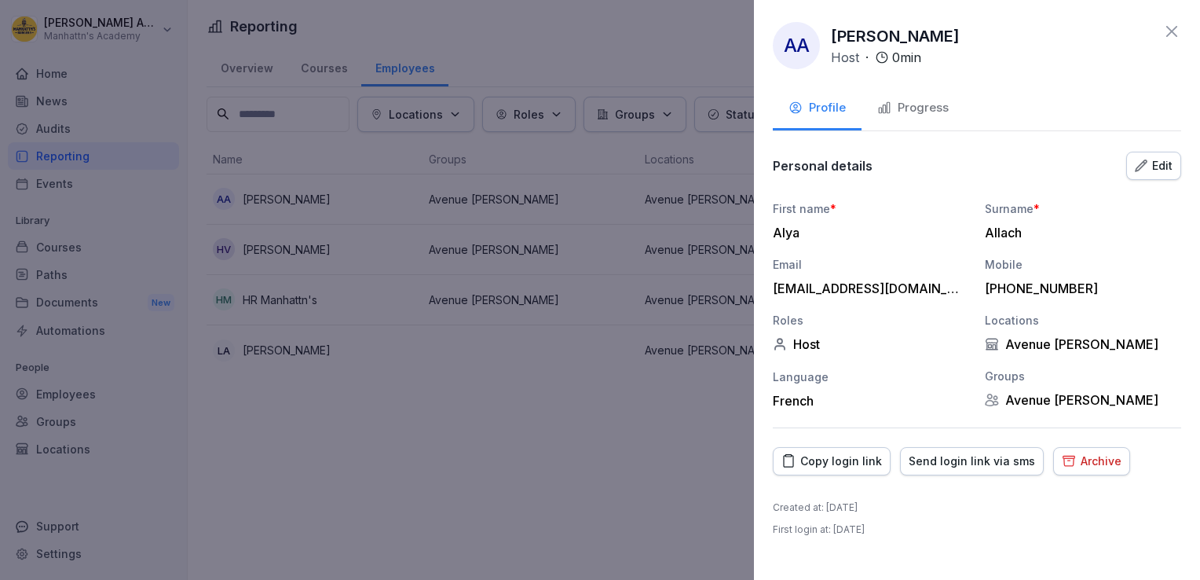
click at [842, 460] on div "Copy login link" at bounding box center [832, 461] width 101 height 17
